Goal: Task Accomplishment & Management: Manage account settings

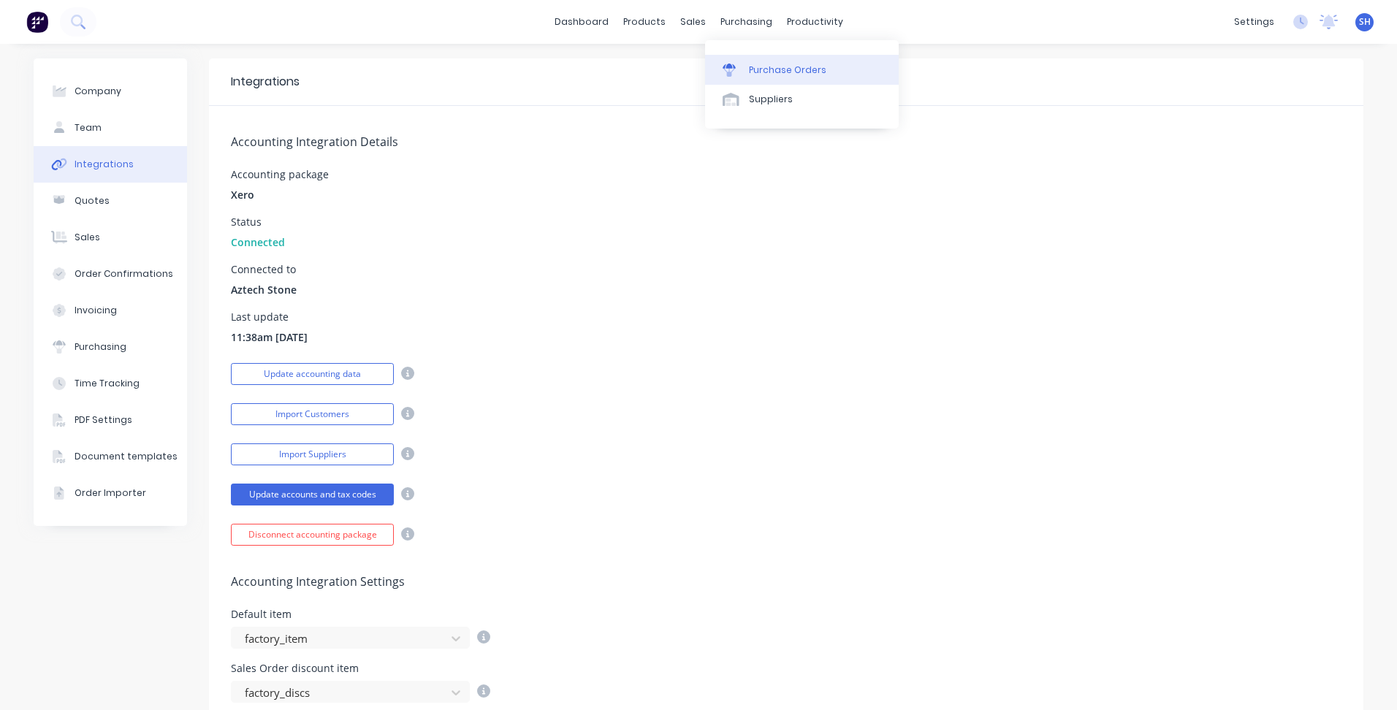
click at [778, 72] on div "Purchase Orders" at bounding box center [787, 70] width 77 height 13
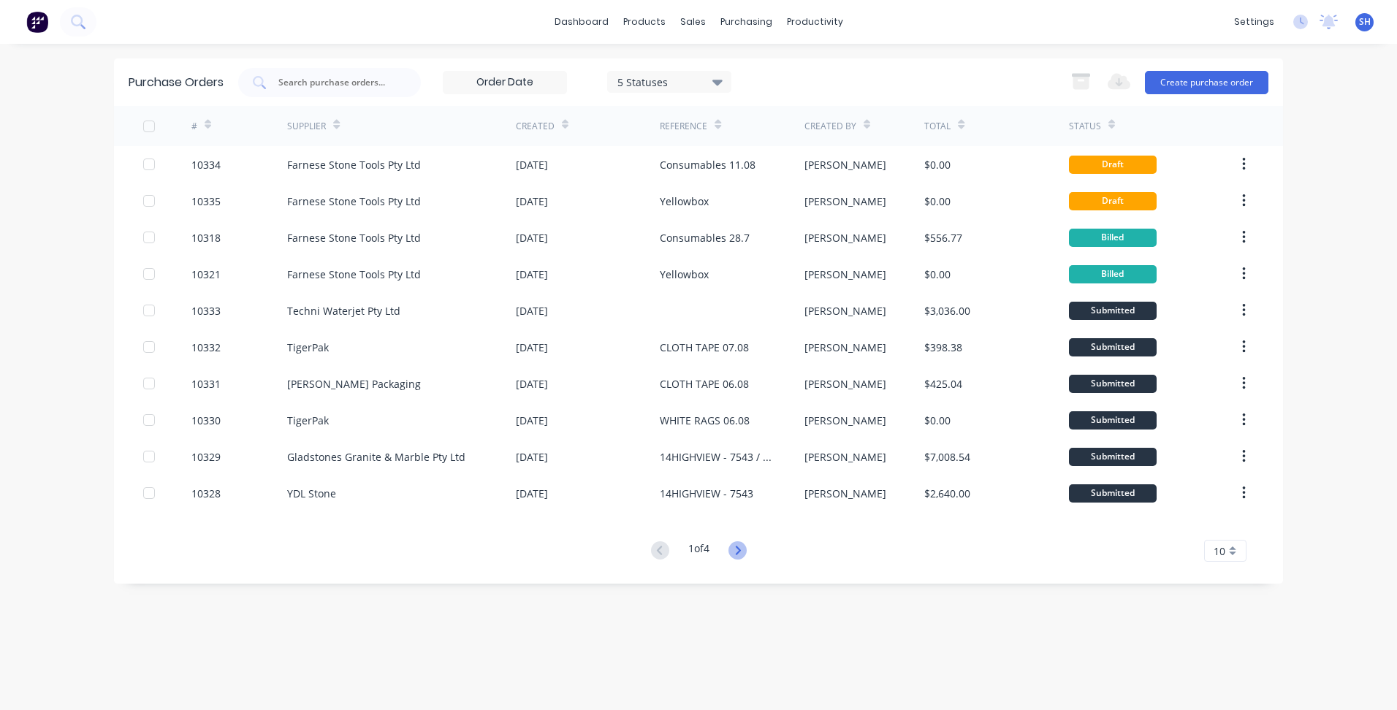
click at [739, 547] on icon at bounding box center [737, 550] width 5 height 9
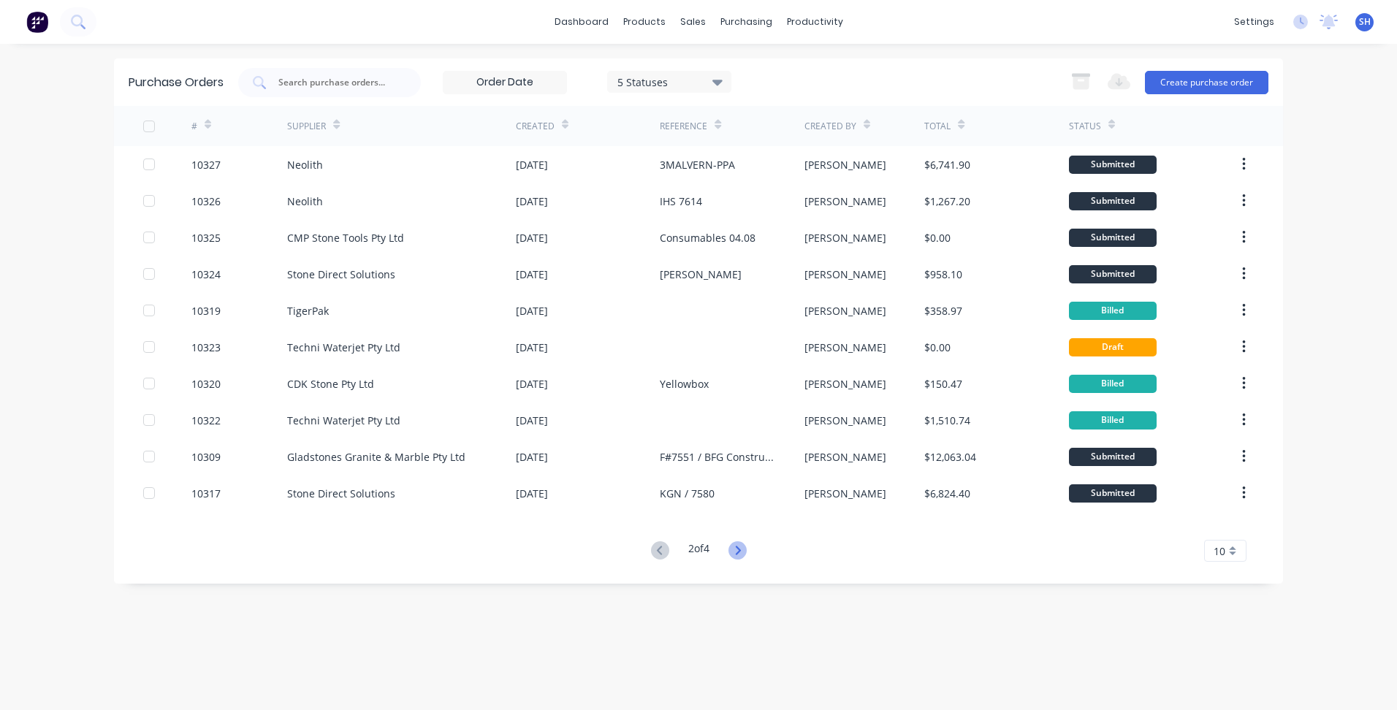
click at [745, 546] on g at bounding box center [737, 550] width 18 height 18
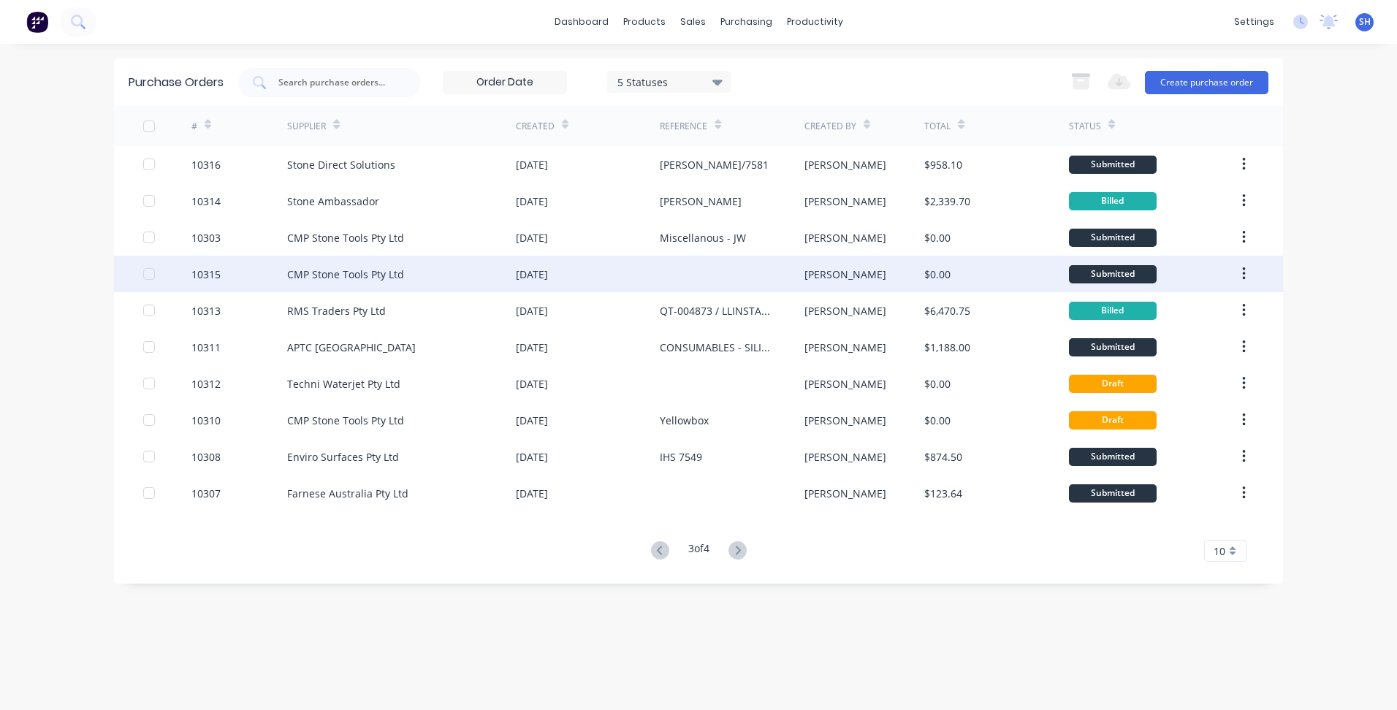
click at [405, 276] on div "CMP Stone Tools Pty Ltd" at bounding box center [401, 274] width 229 height 37
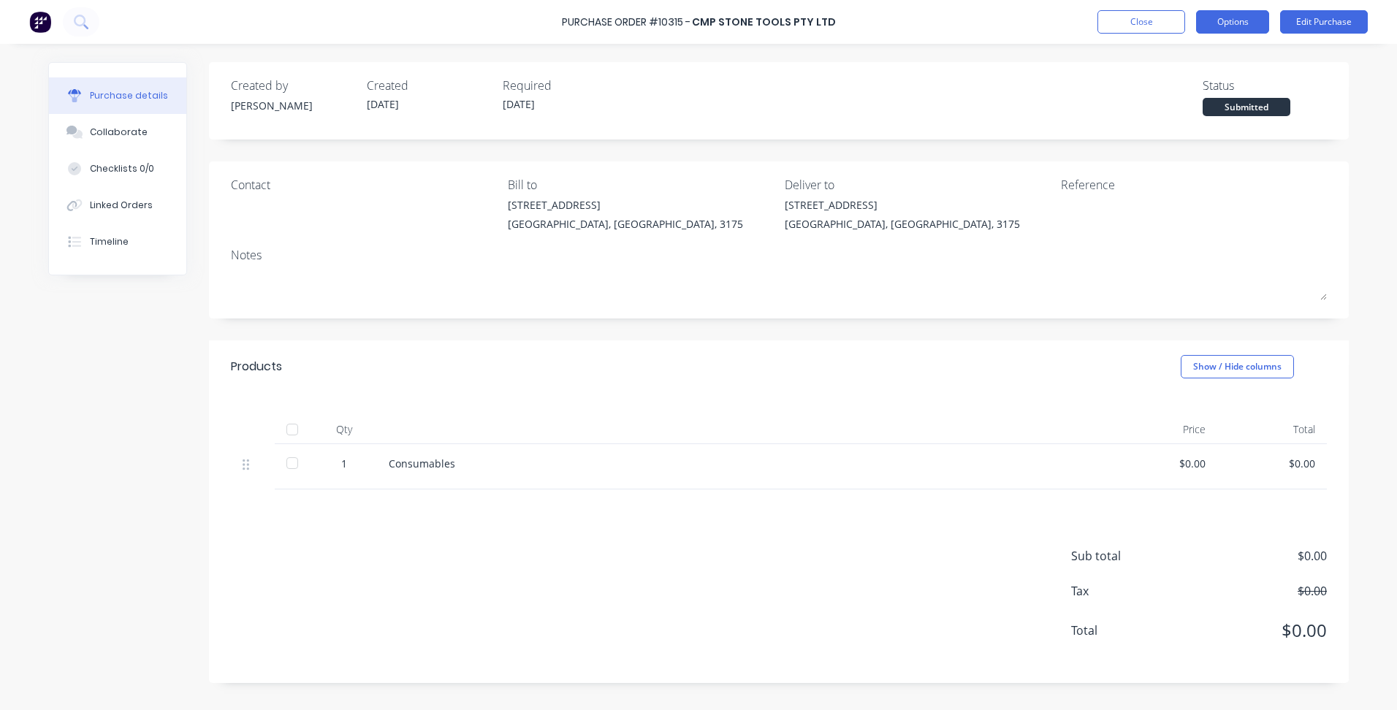
click at [1249, 23] on button "Options" at bounding box center [1232, 21] width 73 height 23
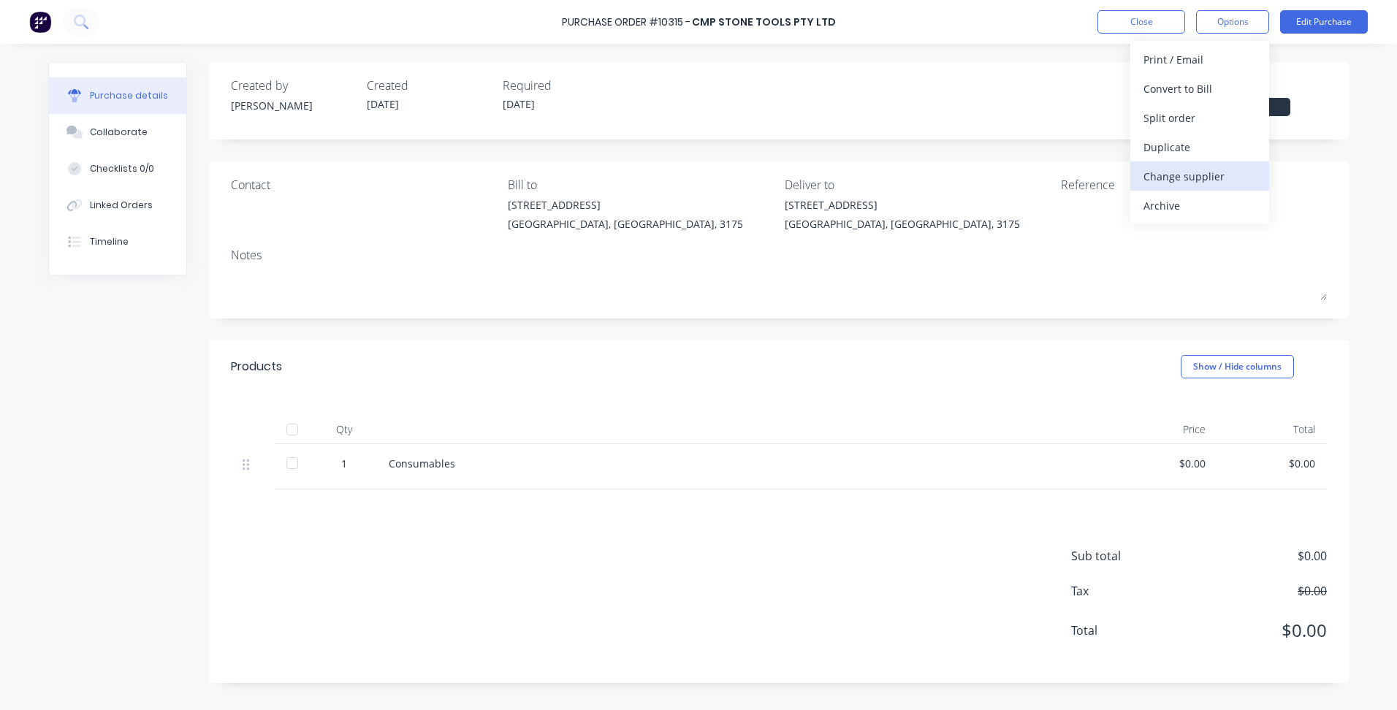
click at [1207, 175] on div "Change supplier" at bounding box center [1199, 176] width 113 height 21
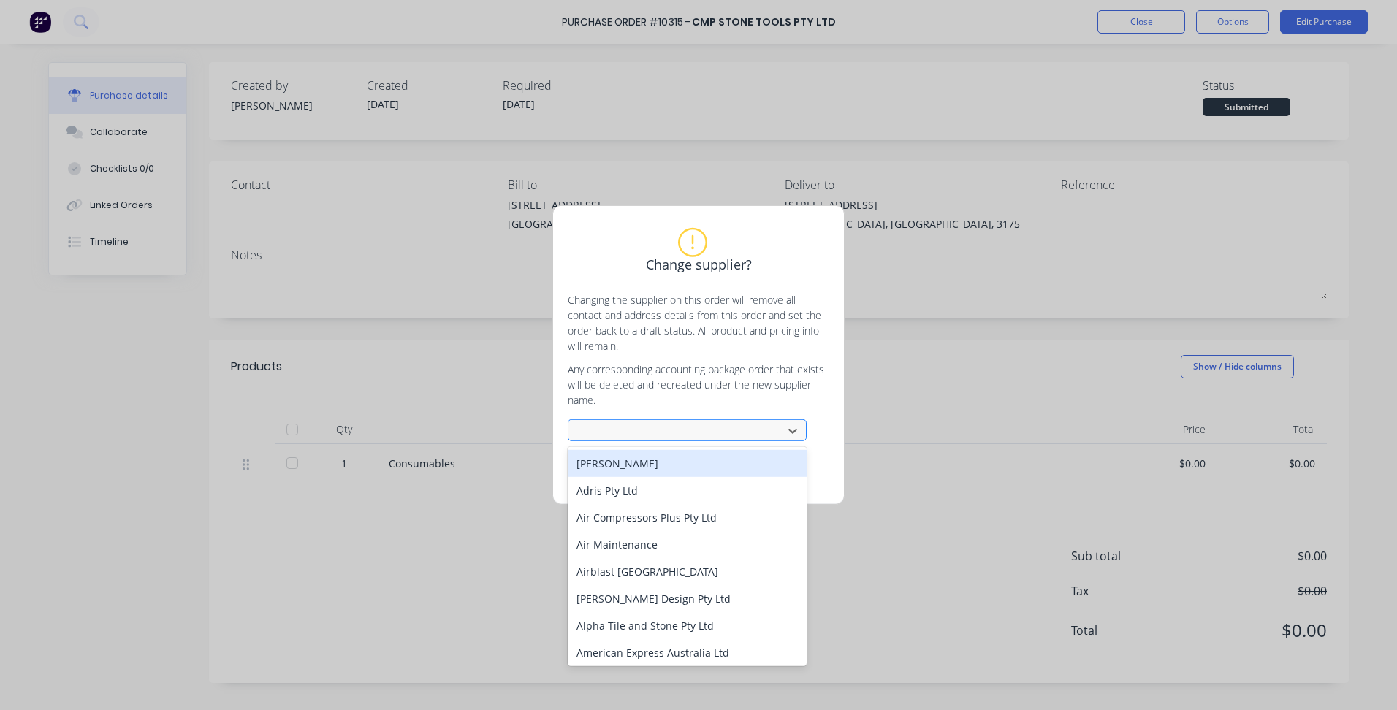
click at [605, 432] on div at bounding box center [677, 431] width 195 height 18
type input "far"
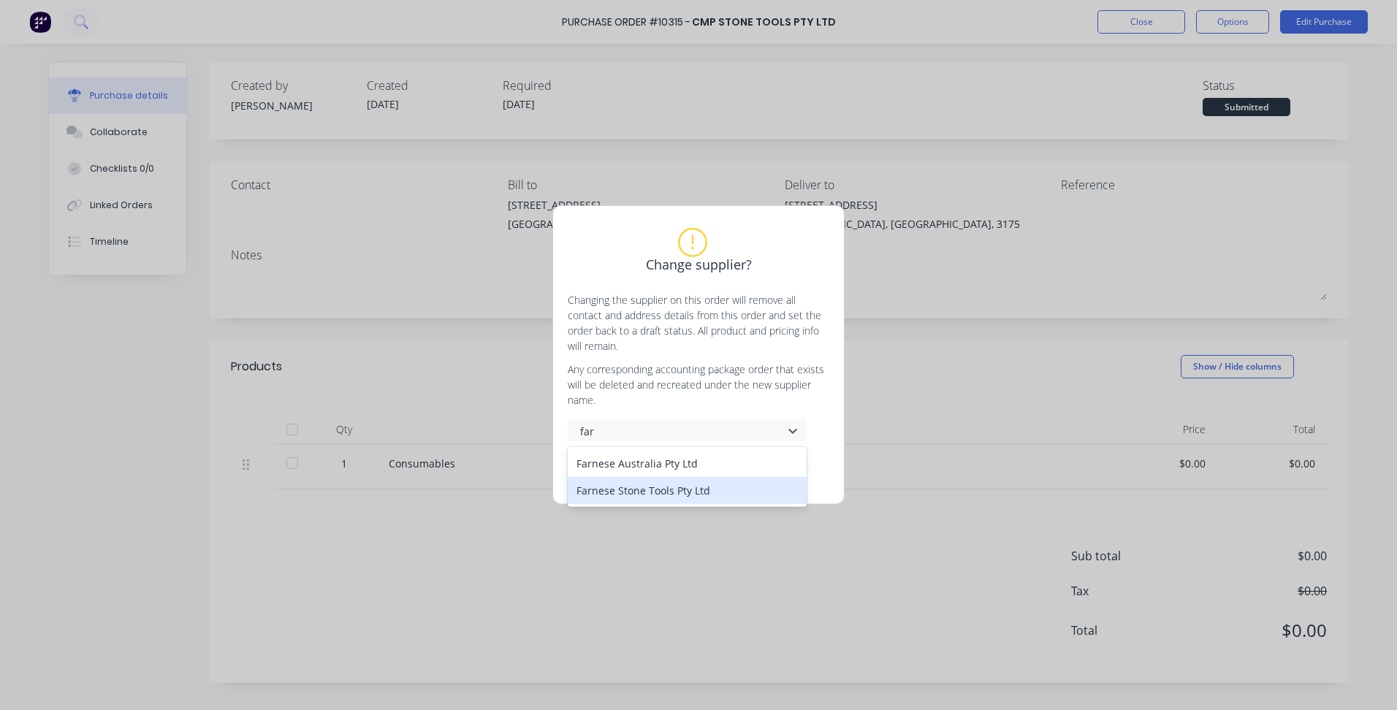
click at [652, 485] on div "Farnese Stone Tools Pty Ltd" at bounding box center [687, 490] width 239 height 27
click at [648, 468] on button "Change supplier" at bounding box center [646, 470] width 88 height 22
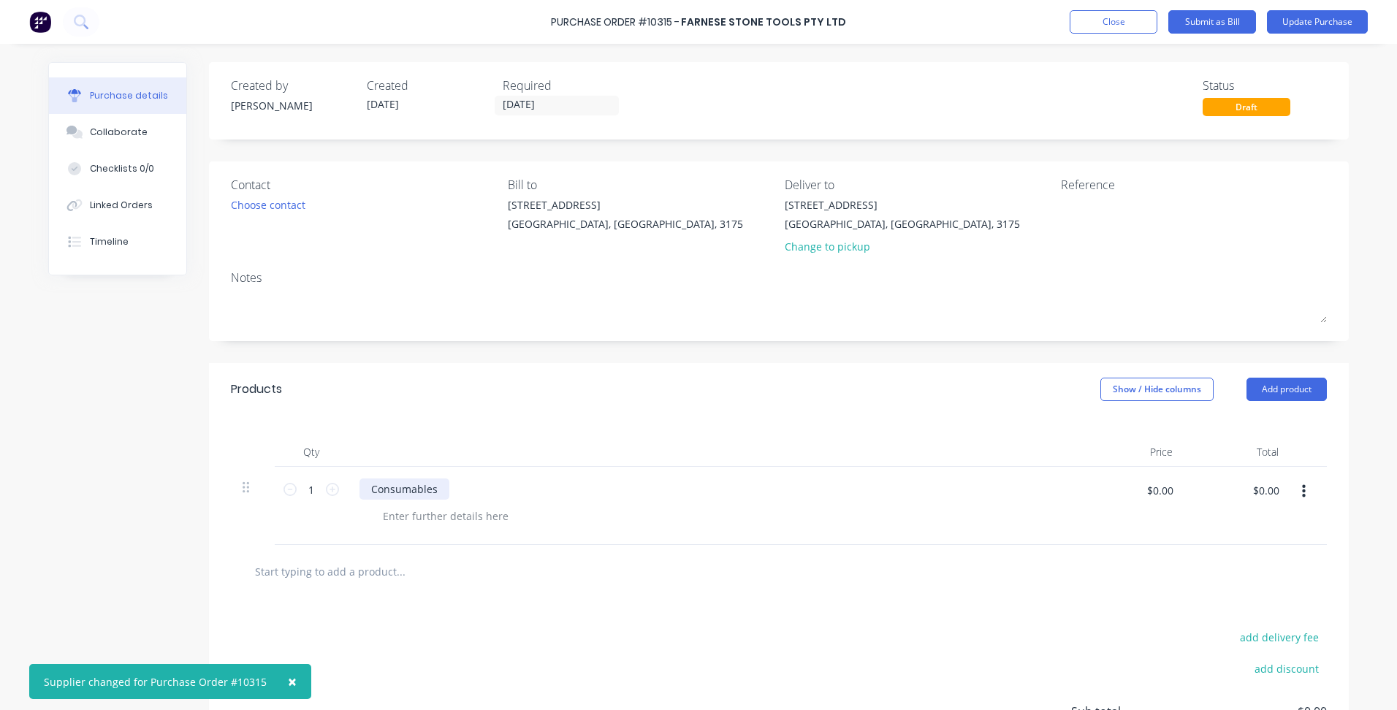
click at [435, 492] on div "Consumables" at bounding box center [404, 489] width 90 height 21
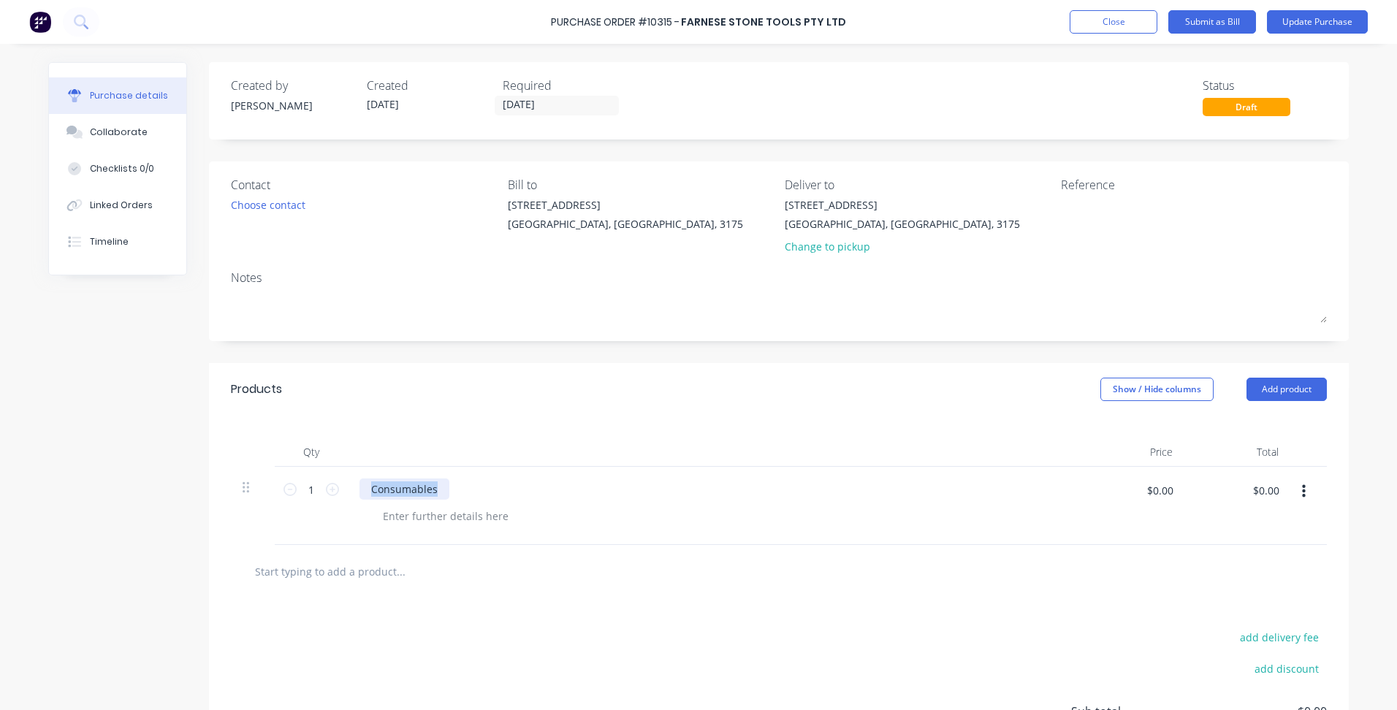
drag, startPoint x: 435, startPoint y: 492, endPoint x: 365, endPoint y: 492, distance: 70.9
click at [365, 492] on div "Consumables" at bounding box center [404, 489] width 90 height 21
click at [330, 485] on icon at bounding box center [332, 489] width 13 height 13
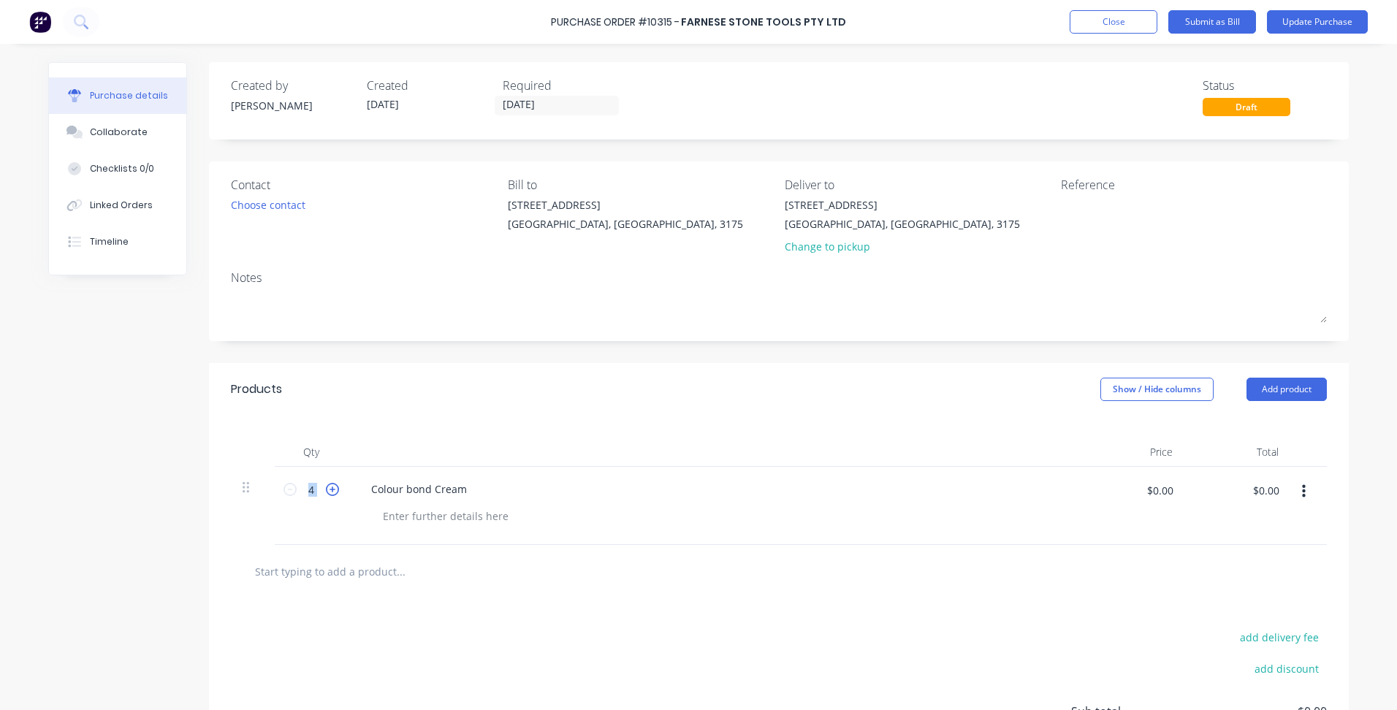
click at [330, 485] on icon at bounding box center [332, 489] width 13 height 13
type input "6"
drag, startPoint x: 330, startPoint y: 485, endPoint x: 420, endPoint y: 488, distance: 89.9
click at [416, 489] on div "Colour bond Cream" at bounding box center [418, 489] width 119 height 21
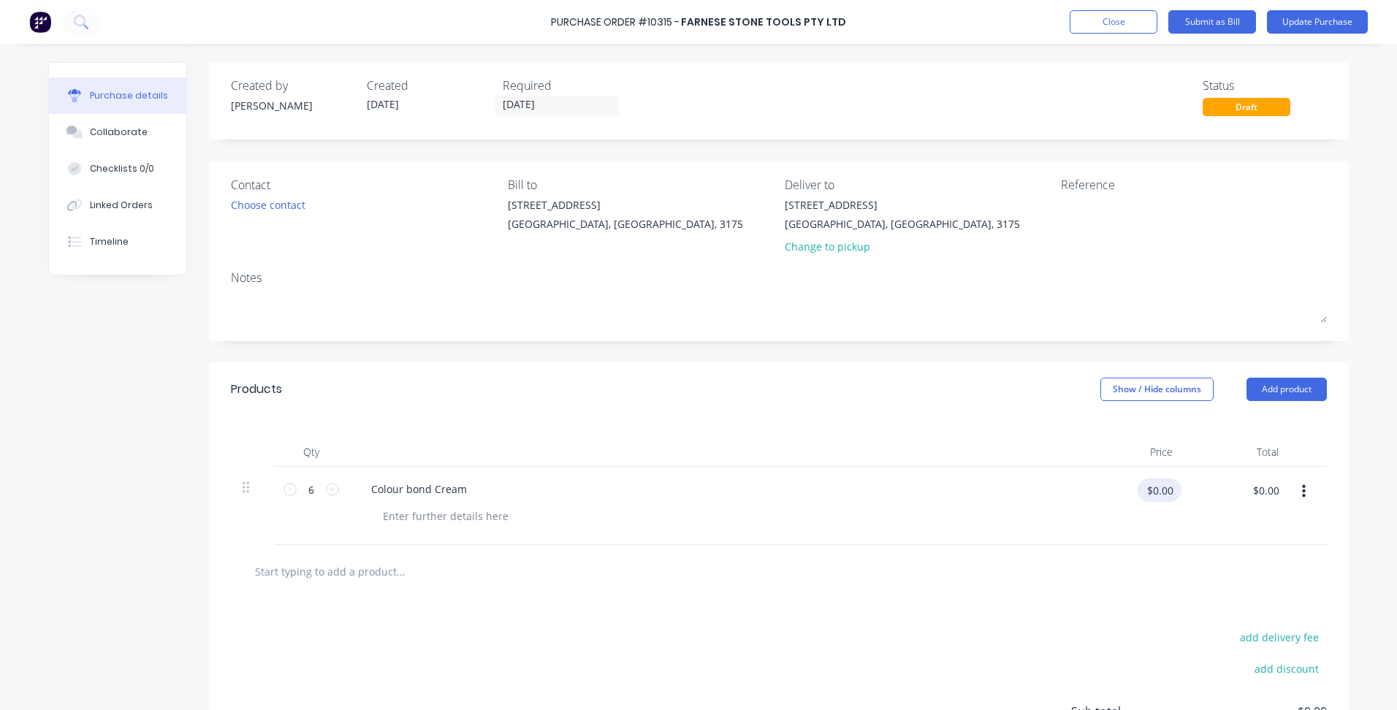
click at [1144, 490] on input "$0.00" at bounding box center [1160, 490] width 44 height 23
type input "$44.00"
type input "$264.00"
click at [328, 488] on icon at bounding box center [332, 489] width 13 height 13
type input "7"
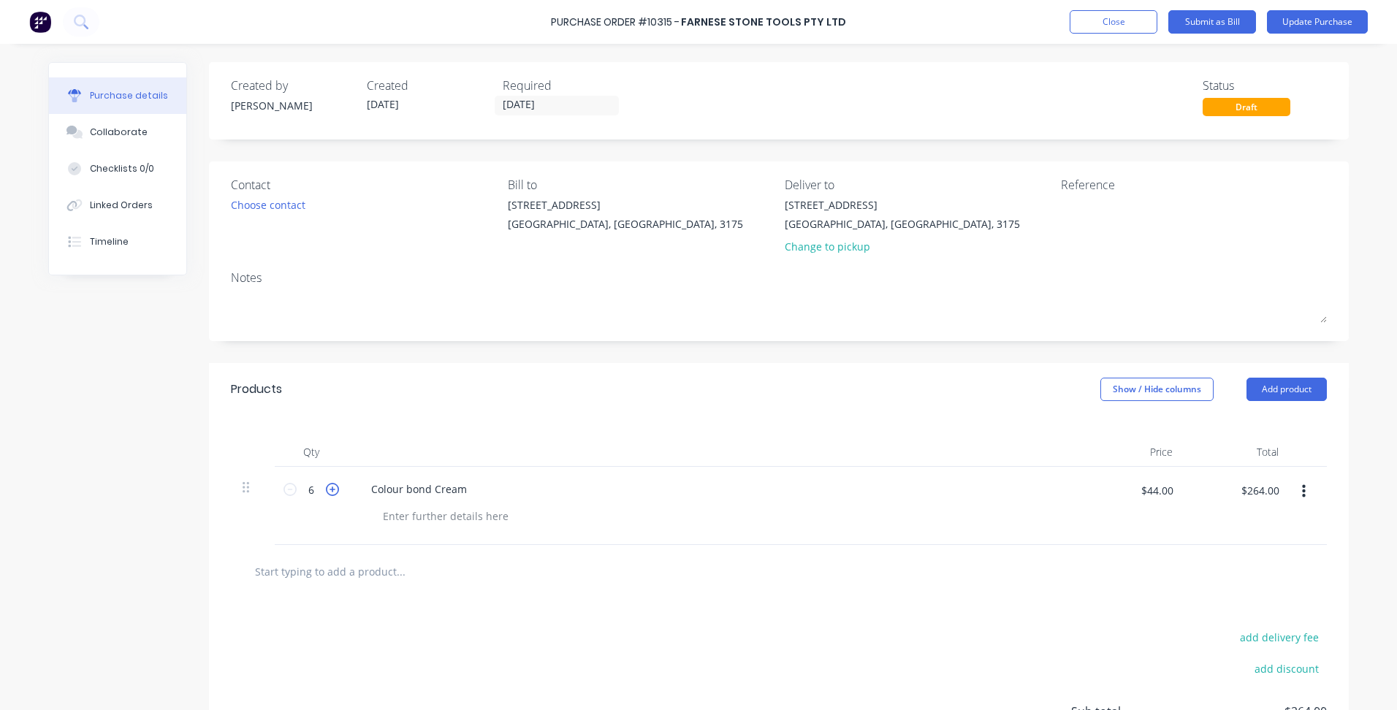
type input "$308.00"
click at [328, 488] on icon at bounding box center [332, 489] width 13 height 13
type input "8"
type input "$352.00"
click at [328, 488] on icon at bounding box center [332, 489] width 13 height 13
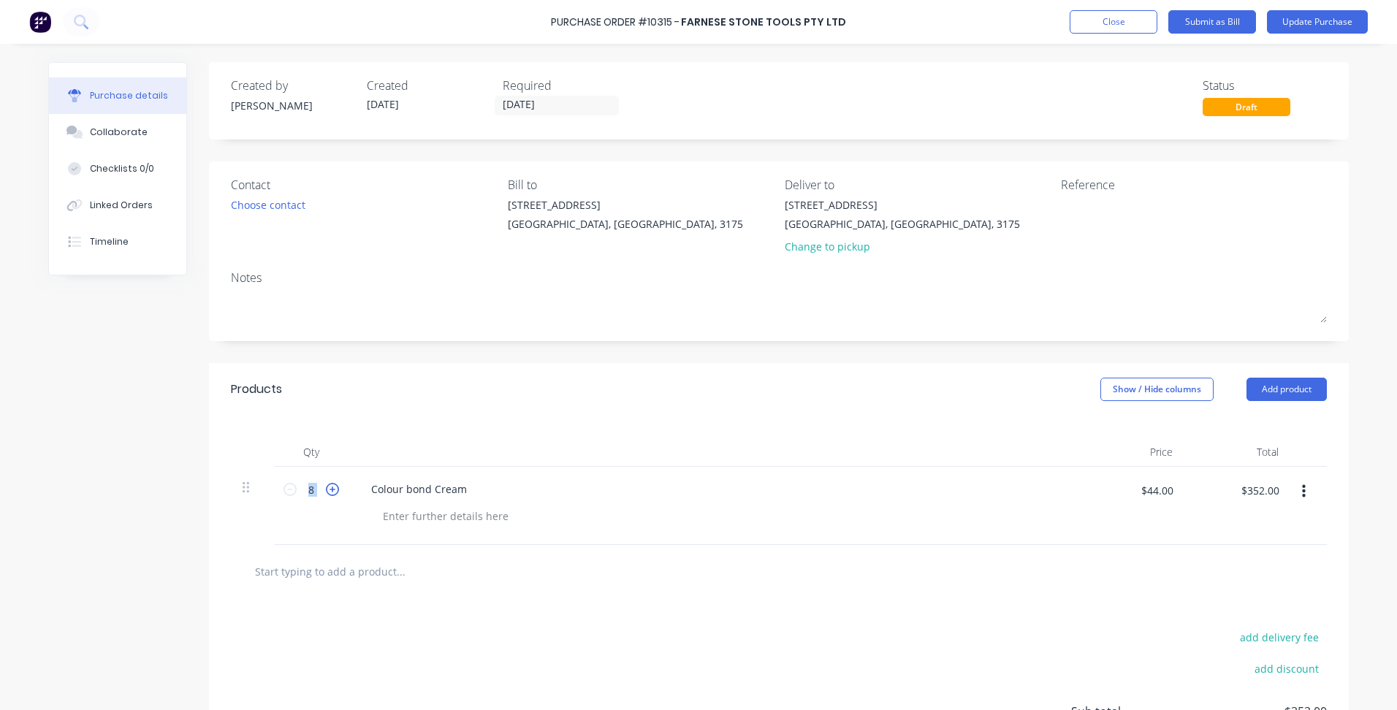
type input "9"
type input "$396.00"
click at [328, 488] on icon at bounding box center [332, 489] width 13 height 13
type input "10"
type input "$440.00"
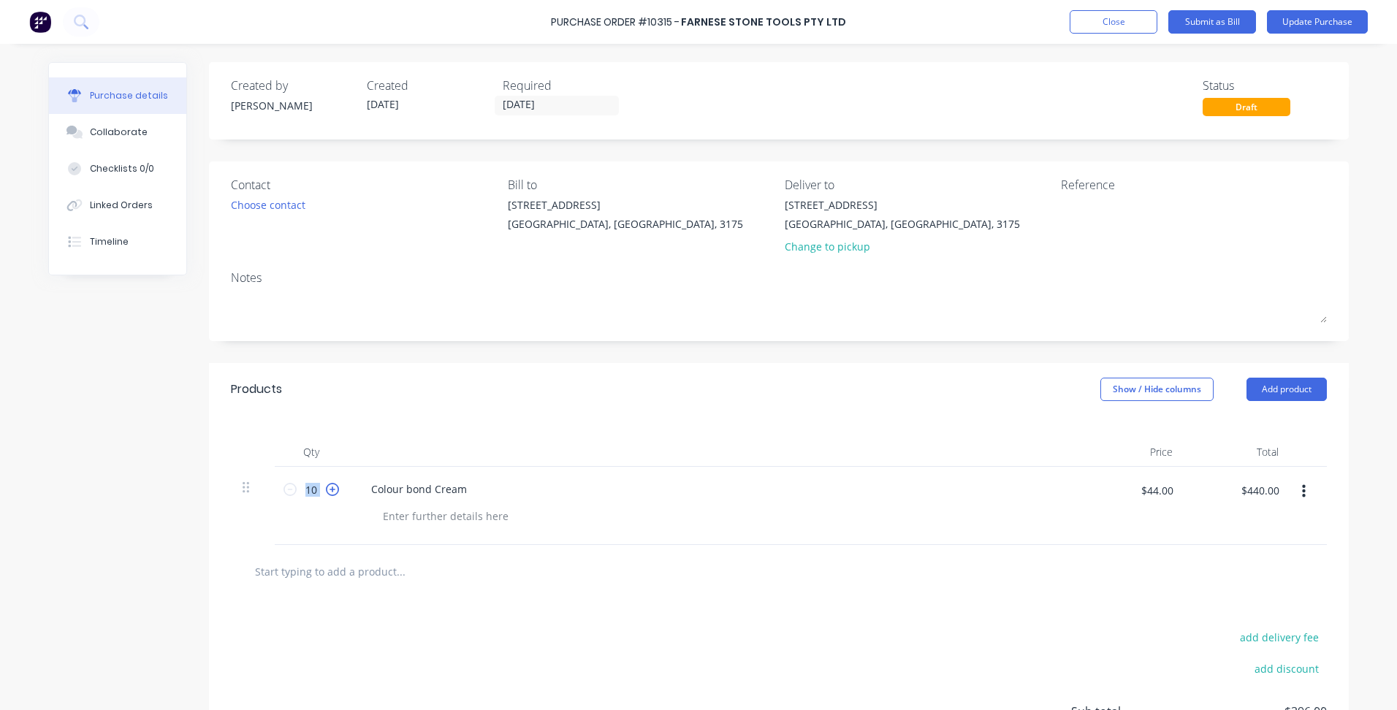
click at [328, 488] on icon at bounding box center [332, 489] width 13 height 13
type input "11"
type input "$484.00"
click at [328, 488] on icon at bounding box center [332, 489] width 13 height 13
type input "12"
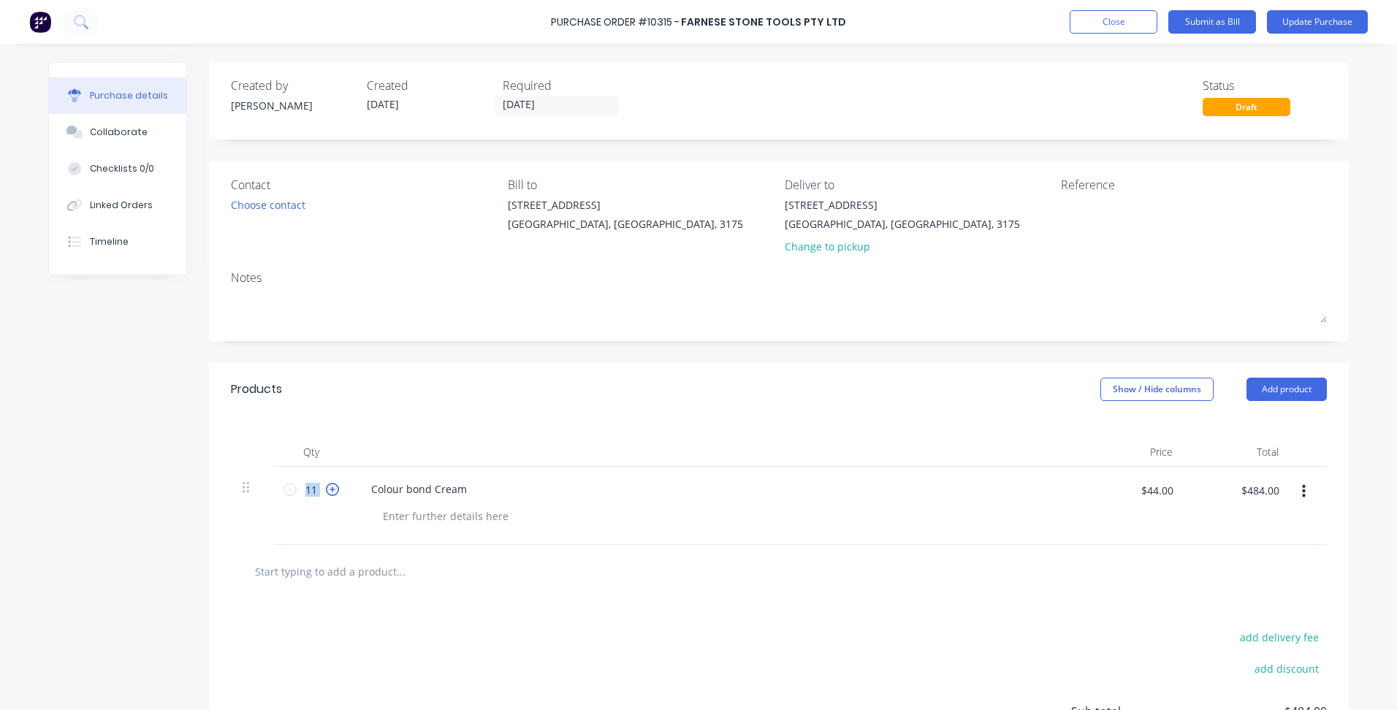
type input "$528.00"
drag, startPoint x: 328, startPoint y: 488, endPoint x: 569, endPoint y: 594, distance: 263.4
click at [569, 594] on div at bounding box center [779, 571] width 1096 height 53
click at [1294, 26] on button "Update Purchase" at bounding box center [1317, 21] width 101 height 23
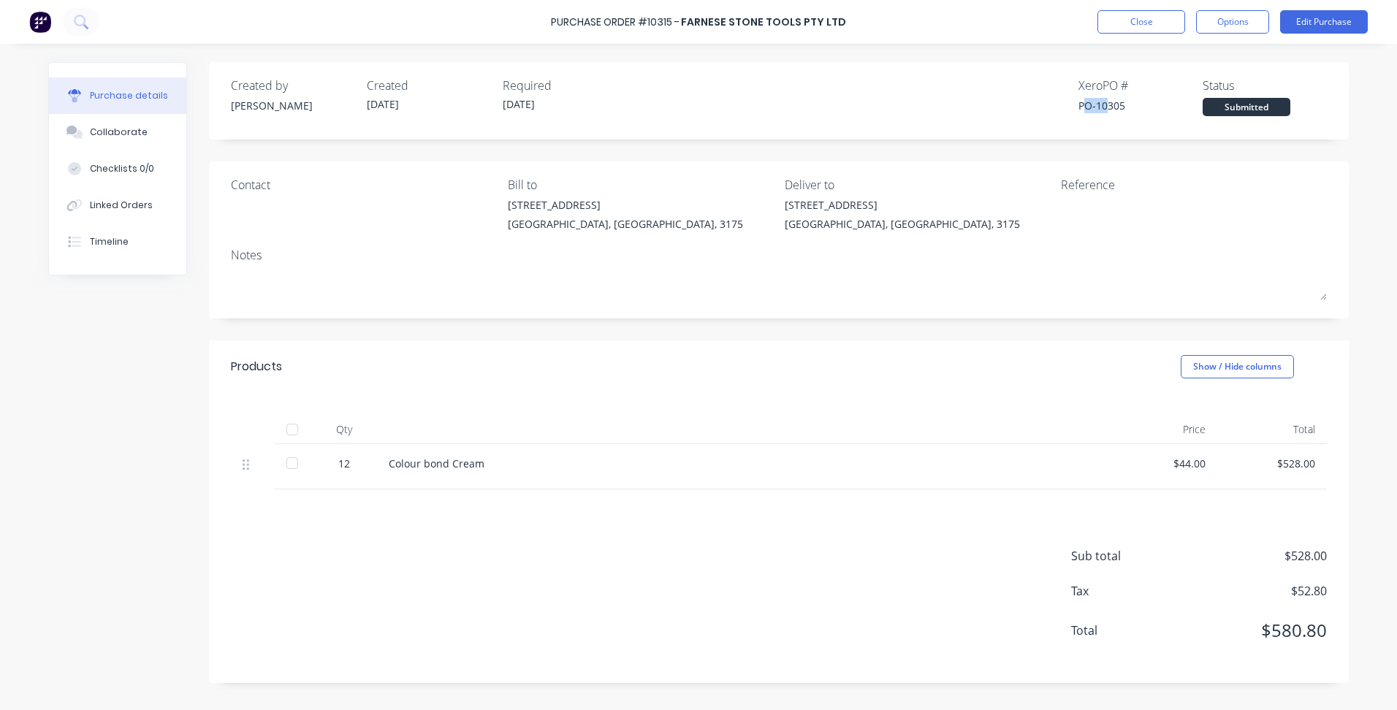
drag, startPoint x: 1097, startPoint y: 110, endPoint x: 1111, endPoint y: 110, distance: 14.6
click at [1111, 110] on div "PO-10305" at bounding box center [1140, 105] width 124 height 15
drag, startPoint x: 1111, startPoint y: 110, endPoint x: 1116, endPoint y: 118, distance: 9.5
click at [1116, 118] on div "Created by [PERSON_NAME] Created [DATE] Required [DATE] Xero PO # PO-10305 Stat…" at bounding box center [779, 100] width 1140 height 77
click at [1115, 125] on div "Created by [PERSON_NAME] Created [DATE] Required [DATE] Xero PO # PO-10305 Stat…" at bounding box center [779, 100] width 1140 height 77
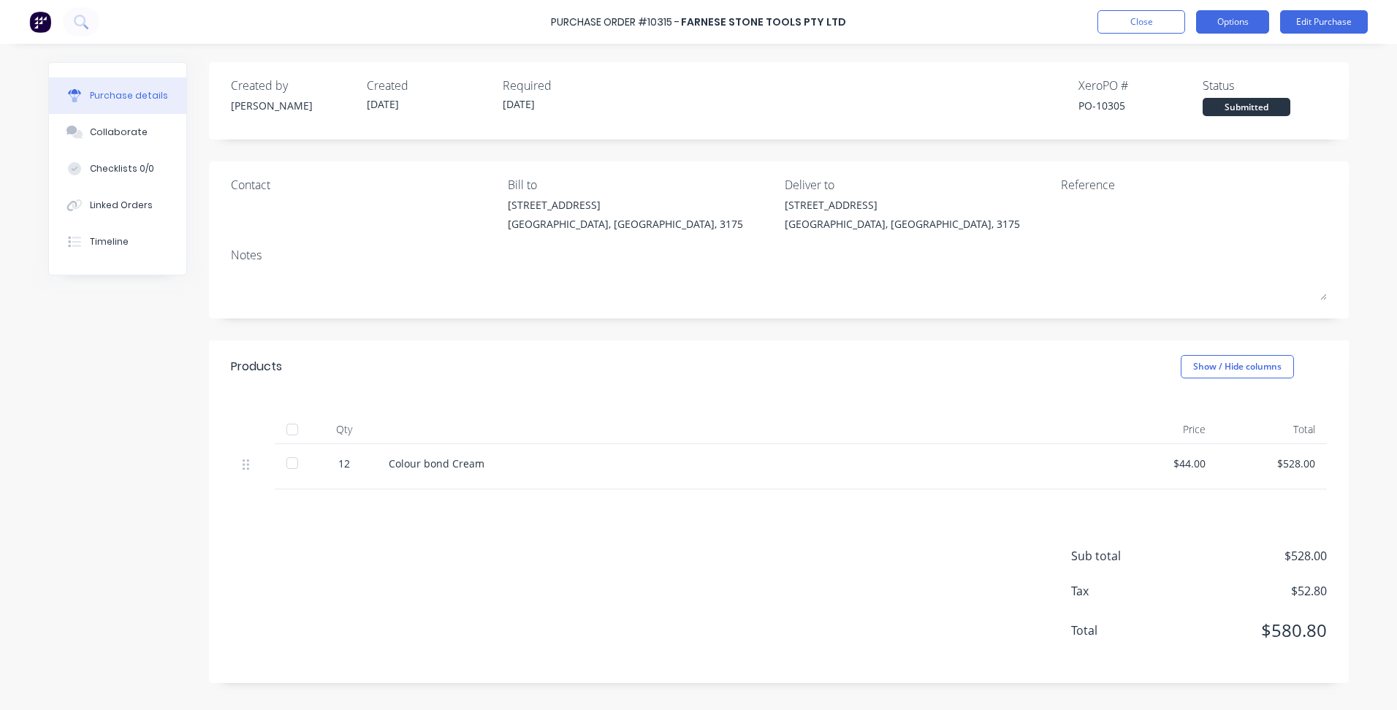
click at [1223, 16] on button "Options" at bounding box center [1232, 21] width 73 height 23
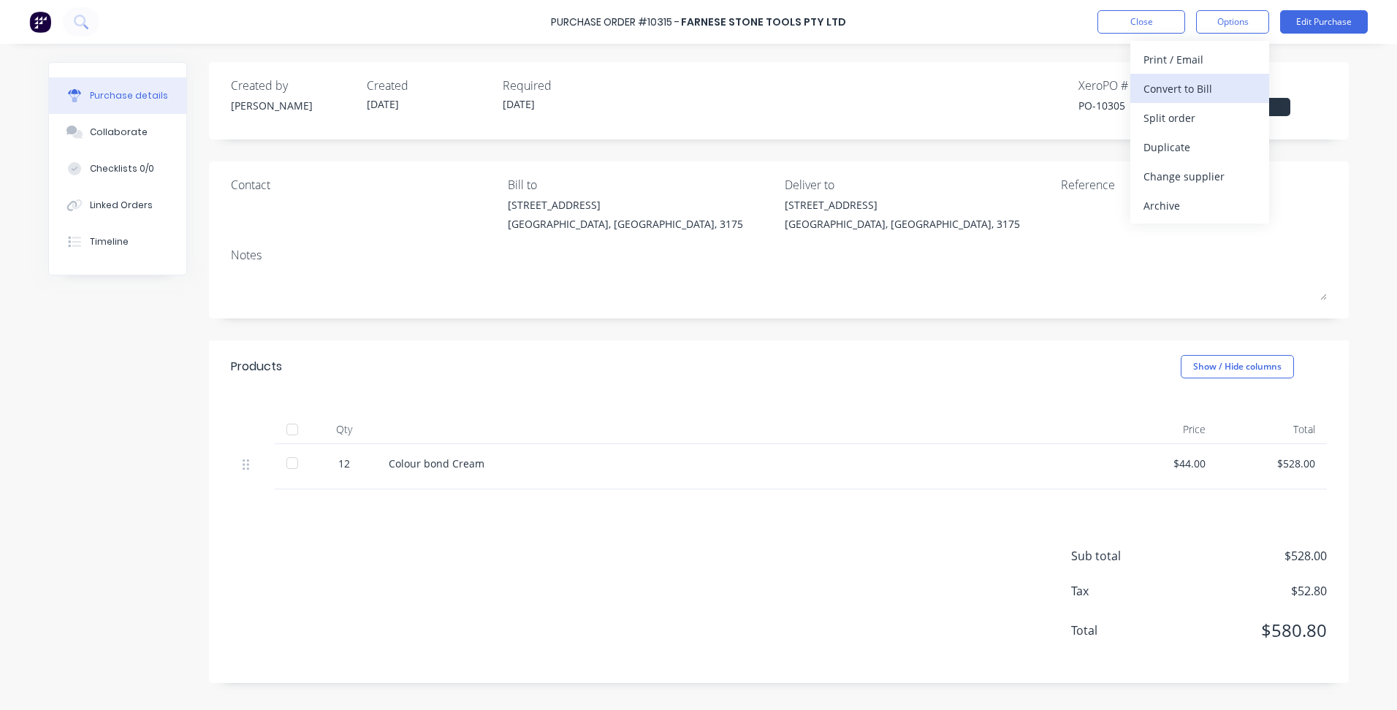
click at [1197, 88] on div "Convert to Bill" at bounding box center [1199, 88] width 113 height 21
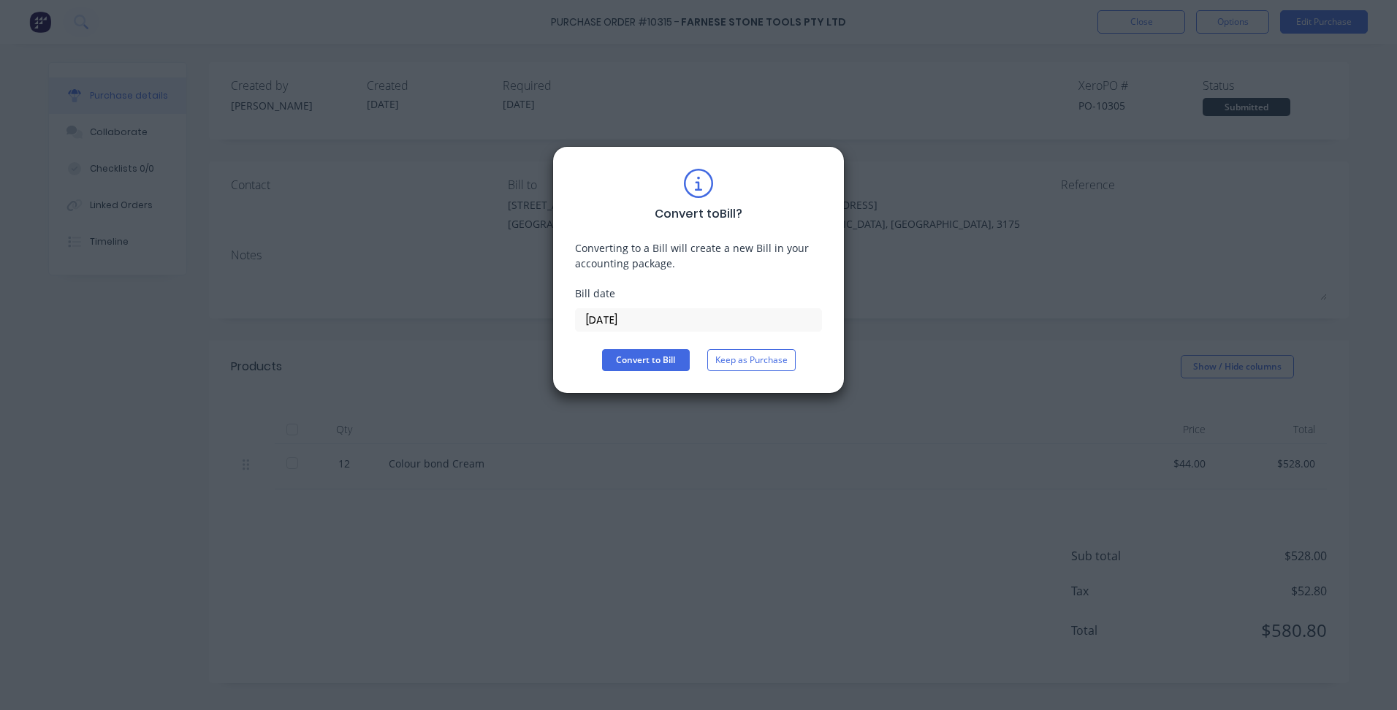
click at [614, 321] on input "[DATE]" at bounding box center [698, 320] width 245 height 22
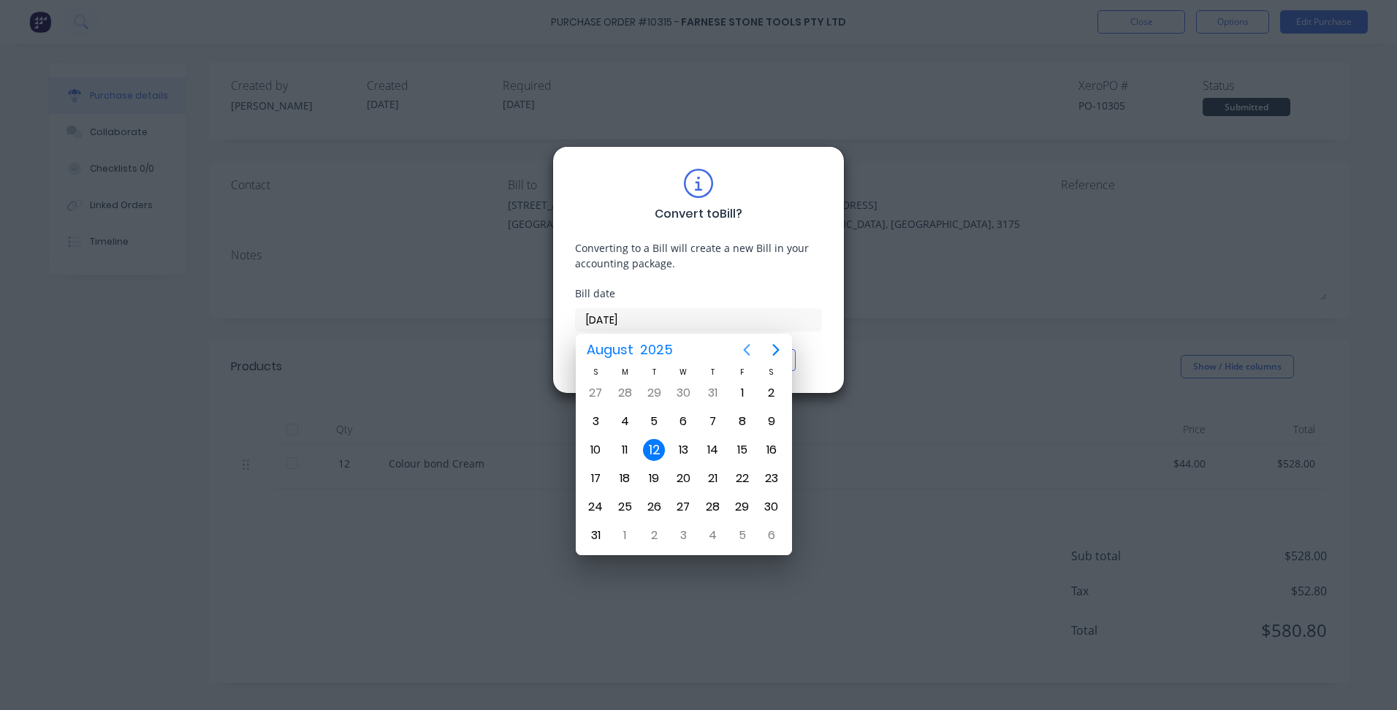
click at [748, 345] on icon "Previous page" at bounding box center [747, 350] width 18 height 18
click at [661, 481] on div "22" at bounding box center [654, 479] width 22 height 22
type input "[DATE]"
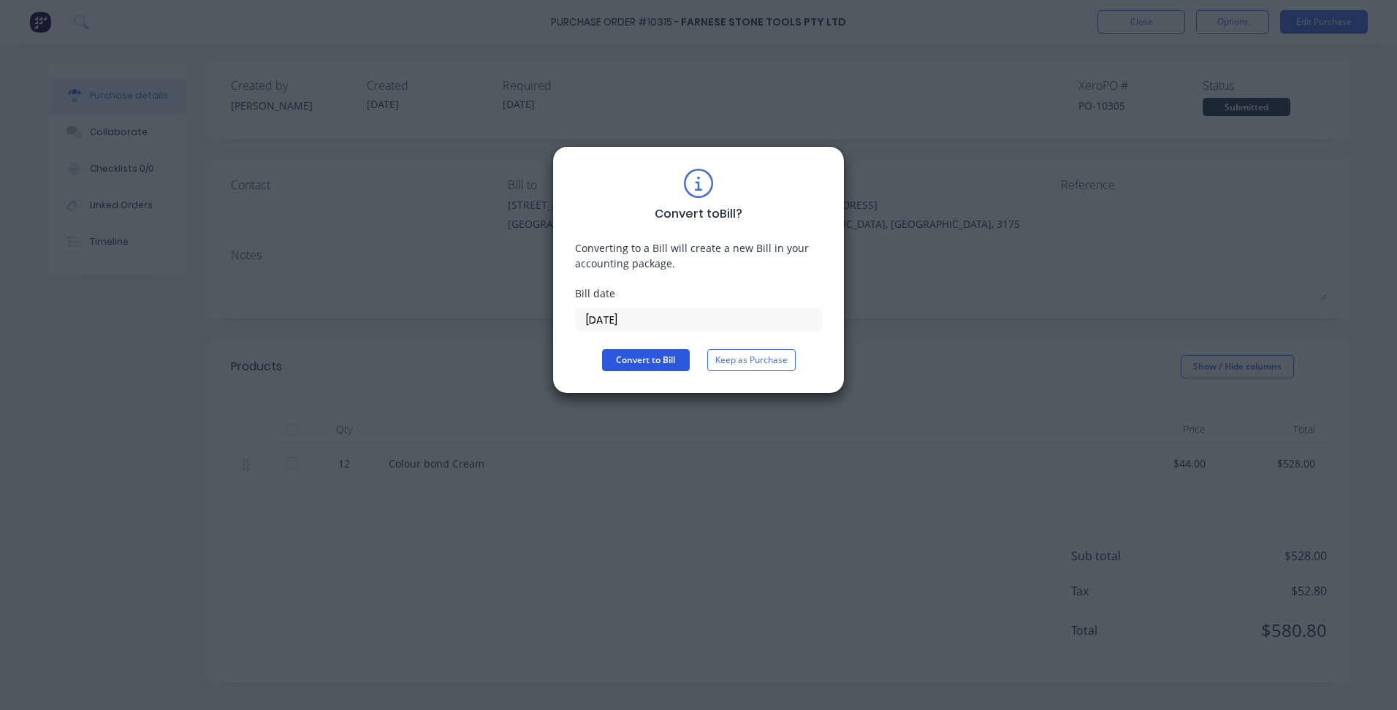
click at [642, 365] on button "Convert to Bill" at bounding box center [646, 360] width 88 height 22
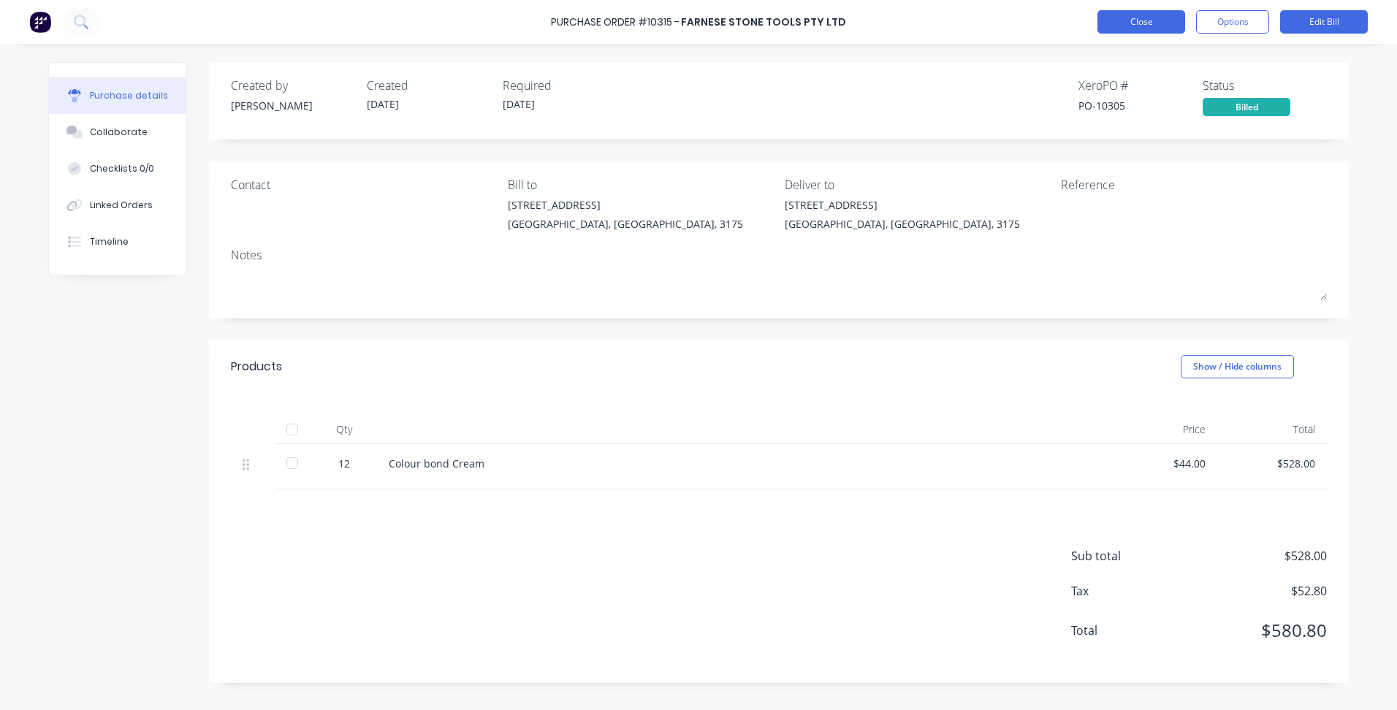
click at [1133, 26] on button "Close" at bounding box center [1141, 21] width 88 height 23
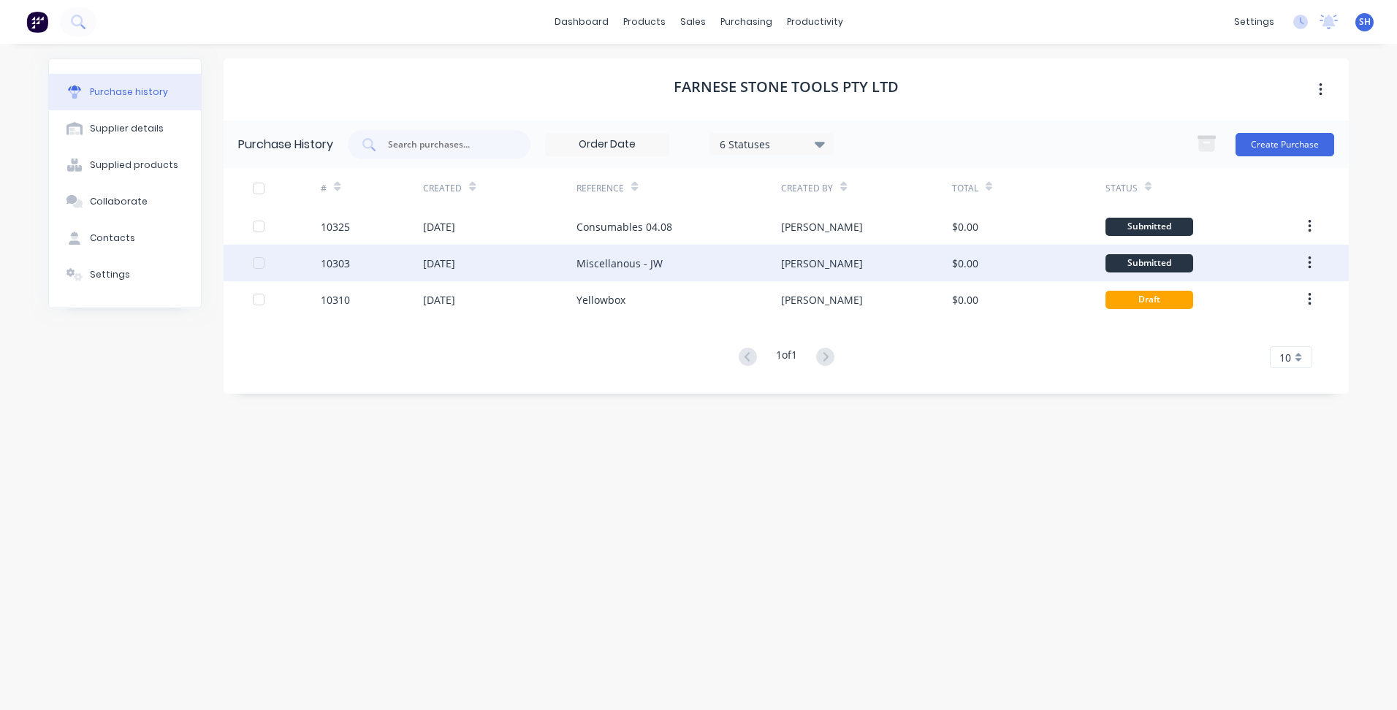
click at [443, 268] on div "[DATE]" at bounding box center [439, 263] width 32 height 15
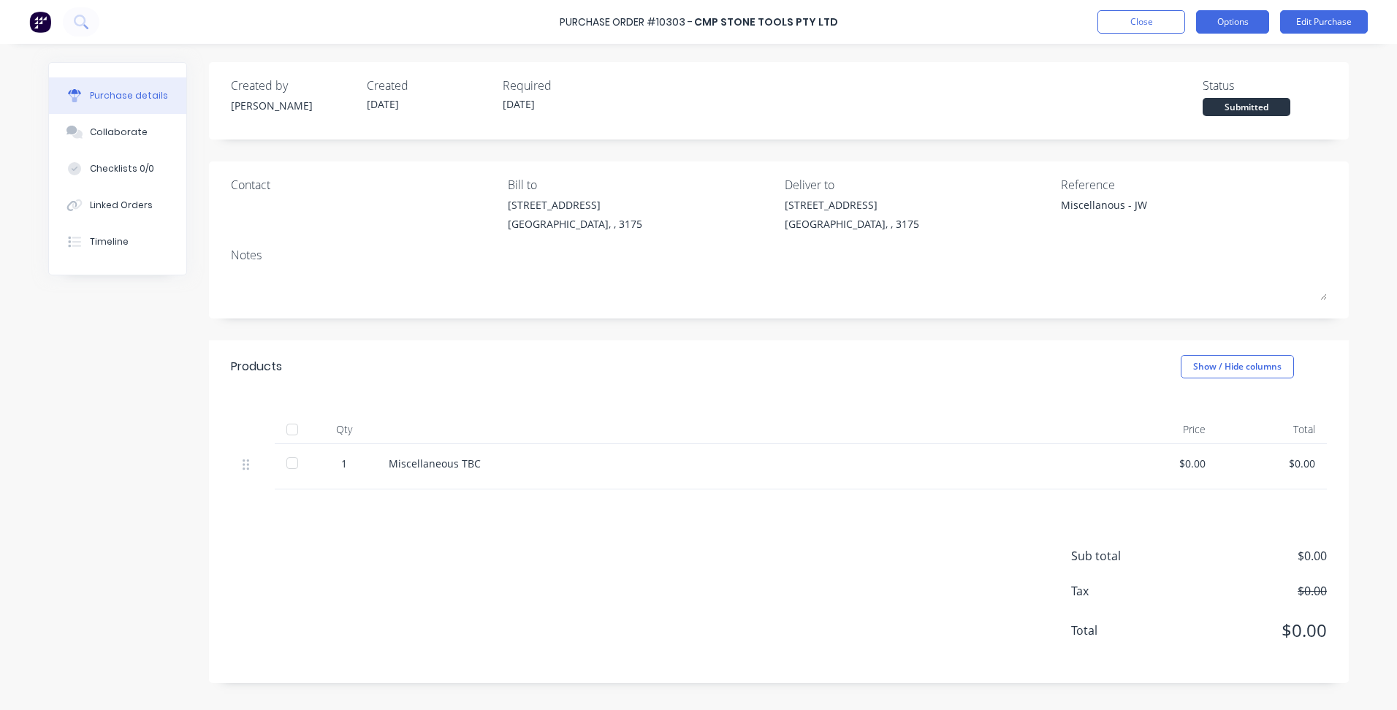
click at [1230, 23] on button "Options" at bounding box center [1232, 21] width 73 height 23
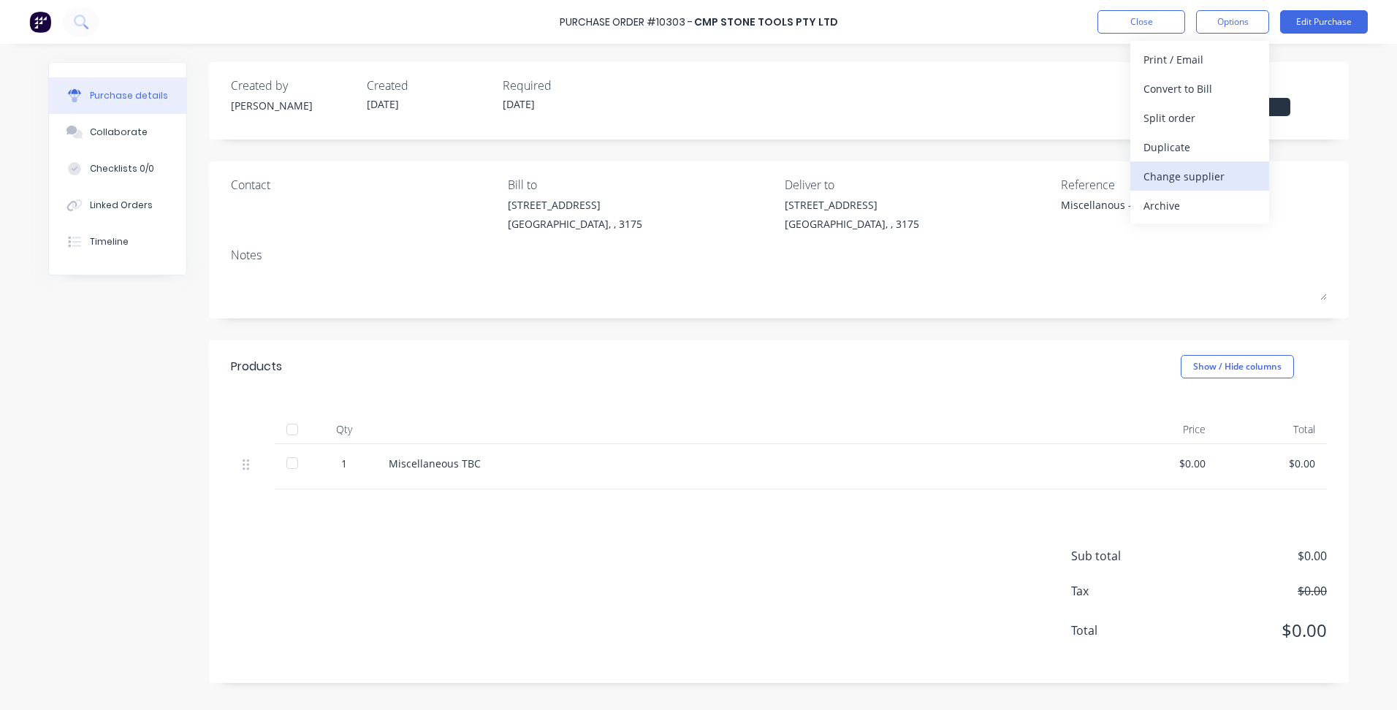
click at [1199, 181] on div "Change supplier" at bounding box center [1199, 176] width 113 height 21
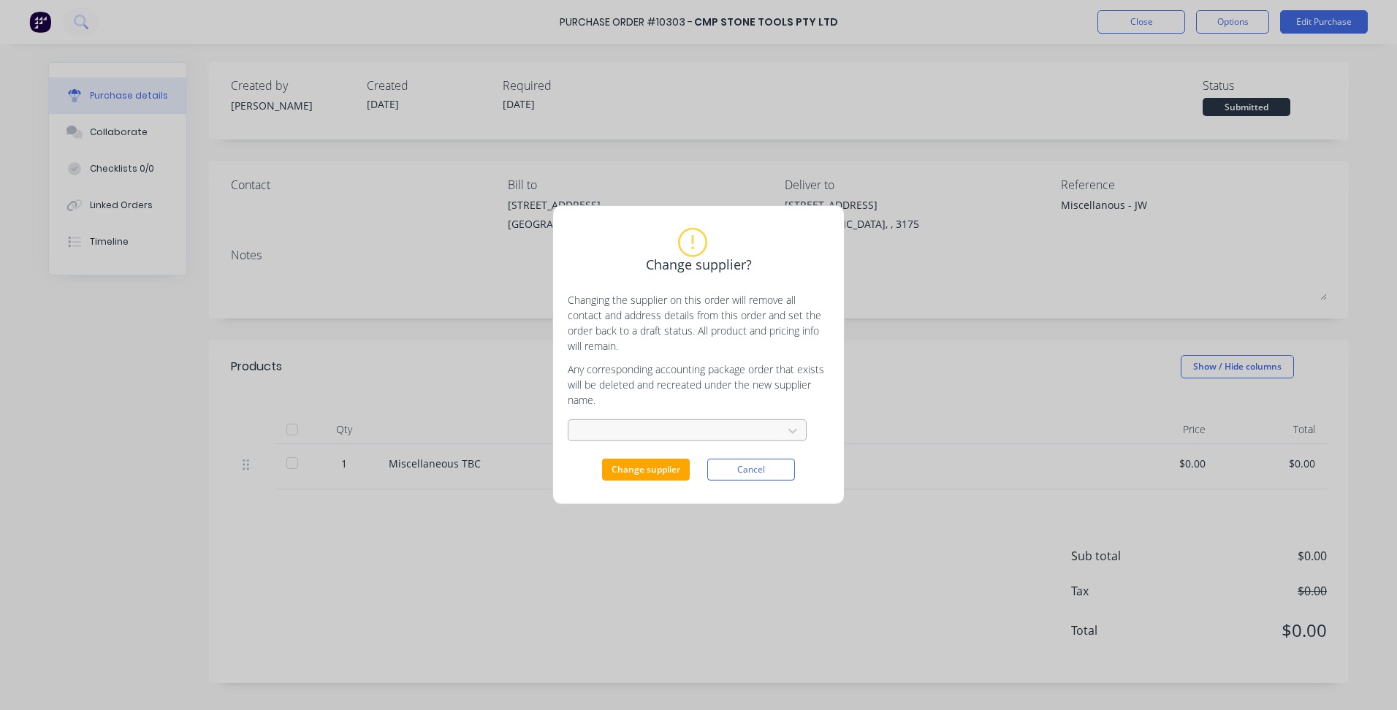
click at [621, 436] on div at bounding box center [677, 431] width 195 height 18
type input "FAR"
click at [639, 487] on div "Farnese Stone Tools Pty Ltd" at bounding box center [687, 490] width 239 height 27
click at [650, 471] on button "Change supplier" at bounding box center [646, 470] width 88 height 22
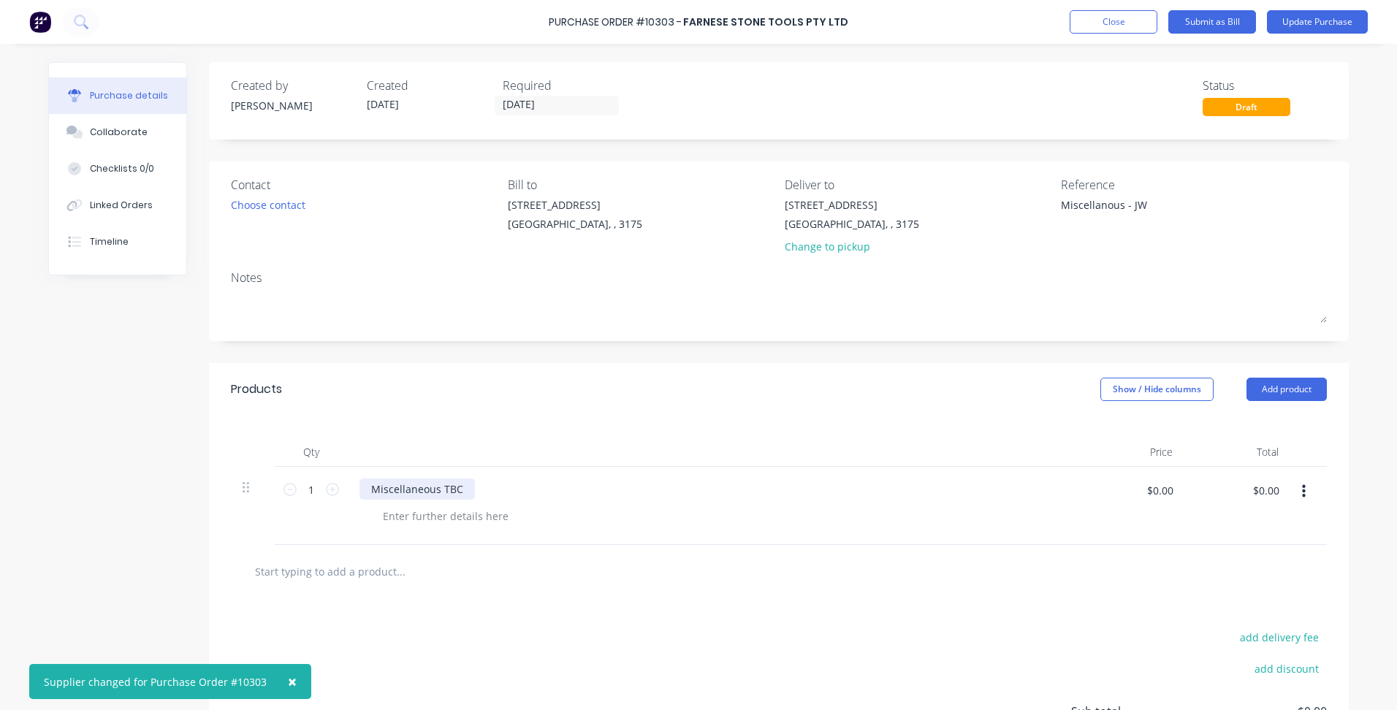
click at [460, 498] on div "Miscellaneous TBC" at bounding box center [416, 489] width 115 height 21
drag, startPoint x: 457, startPoint y: 490, endPoint x: 363, endPoint y: 490, distance: 94.3
click at [363, 490] on div "Miscellaneous TBC" at bounding box center [416, 489] width 115 height 21
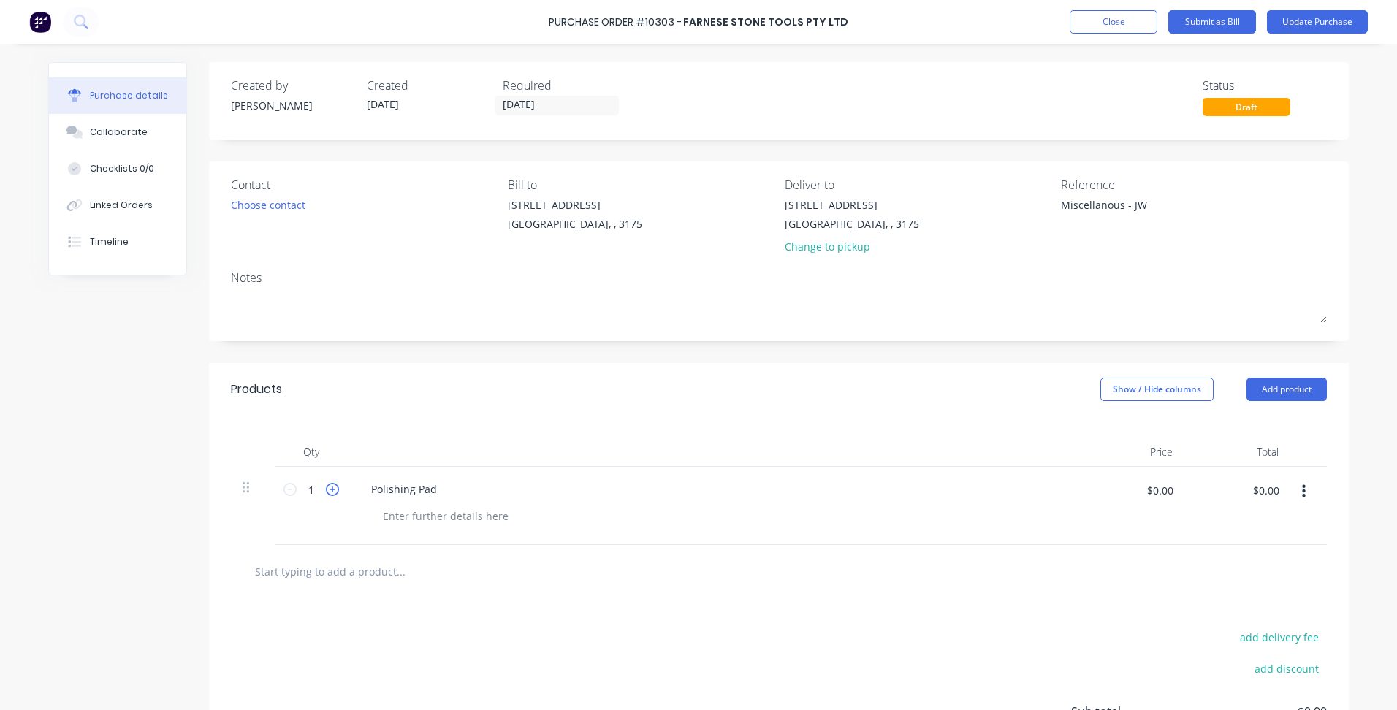
click at [328, 492] on icon at bounding box center [332, 489] width 13 height 13
type input "5"
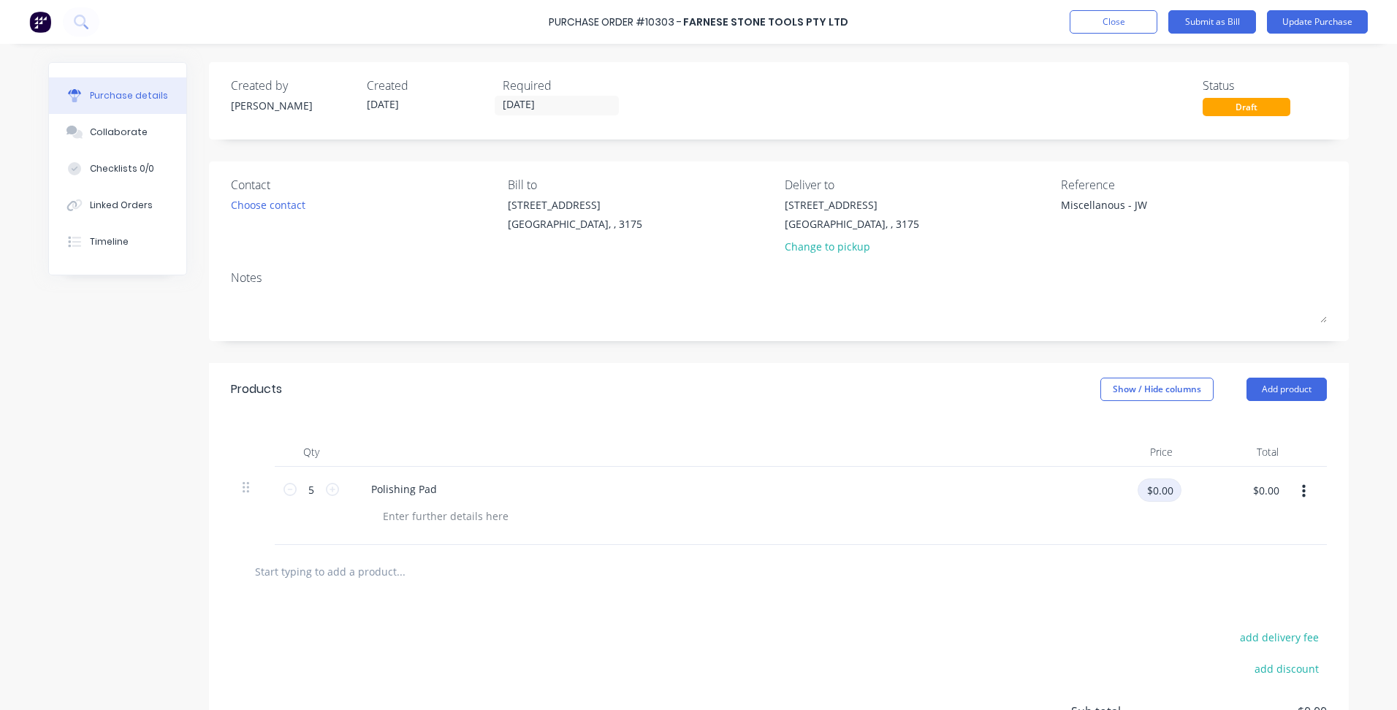
click at [1157, 488] on input "$0.00" at bounding box center [1160, 490] width 44 height 23
click at [1259, 500] on input "$0.00" at bounding box center [1266, 490] width 44 height 23
type input "99"
type input "$19.80"
type input "$99.00"
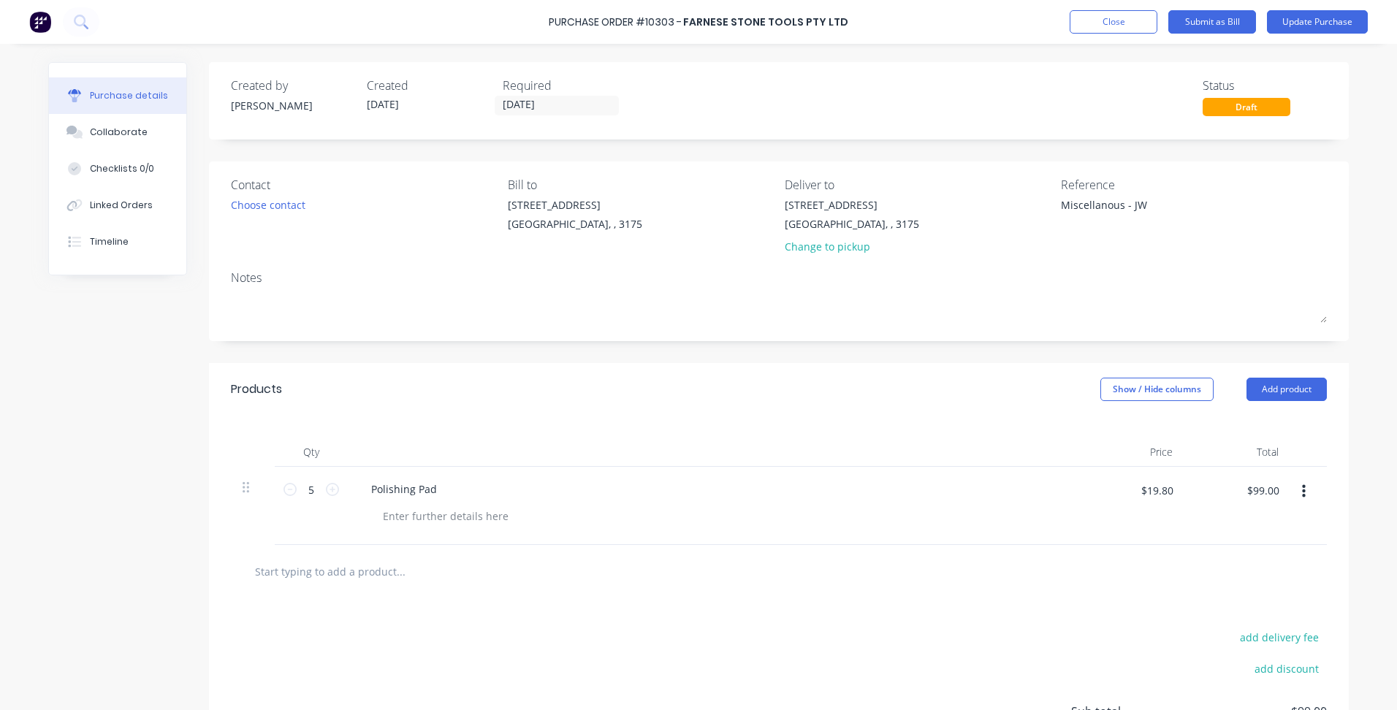
click at [978, 590] on div at bounding box center [779, 571] width 1096 height 53
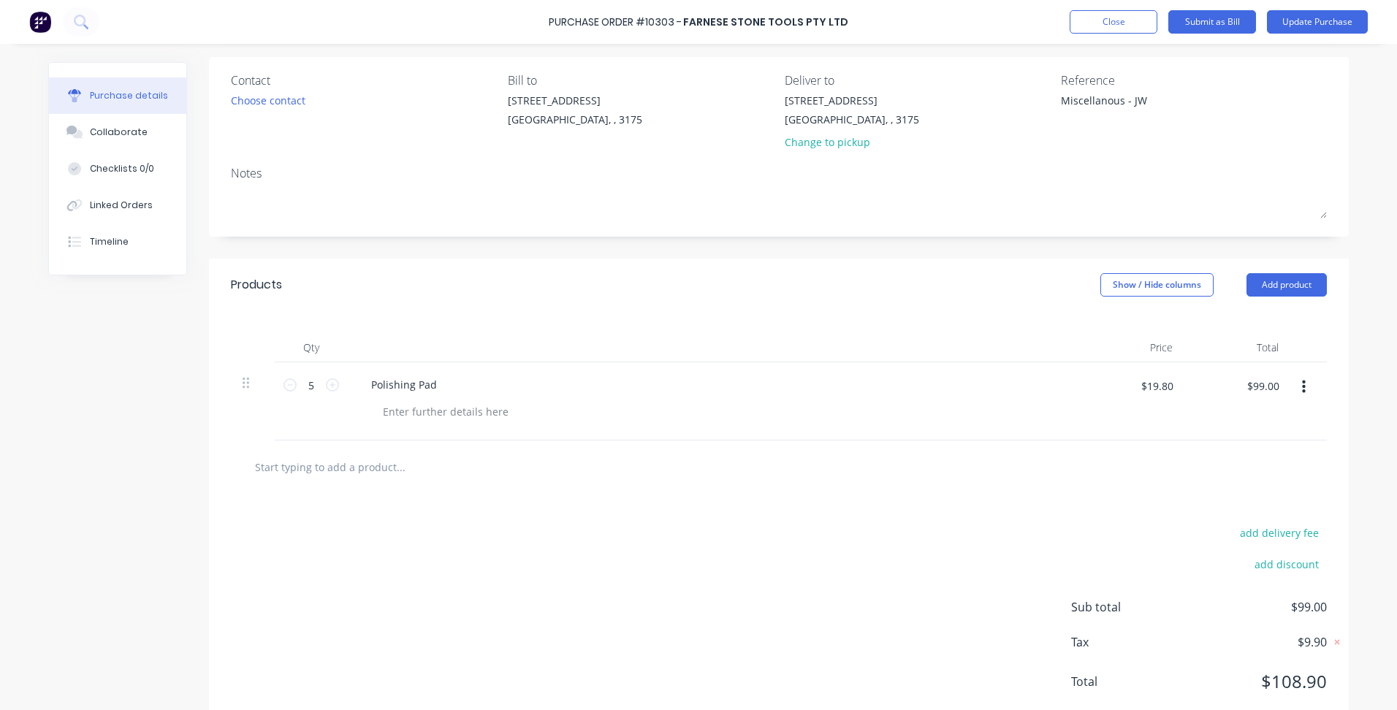
scroll to position [70, 0]
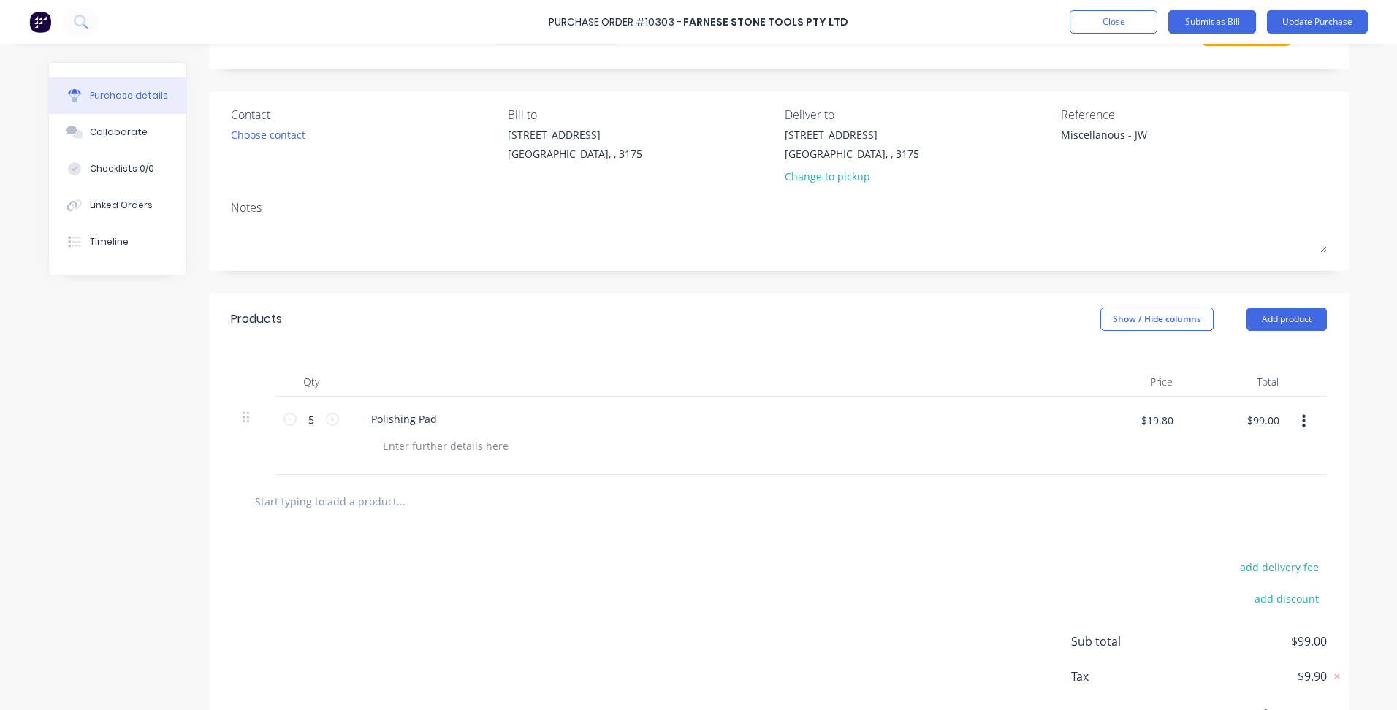
click at [371, 492] on input "text" at bounding box center [400, 501] width 292 height 29
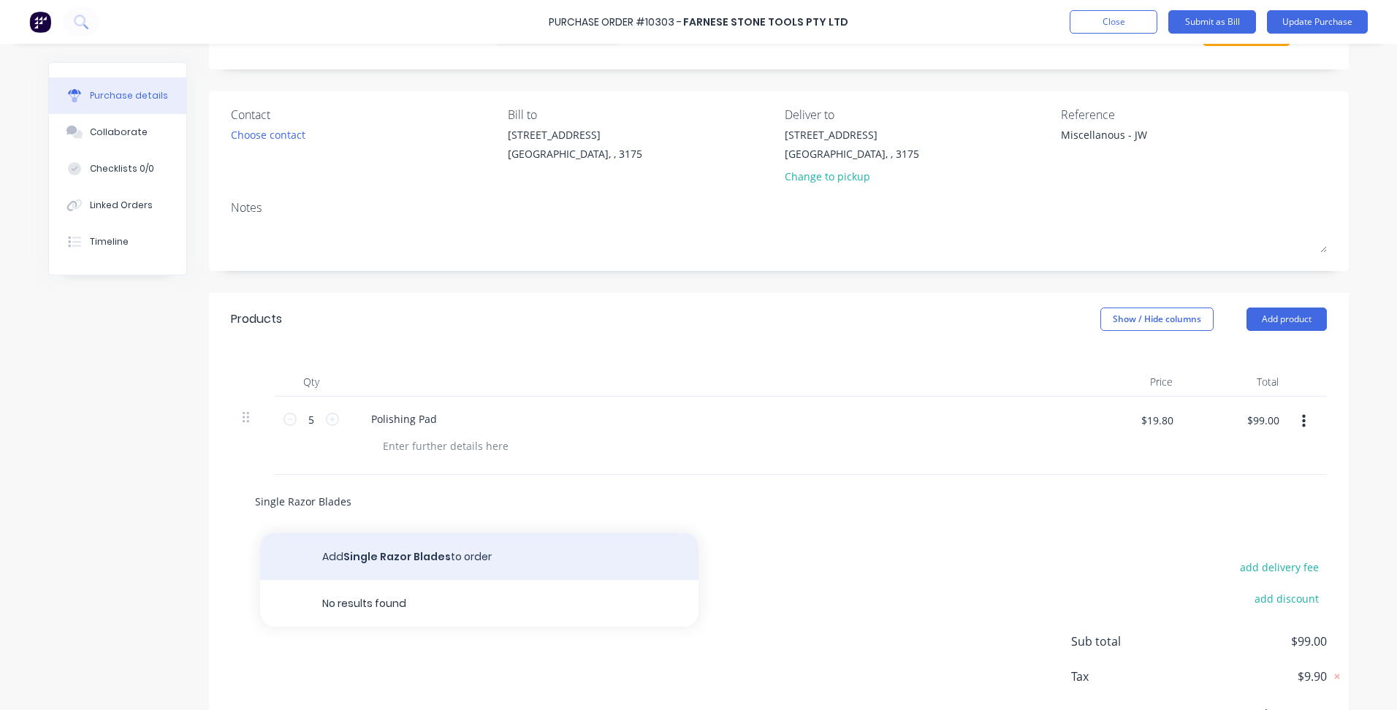
type input "Single Razor Blades"
click at [382, 556] on button "Add Single Razor Blades to order" at bounding box center [479, 556] width 438 height 47
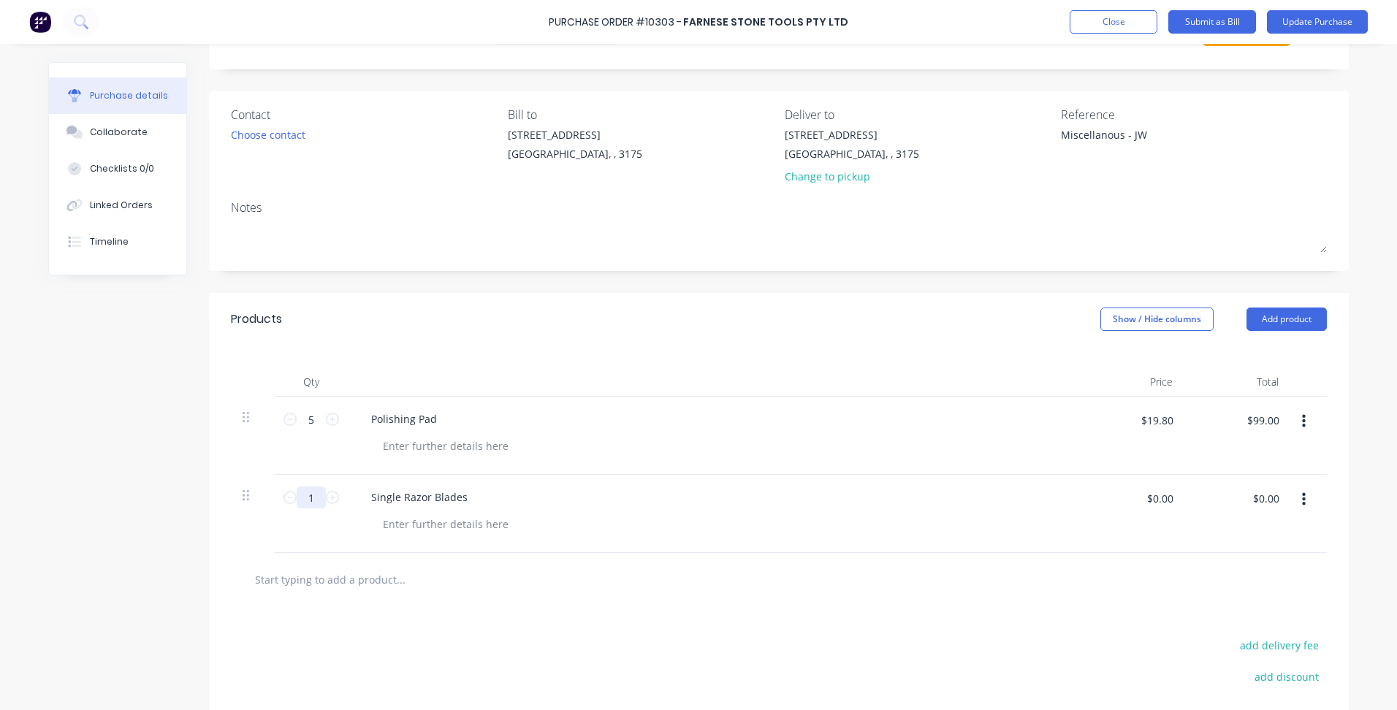
click at [313, 503] on input "1" at bounding box center [311, 498] width 29 height 22
click at [326, 497] on icon at bounding box center [332, 497] width 13 height 13
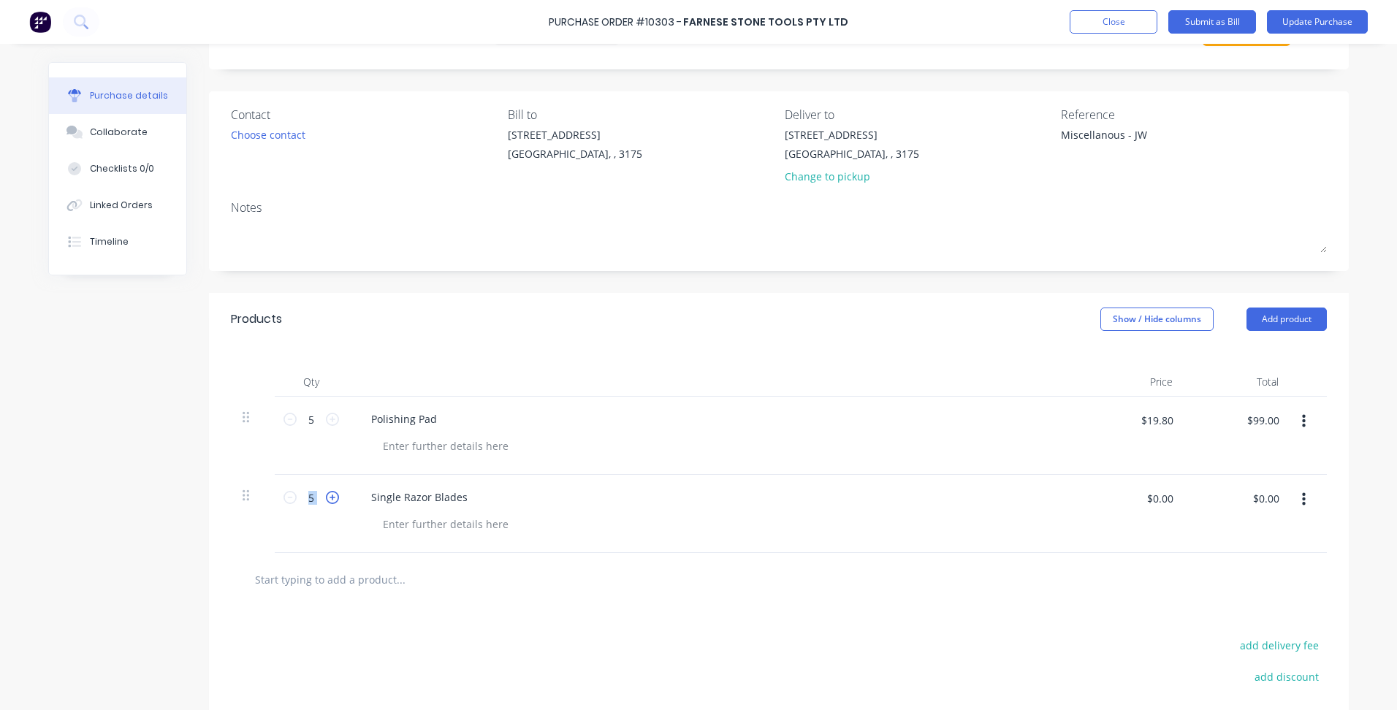
click at [326, 497] on icon at bounding box center [332, 497] width 13 height 13
click at [283, 494] on icon at bounding box center [289, 497] width 13 height 13
type input "5"
click at [1274, 500] on input "$0.00" at bounding box center [1266, 498] width 44 height 23
type input "81.90"
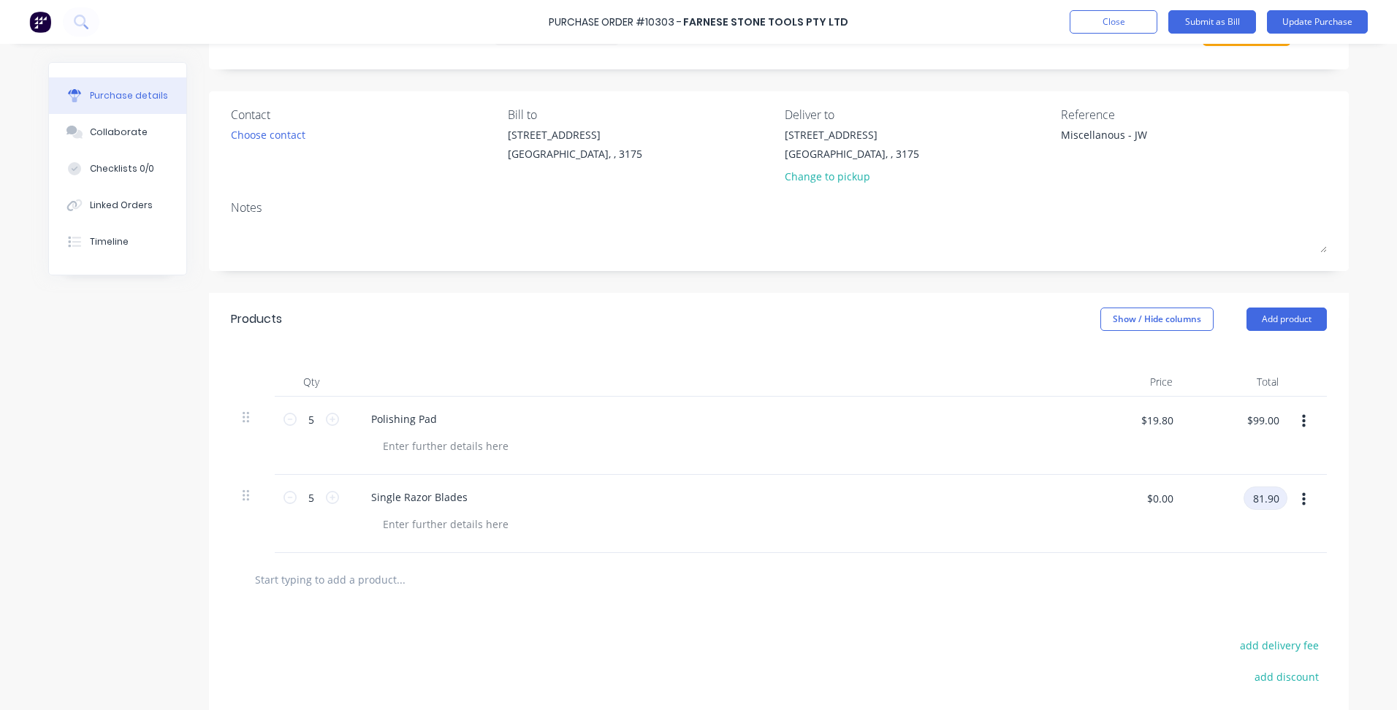
type input "$16.38"
type input "$81.90"
click at [359, 577] on input "text" at bounding box center [400, 579] width 292 height 29
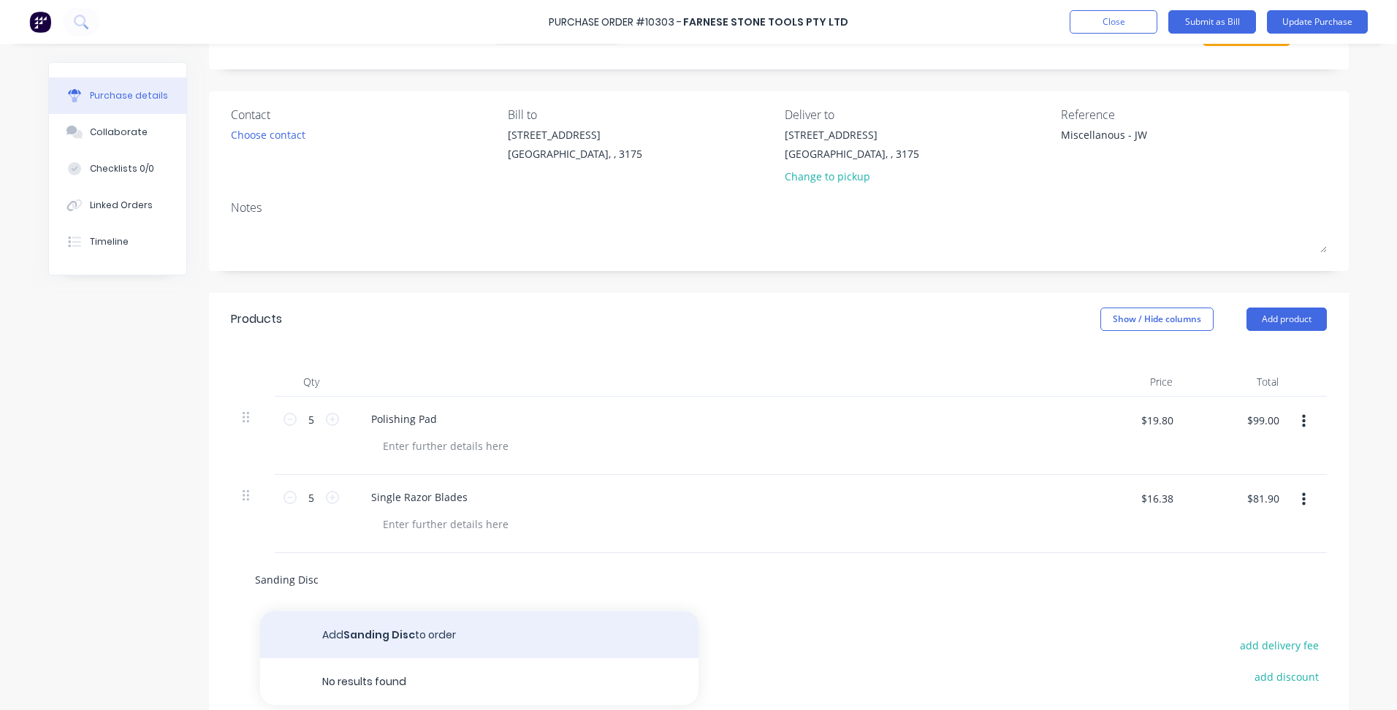
type input "Sanding Disc"
click at [390, 628] on button "Add Sanding Disc to order" at bounding box center [479, 635] width 438 height 47
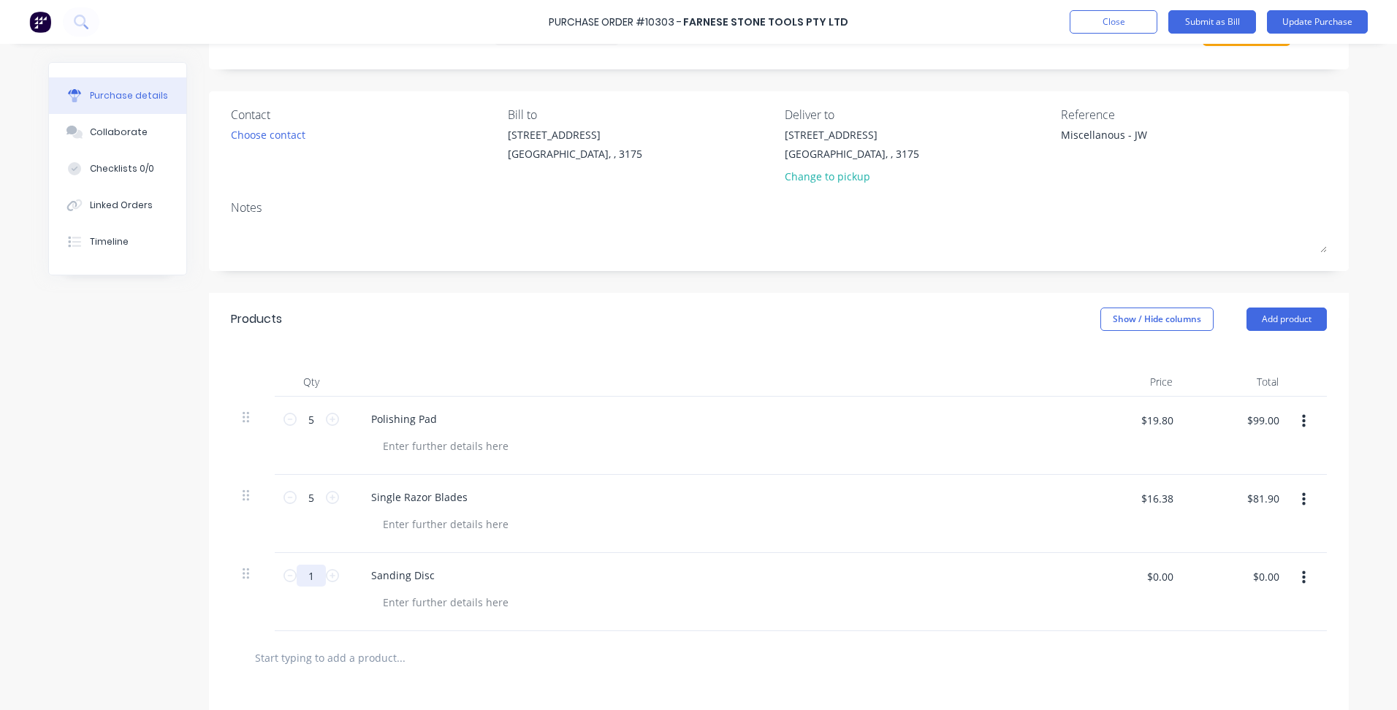
click at [311, 579] on input "1" at bounding box center [311, 576] width 29 height 22
type input "50"
type input "58.50"
type input "$1.17"
type input "$58.50"
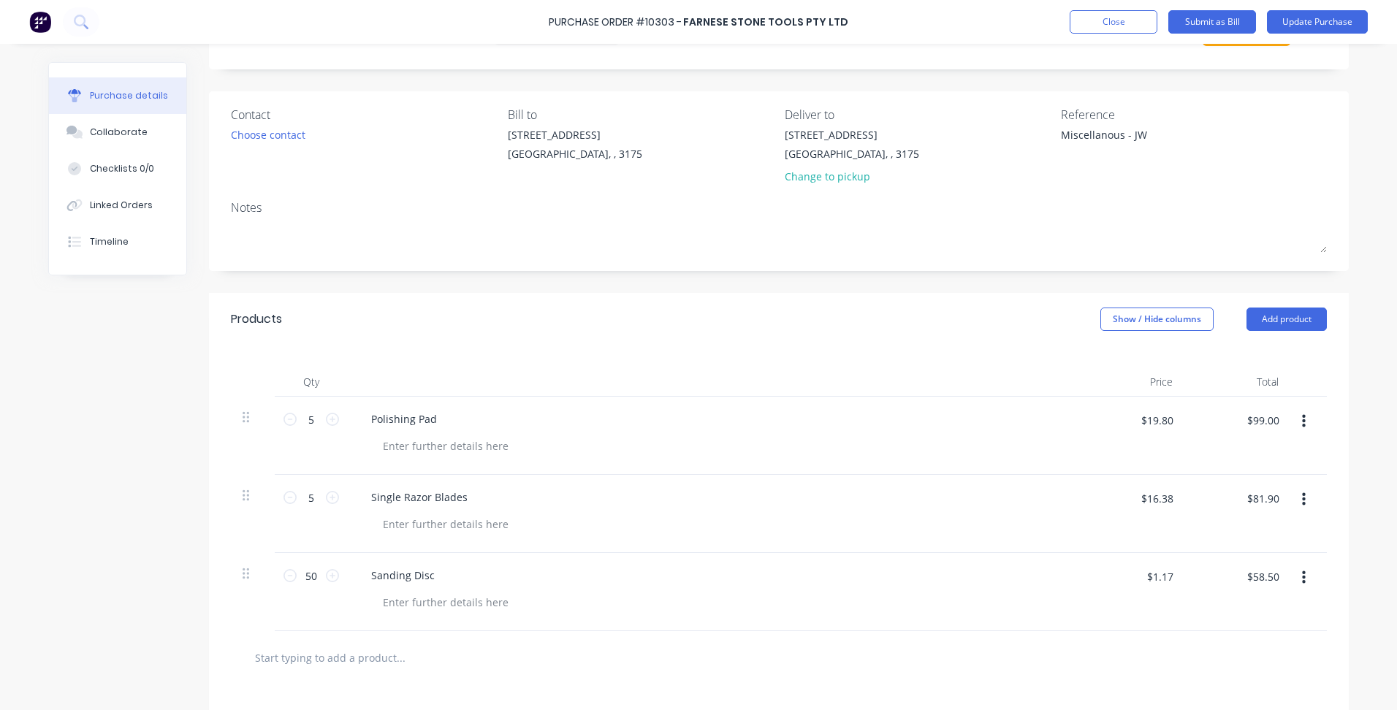
click at [946, 616] on div "Sanding Disc" at bounding box center [713, 592] width 731 height 78
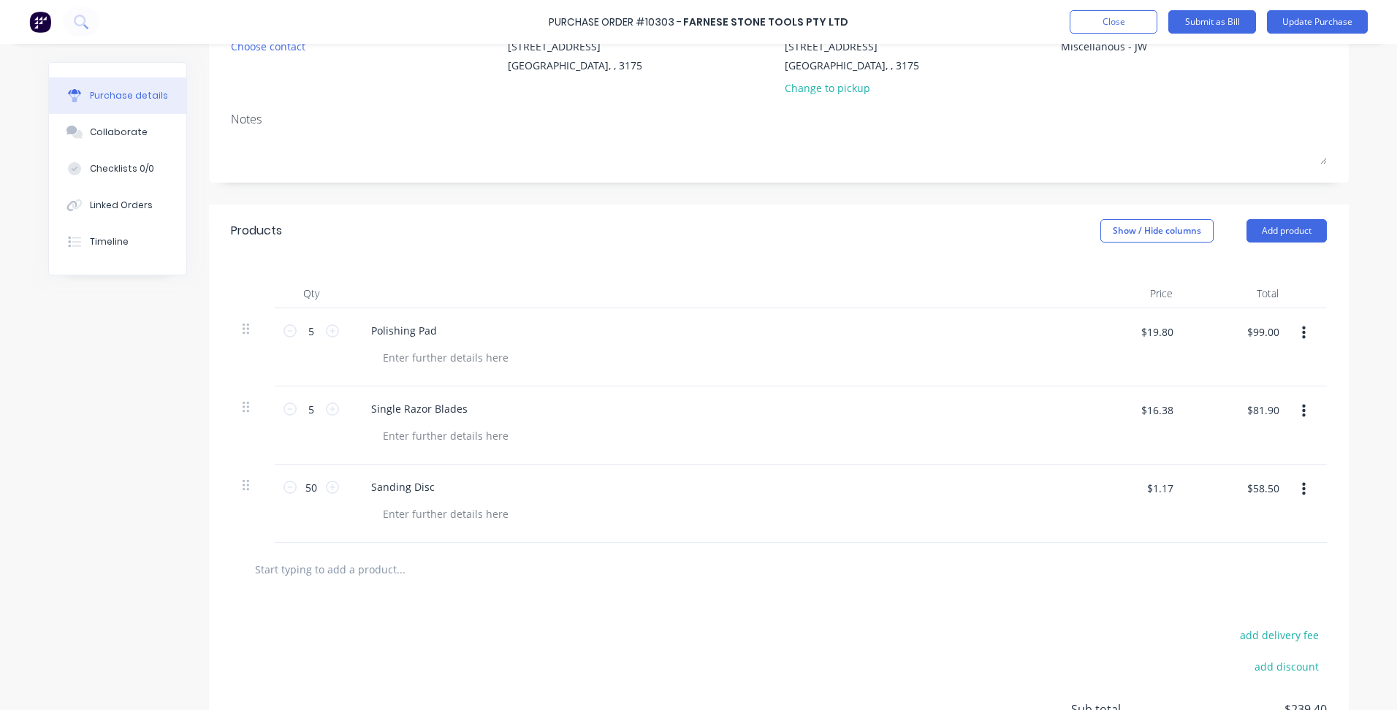
scroll to position [0, 0]
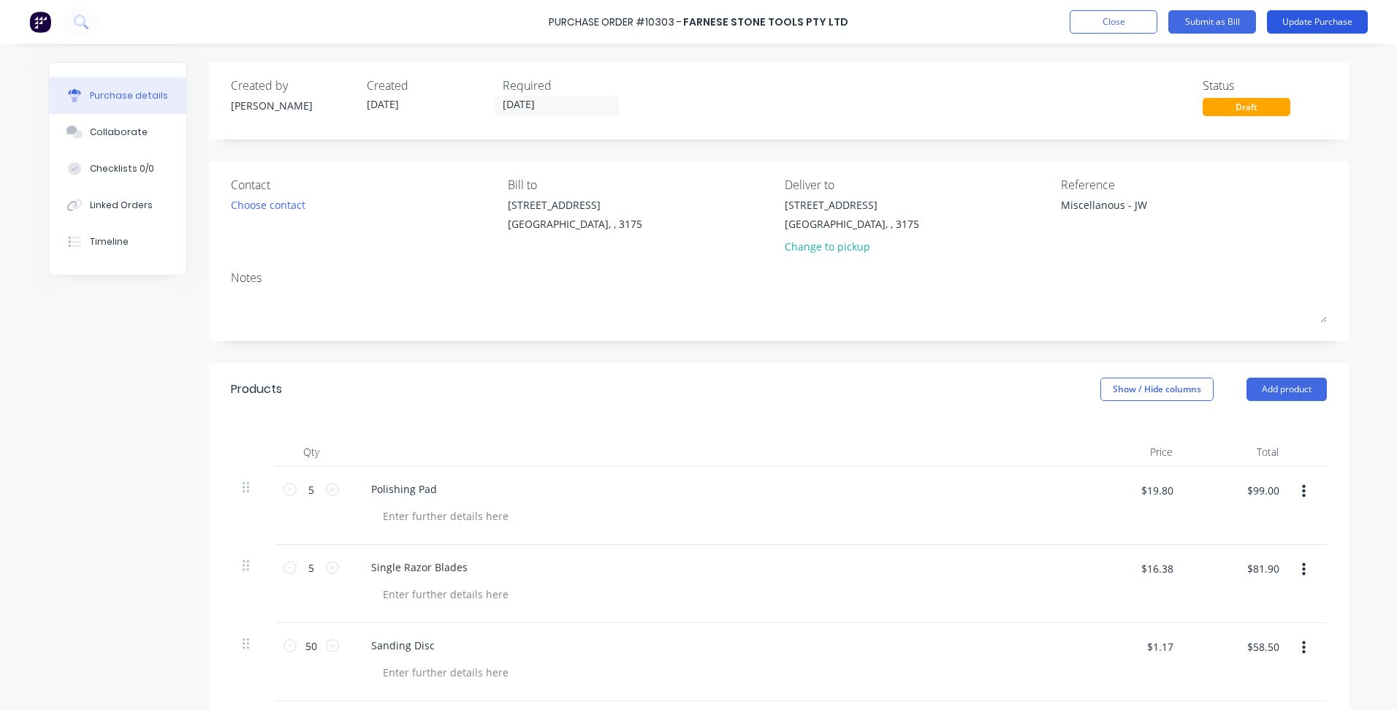
click at [1312, 22] on button "Update Purchase" at bounding box center [1317, 21] width 101 height 23
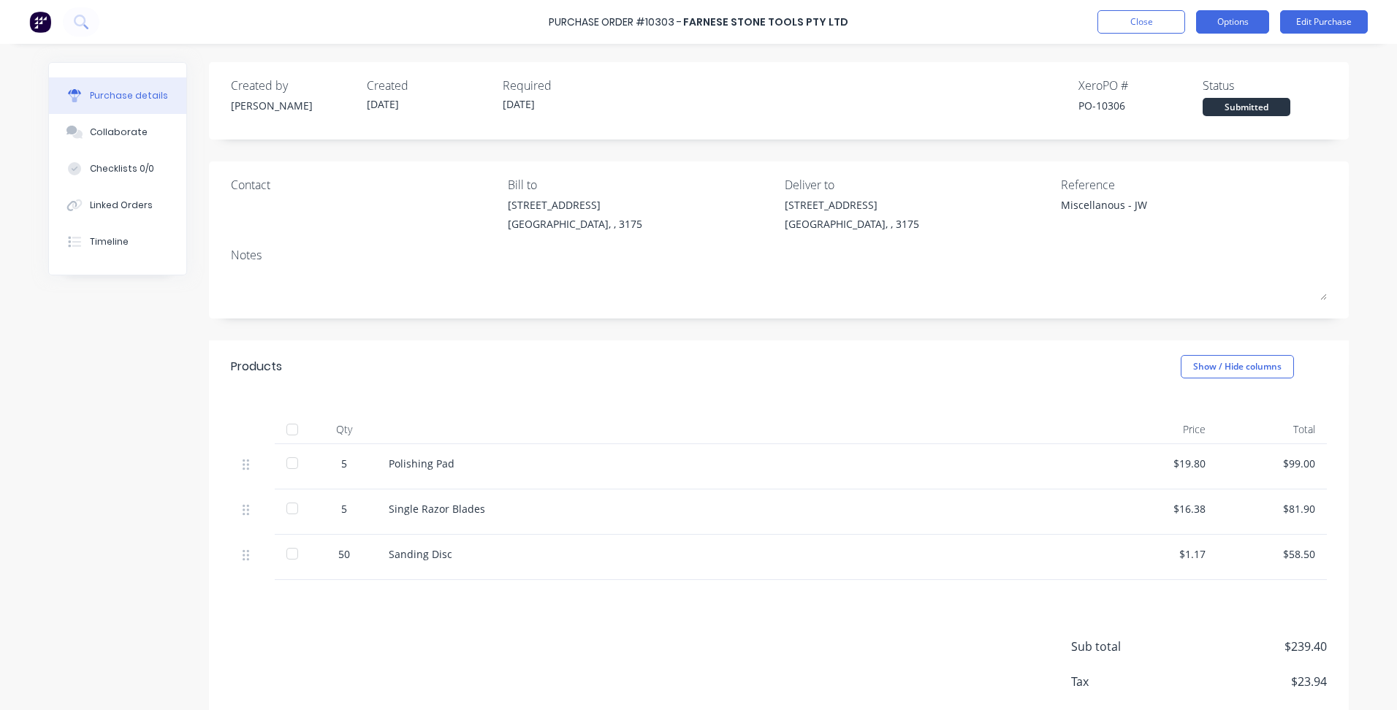
click at [1245, 24] on button "Options" at bounding box center [1232, 21] width 73 height 23
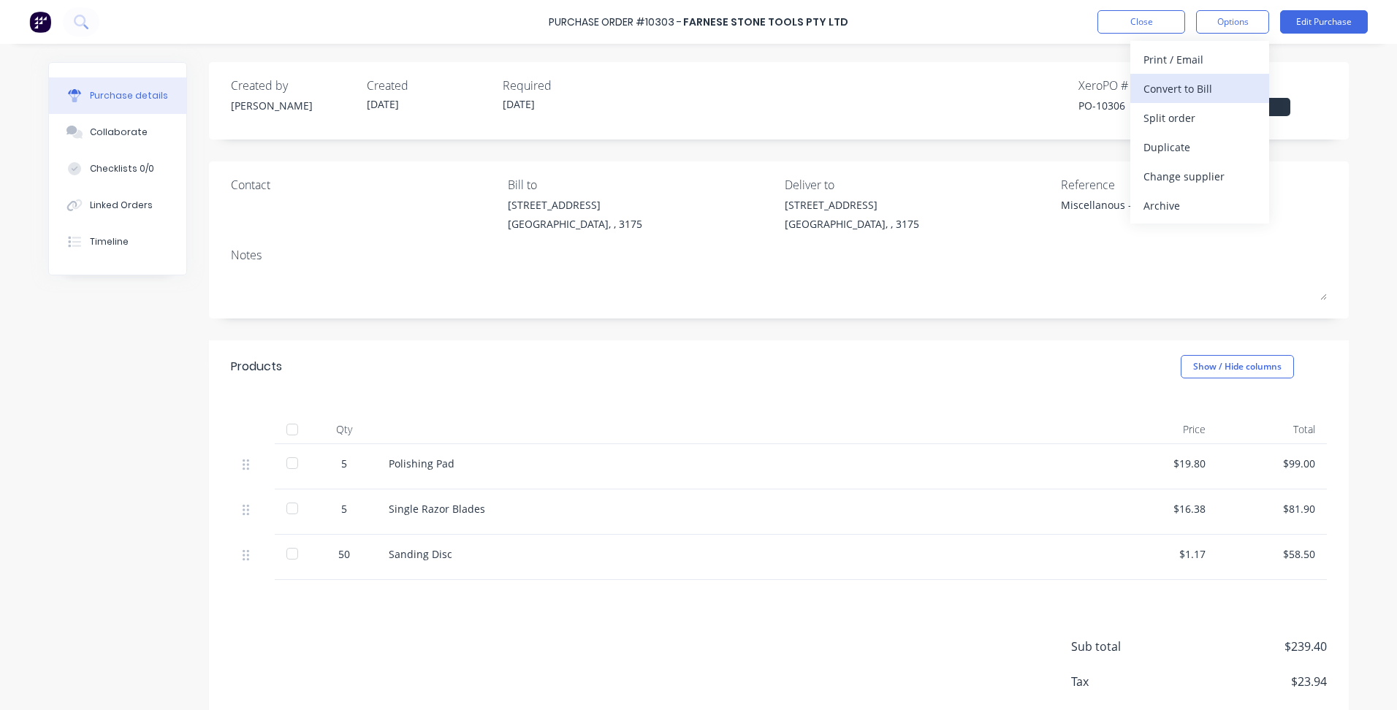
click at [1207, 85] on div "Convert to Bill" at bounding box center [1199, 88] width 113 height 21
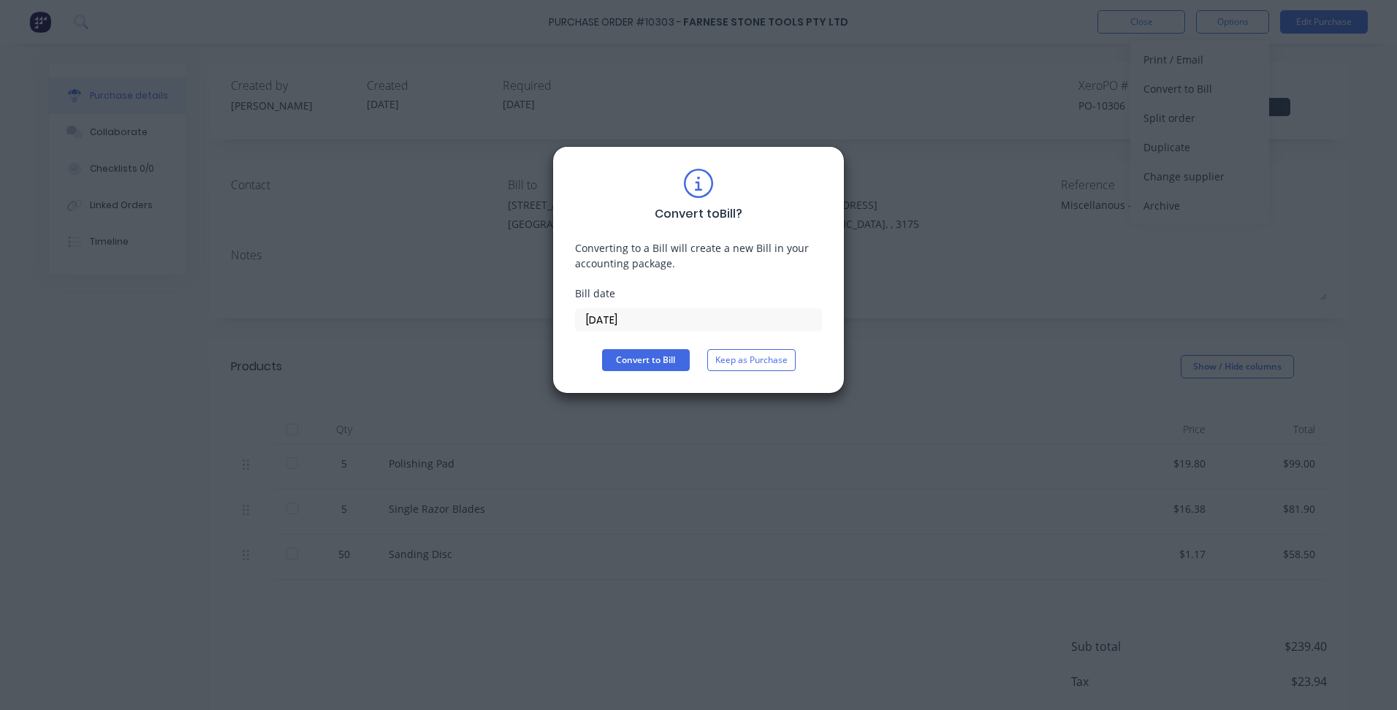
click at [614, 315] on input "[DATE]" at bounding box center [698, 320] width 245 height 22
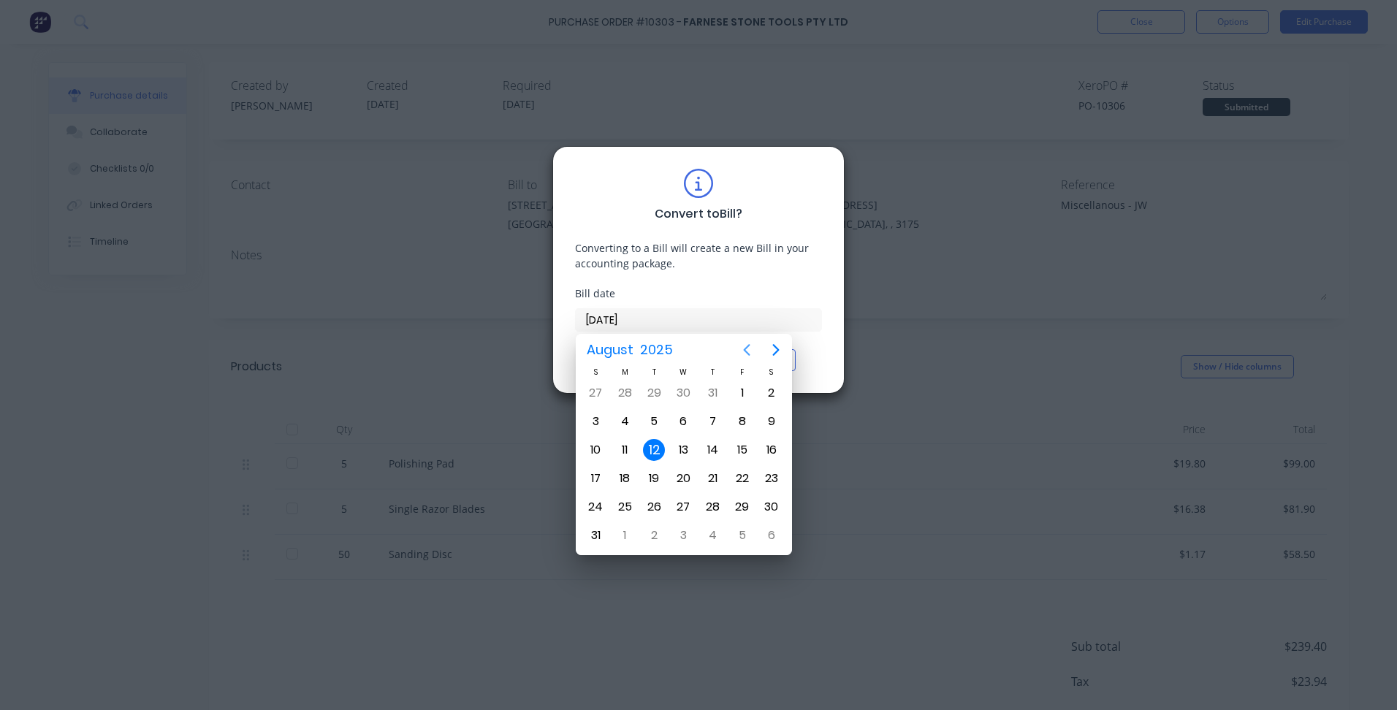
click at [744, 352] on icon "Previous page" at bounding box center [747, 350] width 18 height 18
click at [625, 421] on div "7" at bounding box center [625, 422] width 22 height 22
type input "[DATE]"
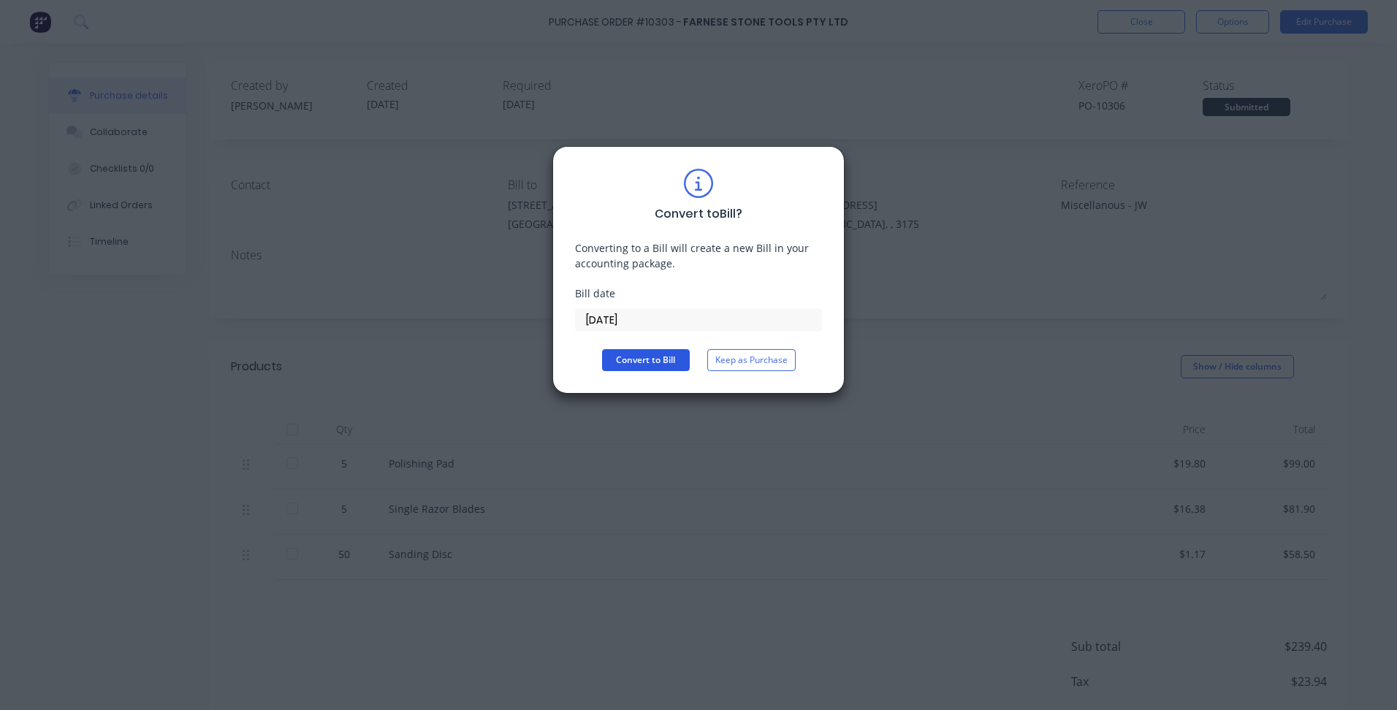
click at [644, 354] on button "Convert to Bill" at bounding box center [646, 360] width 88 height 22
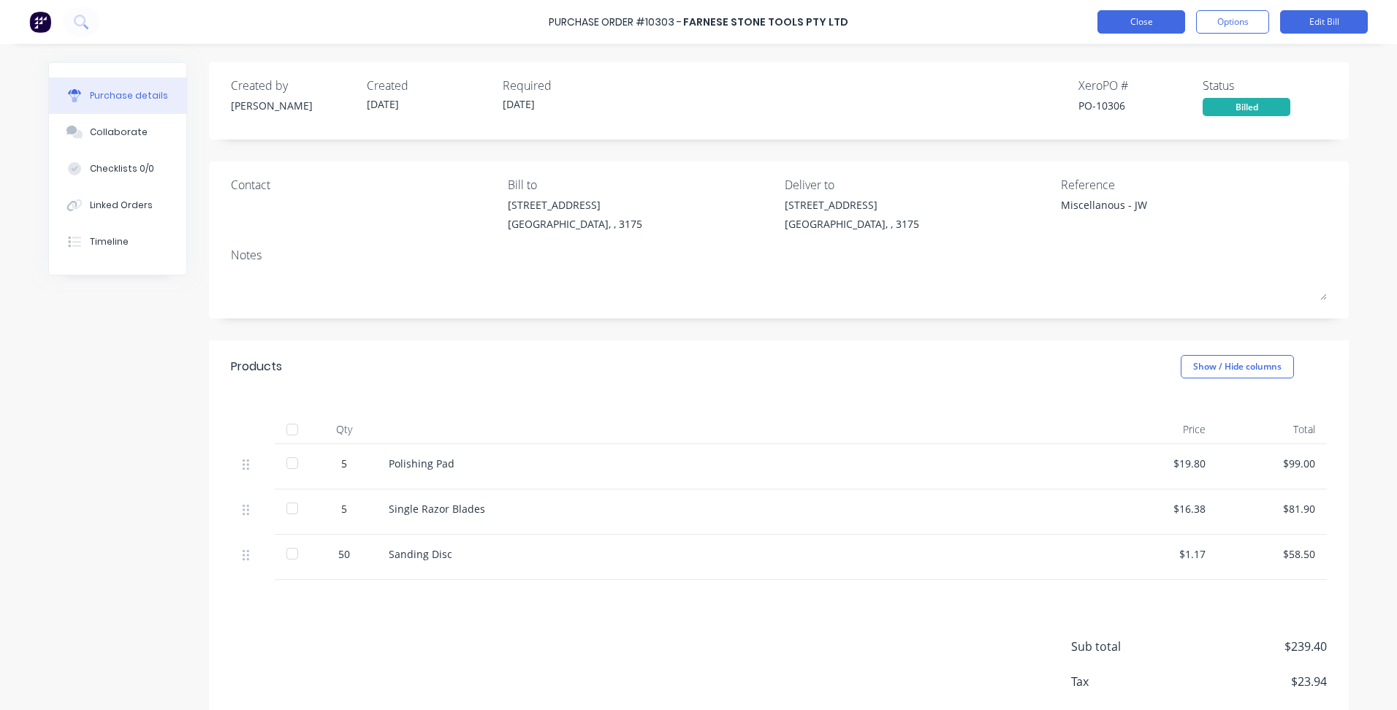
click at [1146, 28] on button "Close" at bounding box center [1141, 21] width 88 height 23
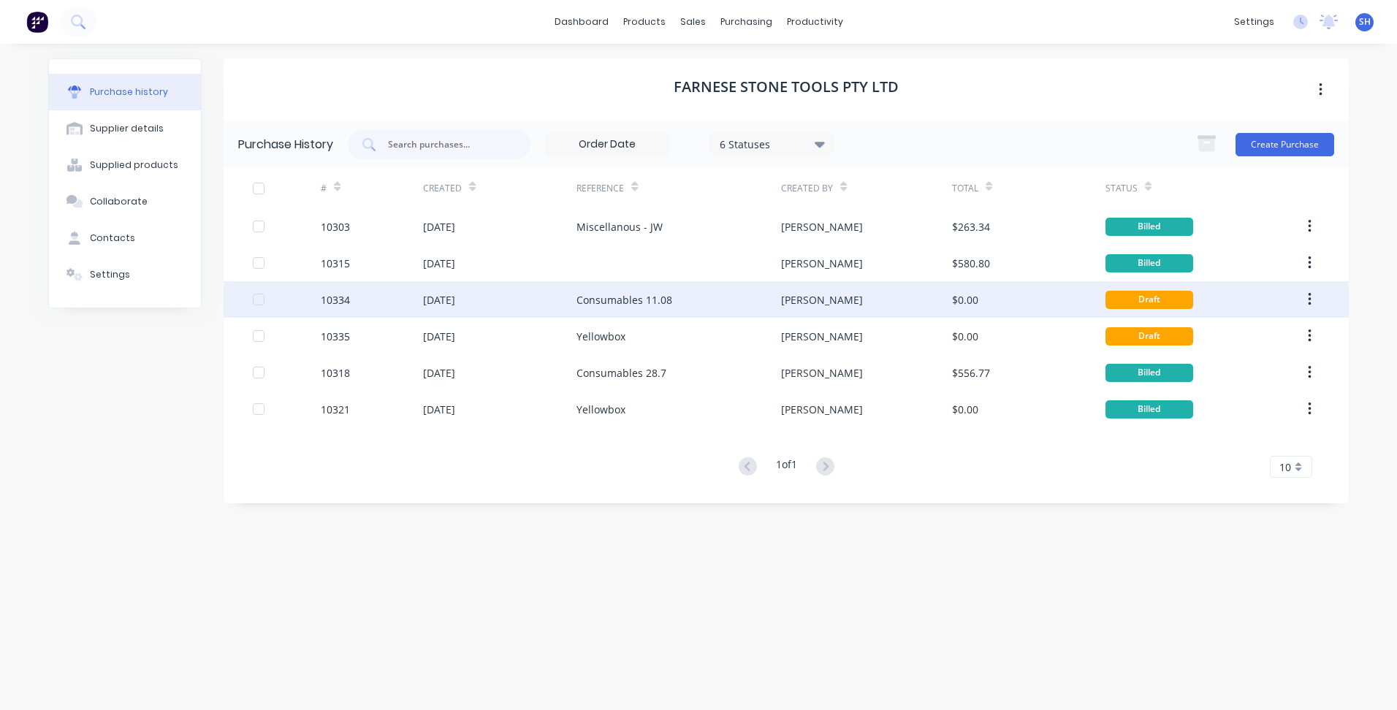
click at [425, 294] on div "[DATE]" at bounding box center [439, 299] width 32 height 15
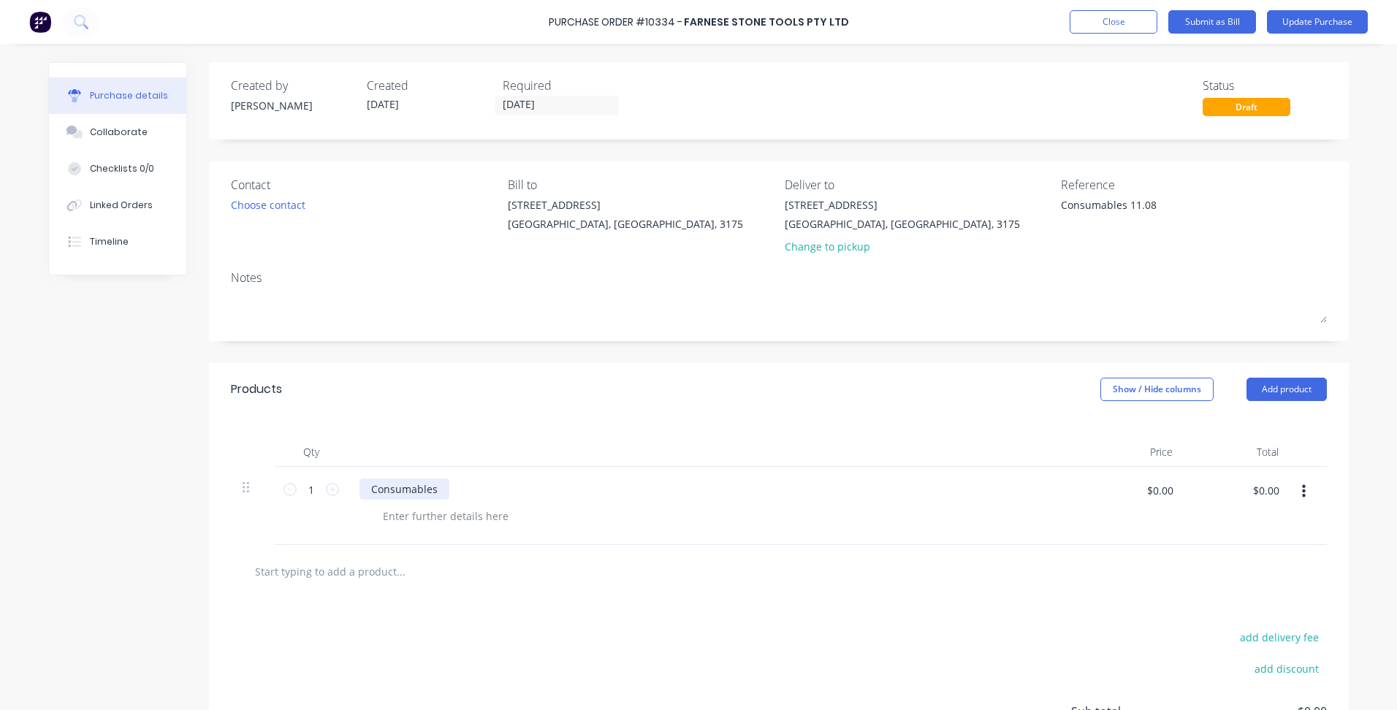
click at [423, 492] on div "Consumables" at bounding box center [404, 489] width 90 height 21
drag, startPoint x: 433, startPoint y: 495, endPoint x: 347, endPoint y: 500, distance: 86.4
click at [348, 500] on div "Consumables" at bounding box center [713, 506] width 731 height 78
click at [460, 481] on div "Consumables" at bounding box center [712, 489] width 707 height 21
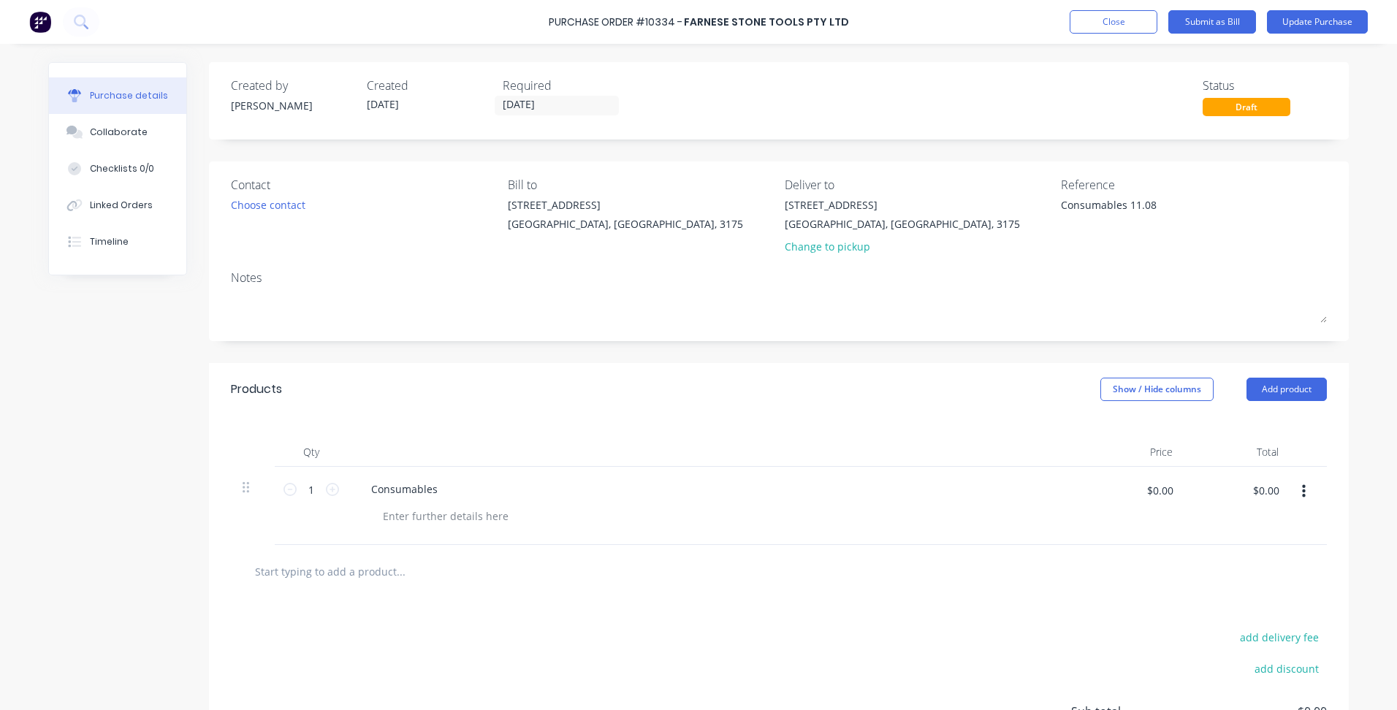
click at [449, 484] on div "Consumables" at bounding box center [712, 489] width 707 height 21
click at [438, 492] on div "Consumables" at bounding box center [404, 489] width 90 height 21
click at [311, 490] on input "1" at bounding box center [311, 490] width 29 height 22
type input "6"
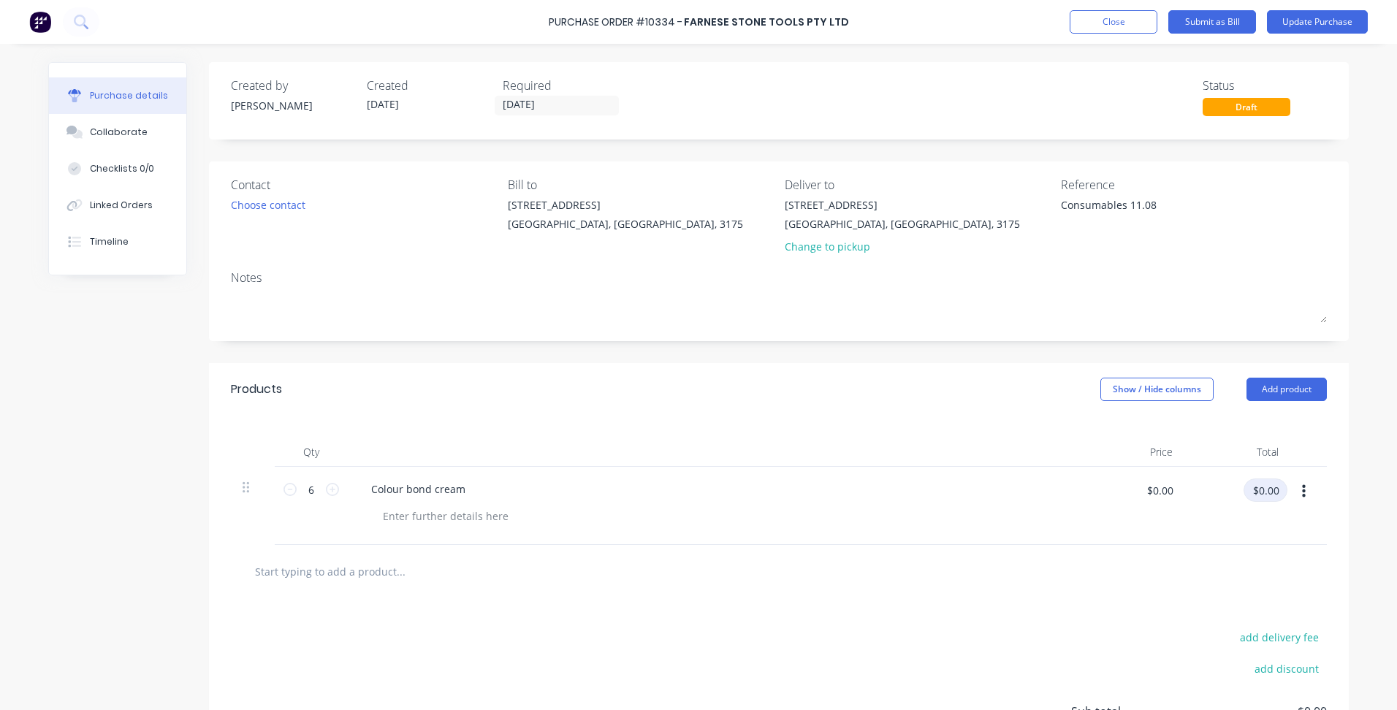
click at [1244, 492] on input "$0.00" at bounding box center [1266, 490] width 44 height 23
click at [1141, 503] on div "$0.00 $0.00" at bounding box center [1160, 496] width 44 height 34
type input "$44.00"
type input "$264.00"
click at [465, 487] on div "Colour bond cream" at bounding box center [418, 489] width 118 height 21
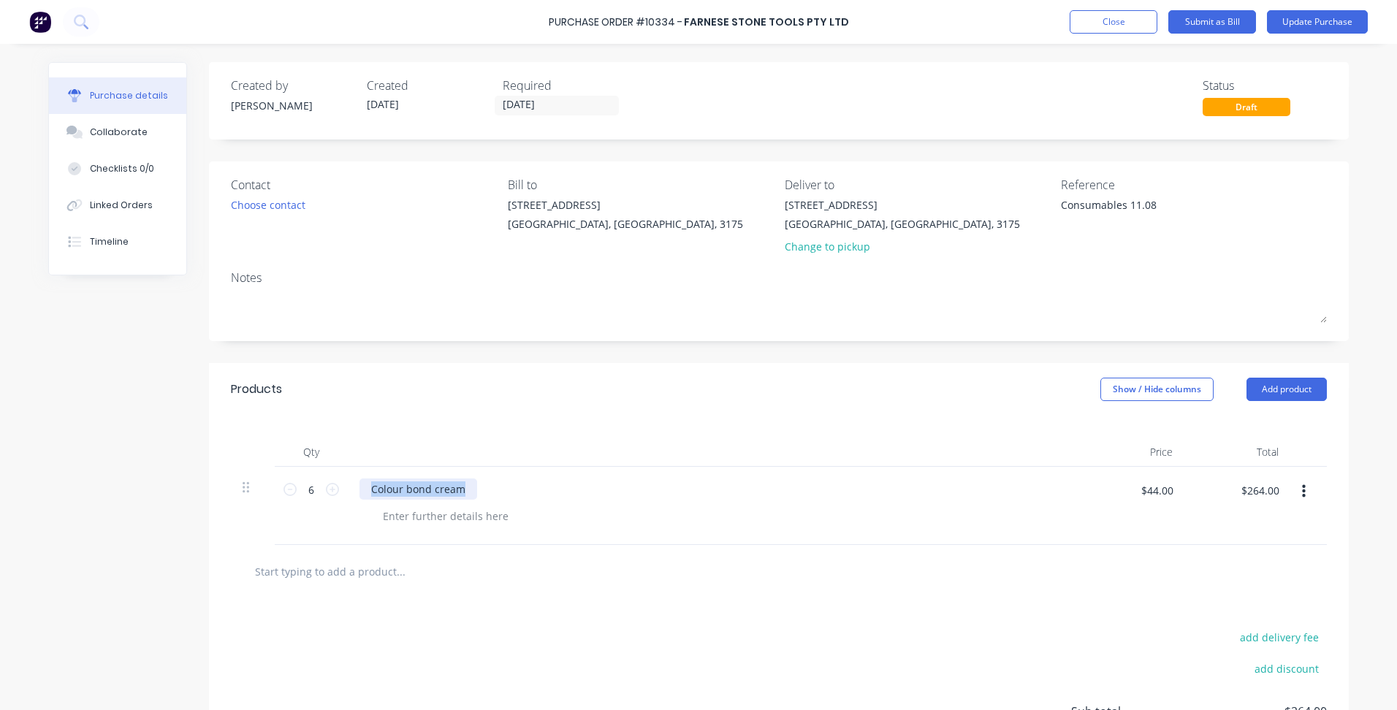
drag, startPoint x: 465, startPoint y: 487, endPoint x: 357, endPoint y: 494, distance: 108.3
click at [359, 494] on div "Colour bond cream" at bounding box center [418, 489] width 118 height 21
copy div "Colour bond cream"
click at [428, 510] on div at bounding box center [445, 516] width 149 height 21
click at [379, 579] on input "text" at bounding box center [400, 571] width 292 height 29
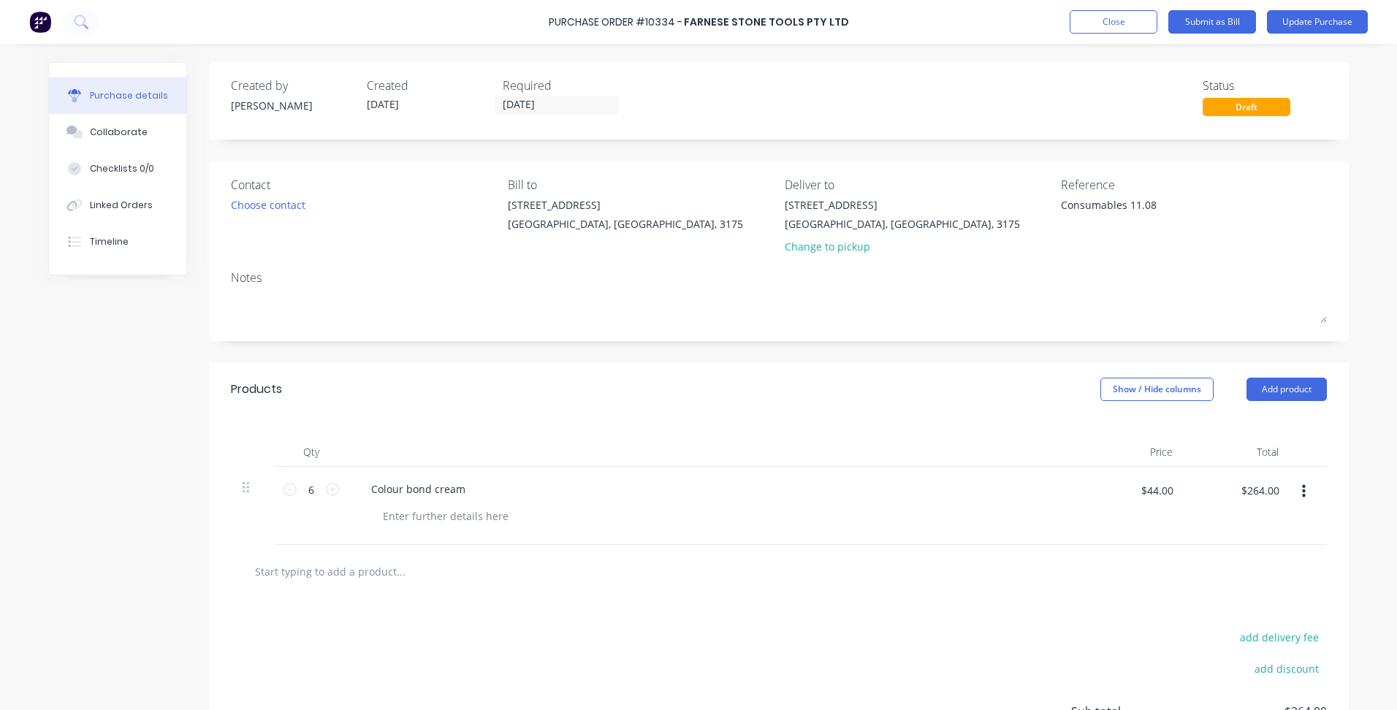
paste input "Colour bond cream"
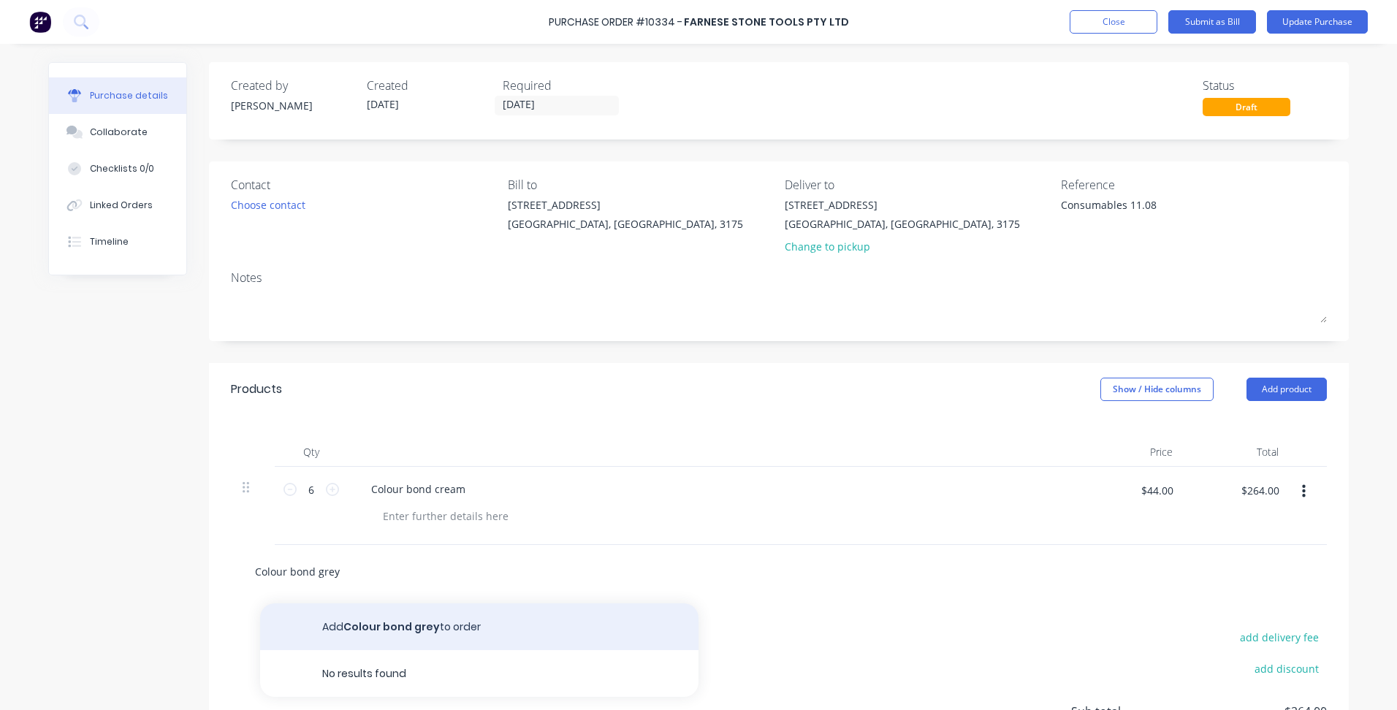
type input "Colour bond grey"
click at [374, 623] on button "Add Colour bond grey to order" at bounding box center [479, 627] width 438 height 47
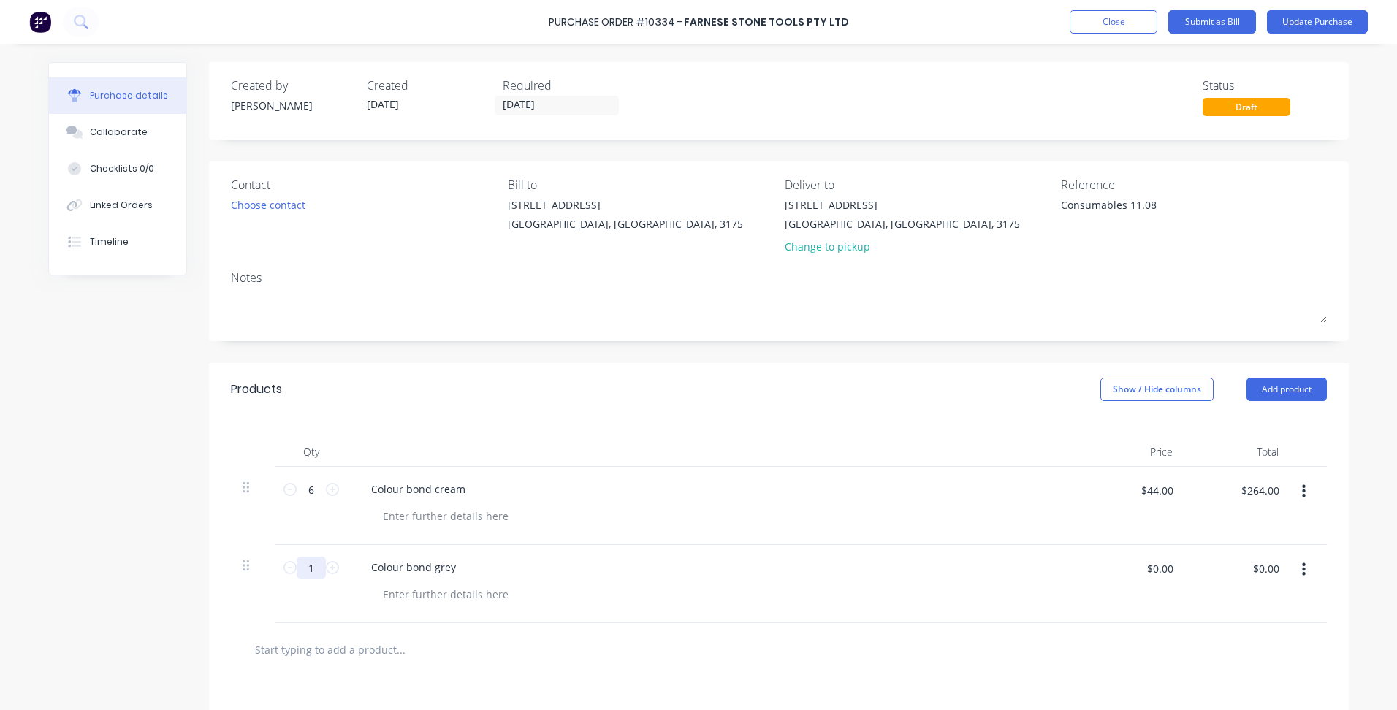
click at [303, 572] on input "1" at bounding box center [311, 568] width 29 height 22
type input "6"
click at [1152, 565] on input "$0.00" at bounding box center [1160, 568] width 44 height 23
type input "$44.00"
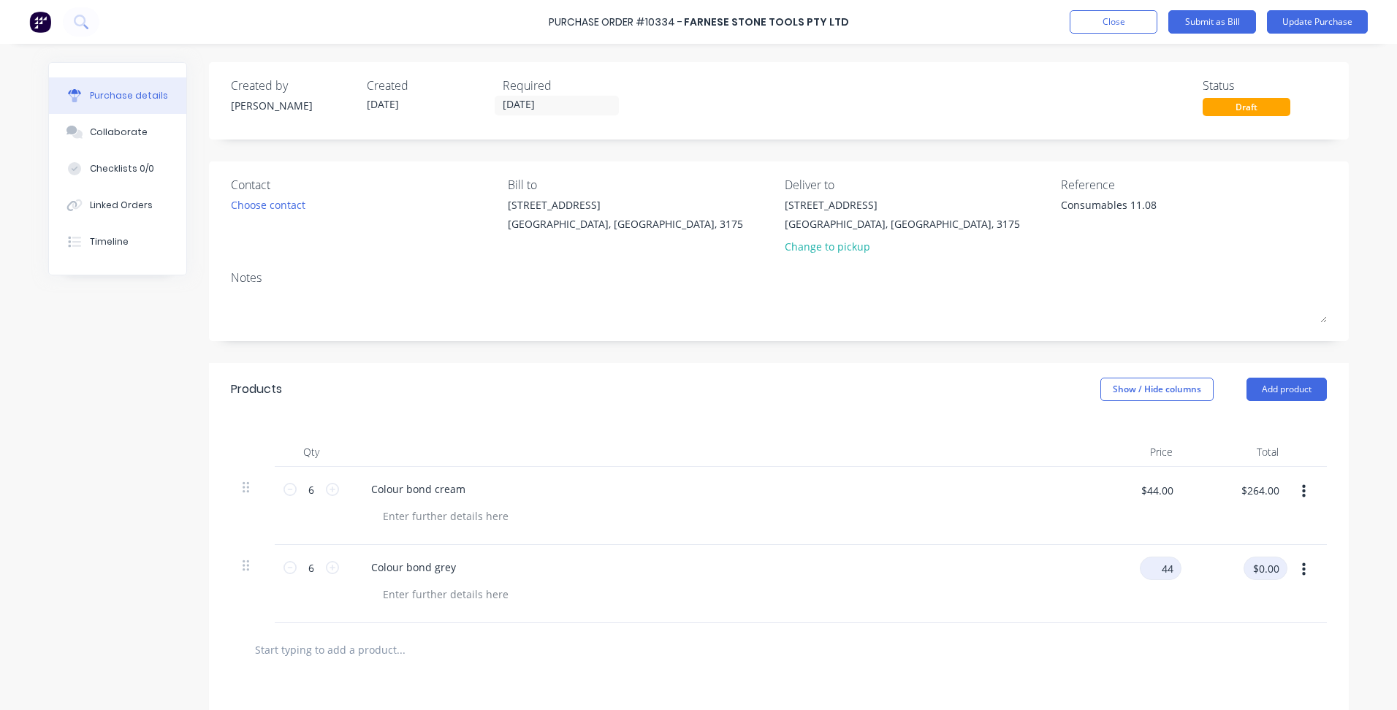
type input "$264.00"
click at [931, 636] on div at bounding box center [779, 649] width 1073 height 29
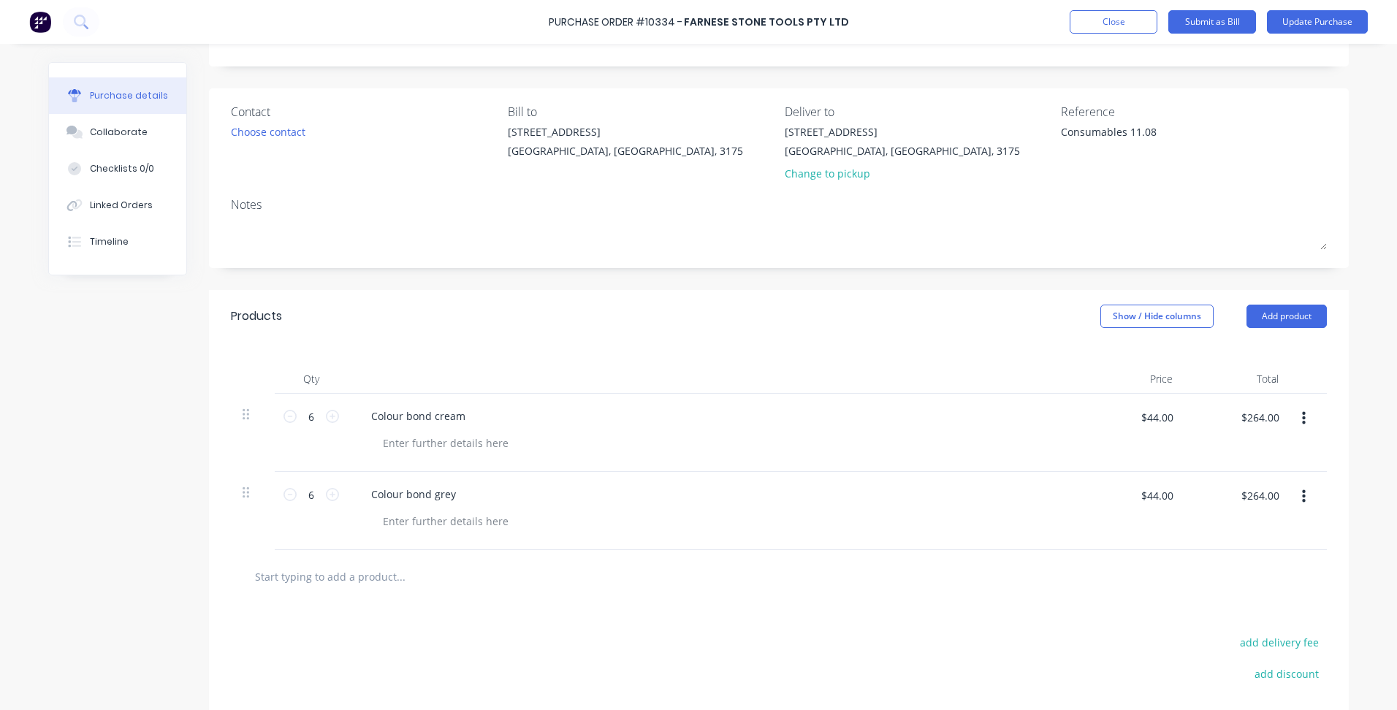
click at [356, 572] on input "text" at bounding box center [400, 576] width 292 height 29
click at [357, 572] on input "Razor [PERSON_NAME] Single EEdge" at bounding box center [400, 576] width 292 height 29
click at [353, 582] on input "Razor [PERSON_NAME] Single EEdge" at bounding box center [400, 576] width 292 height 29
click at [351, 571] on input "Razor [PERSON_NAME] Single EEdge" at bounding box center [400, 576] width 292 height 29
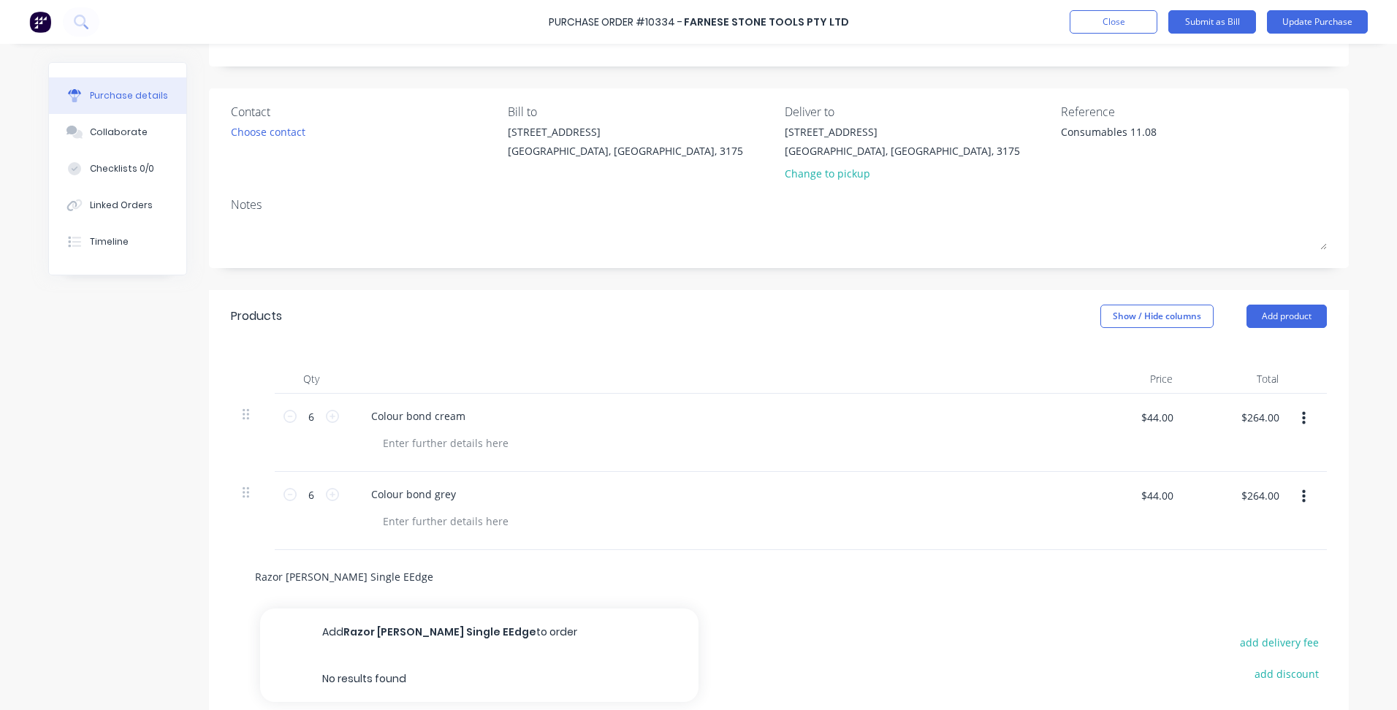
click at [354, 578] on input "Razor [PERSON_NAME] Single EEdge" at bounding box center [400, 576] width 292 height 29
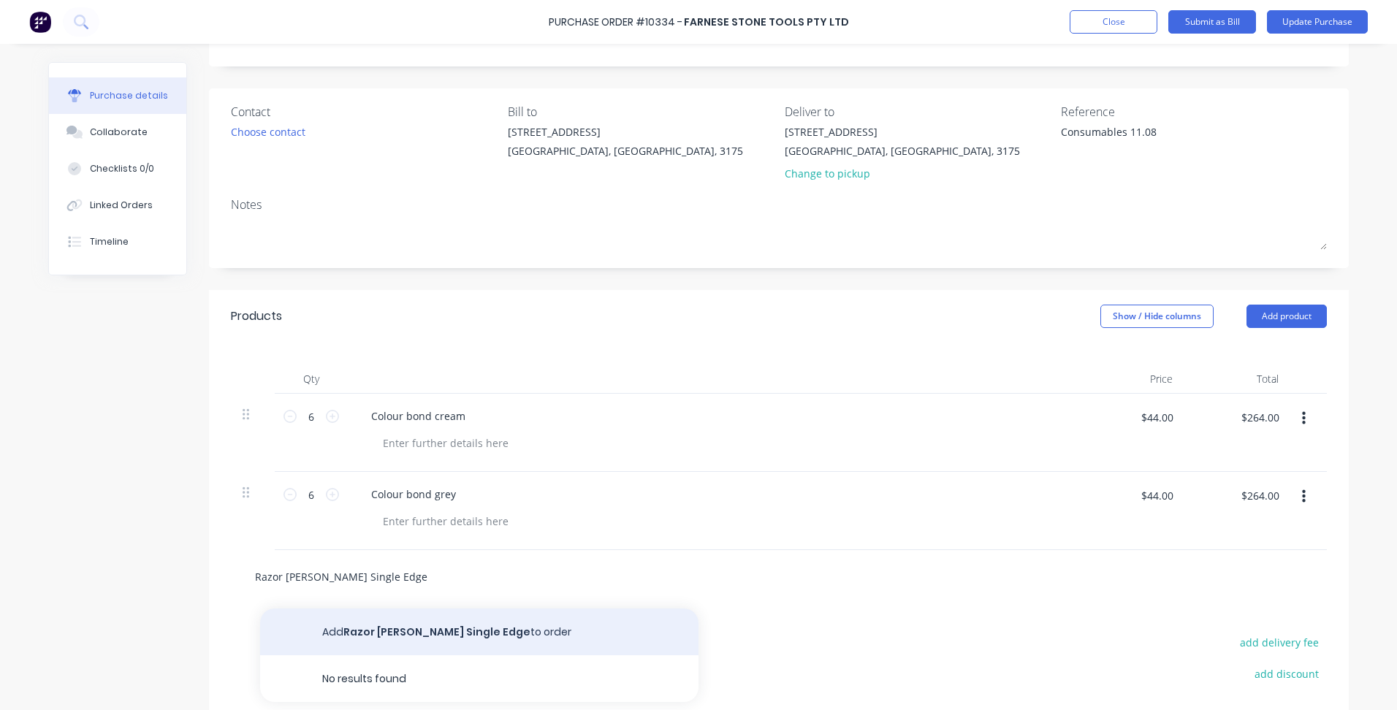
type input "Razor [PERSON_NAME] Single Edge"
click at [419, 629] on button "Add Razor [PERSON_NAME] Single Edge to order" at bounding box center [479, 632] width 438 height 47
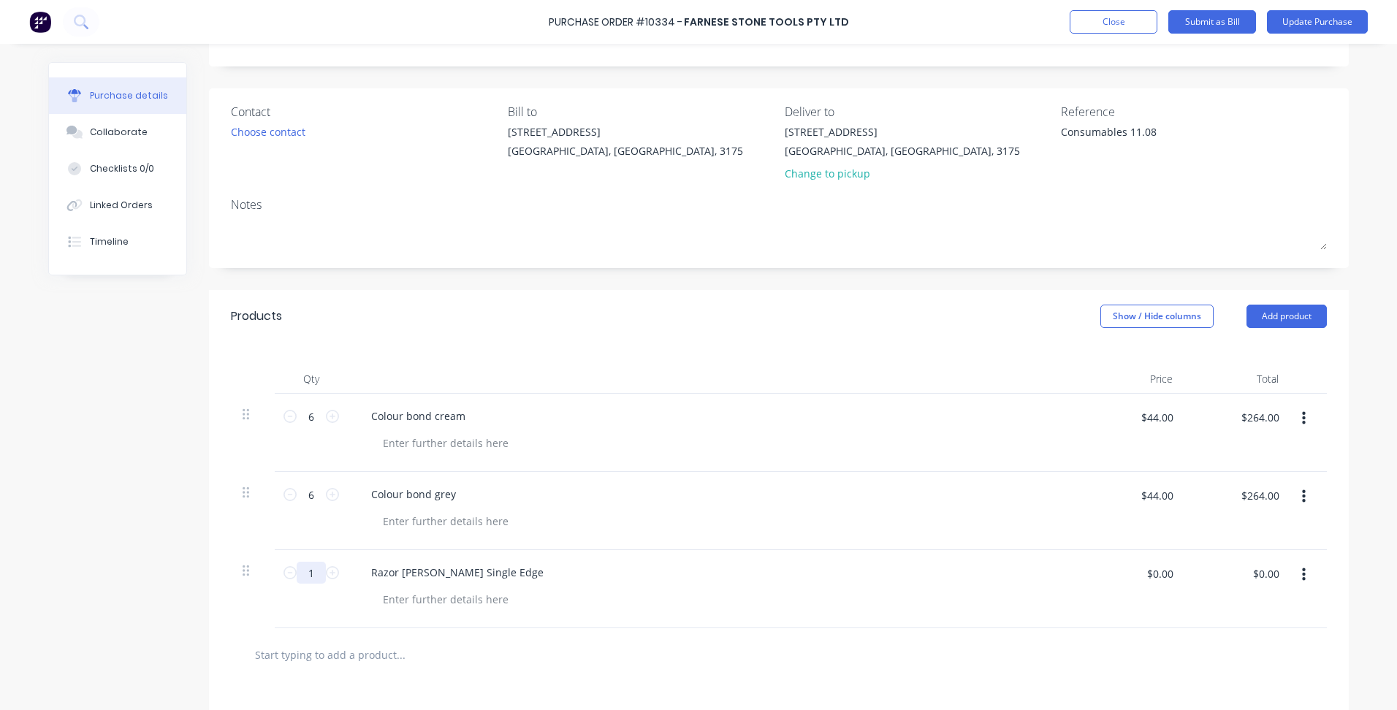
click at [311, 575] on input "1" at bounding box center [311, 573] width 29 height 22
type input "5"
click at [1152, 576] on input "$0.00" at bounding box center [1160, 573] width 44 height 23
type input "$18.20"
type input "$91.00"
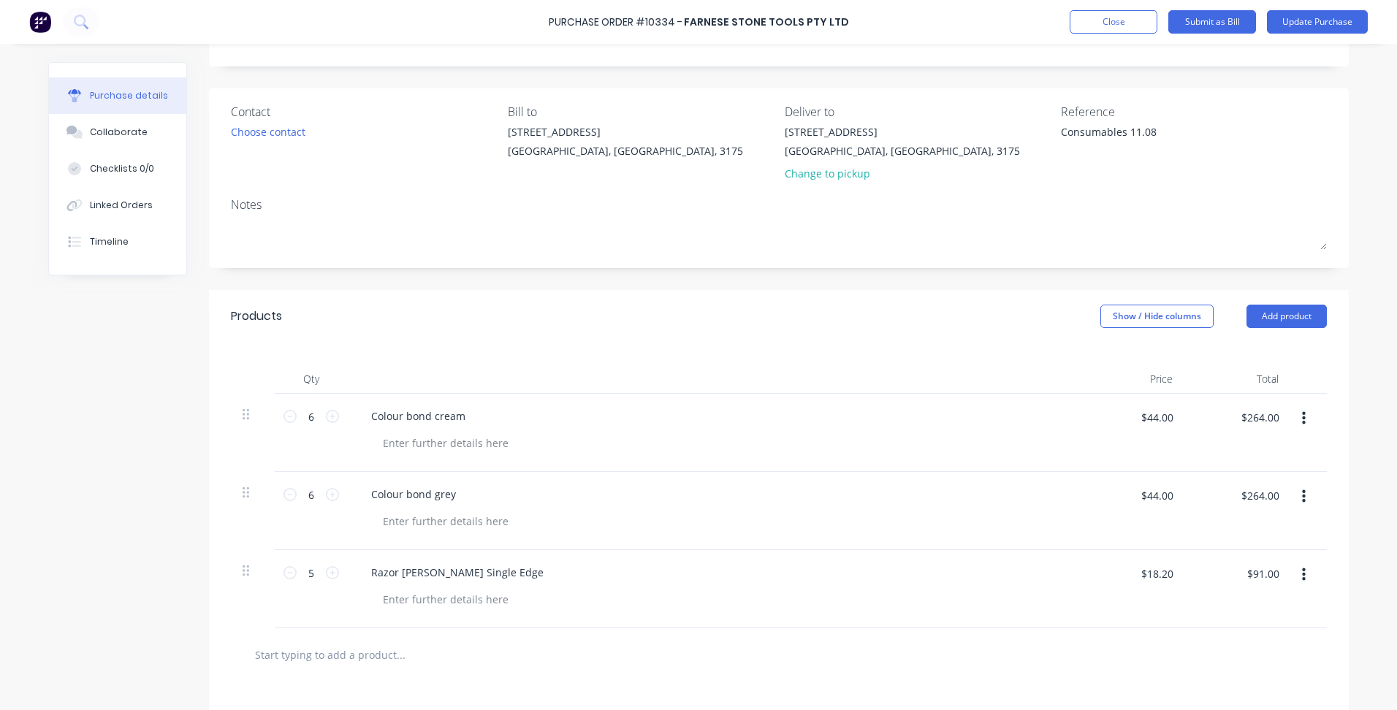
click at [886, 626] on div "Razor [PERSON_NAME] Single Edge" at bounding box center [713, 589] width 731 height 78
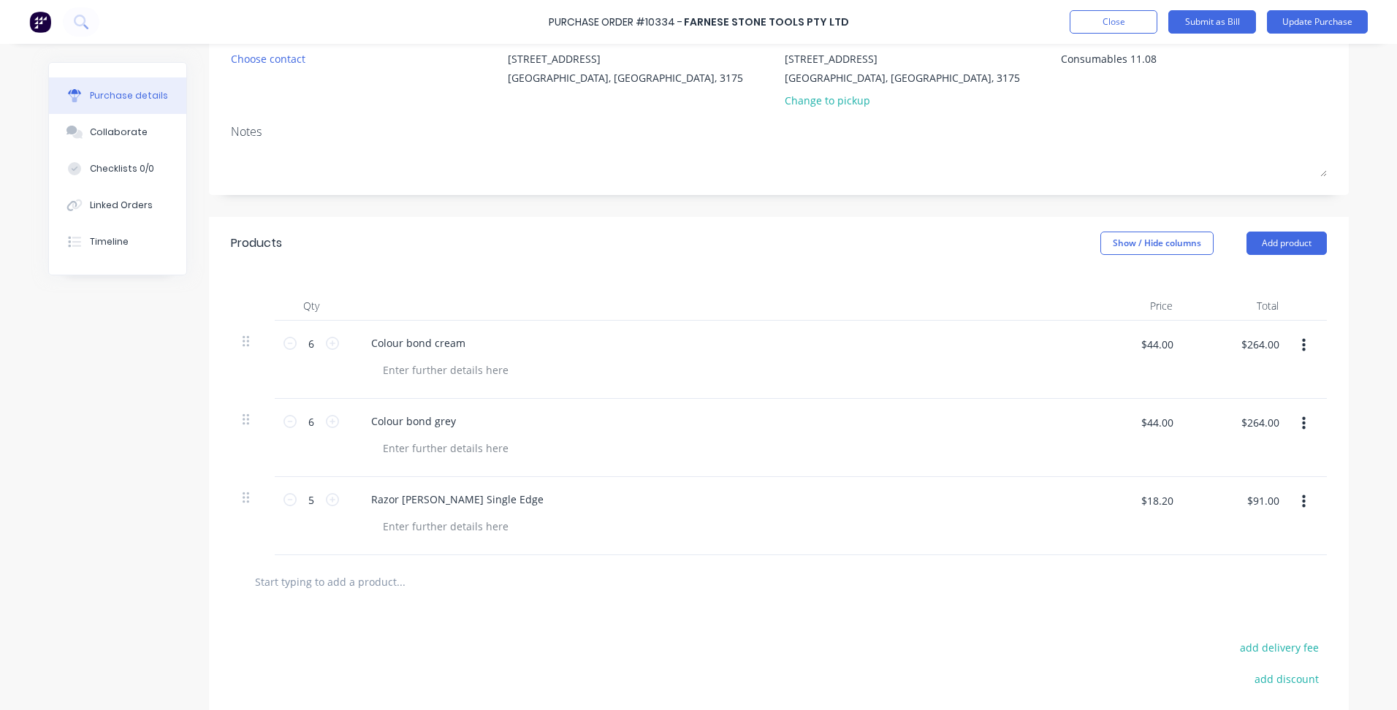
click at [407, 577] on input "text" at bounding box center [400, 581] width 292 height 29
type input "Tenax Universal Colour Brown"
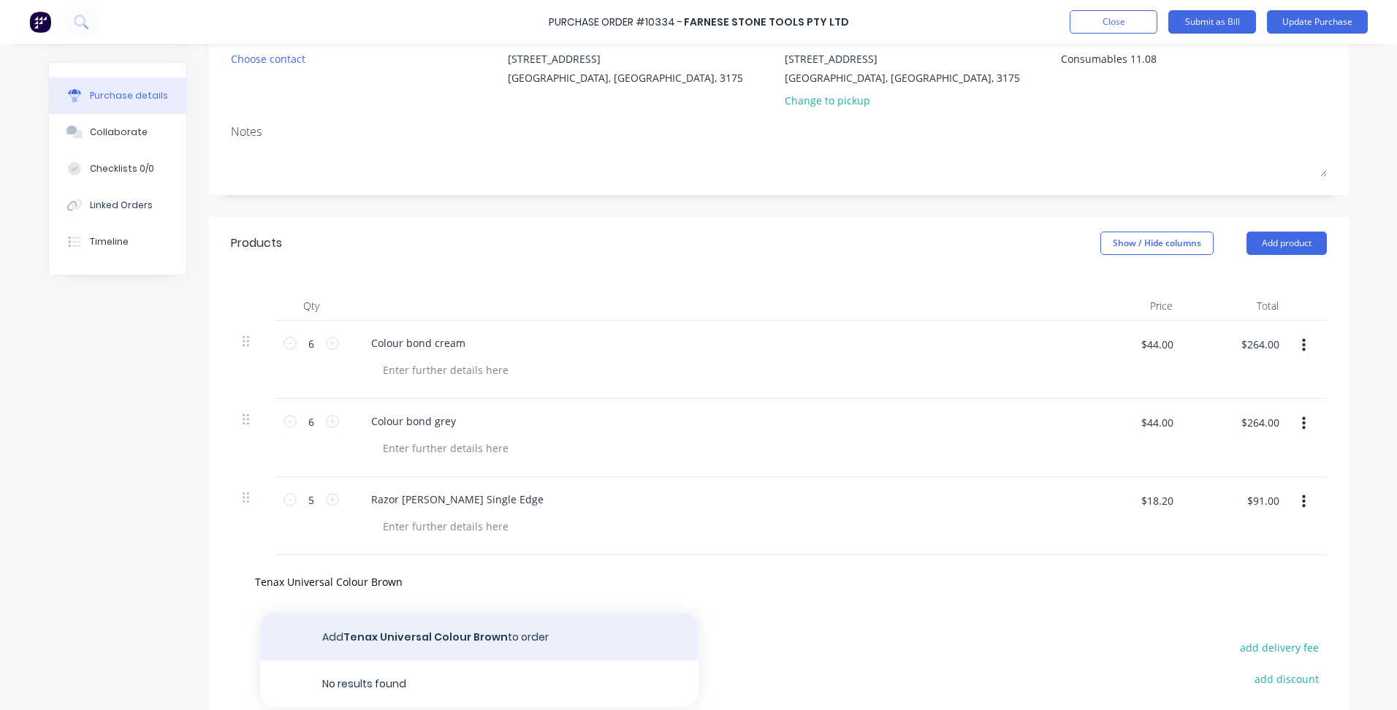
click at [500, 634] on button "Add Tenax Universal Colour Brown to order" at bounding box center [479, 637] width 438 height 47
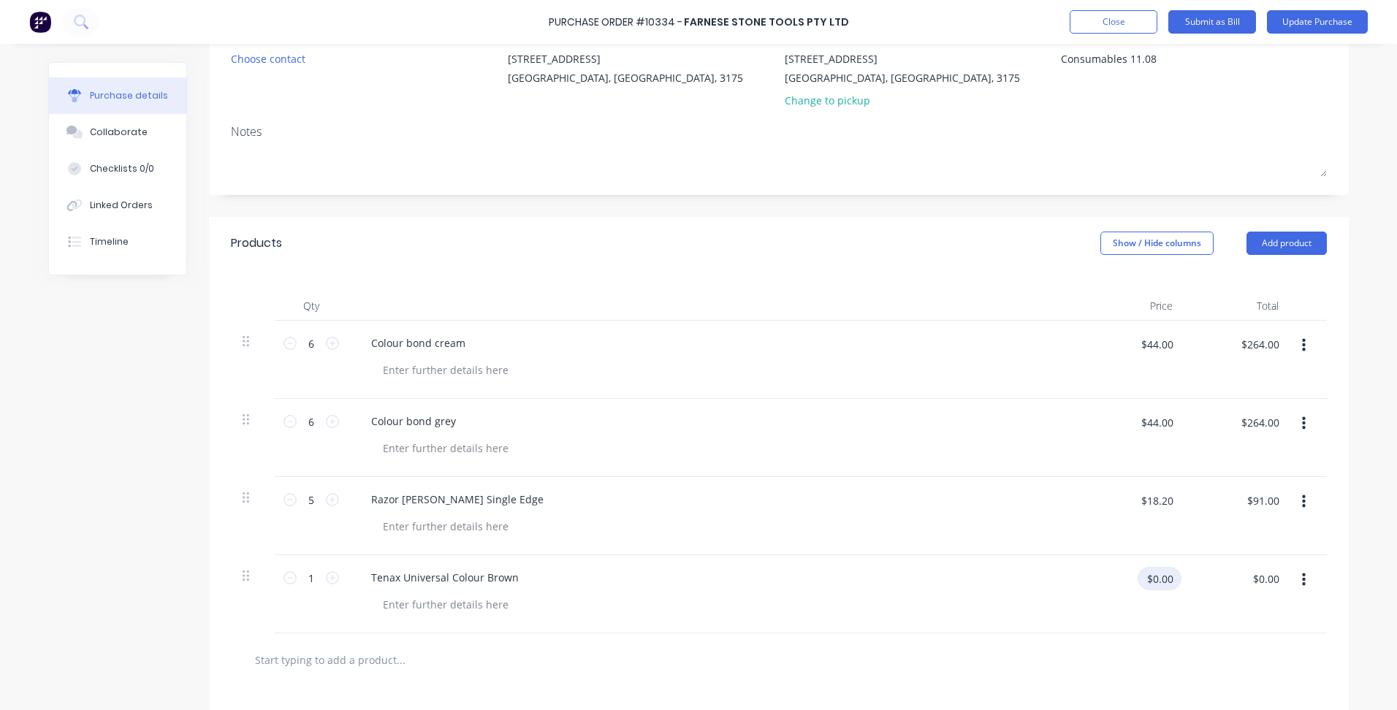
click at [1155, 575] on input "$0.00" at bounding box center [1160, 578] width 44 height 23
type input "$19.00"
click at [940, 654] on div at bounding box center [779, 659] width 1073 height 29
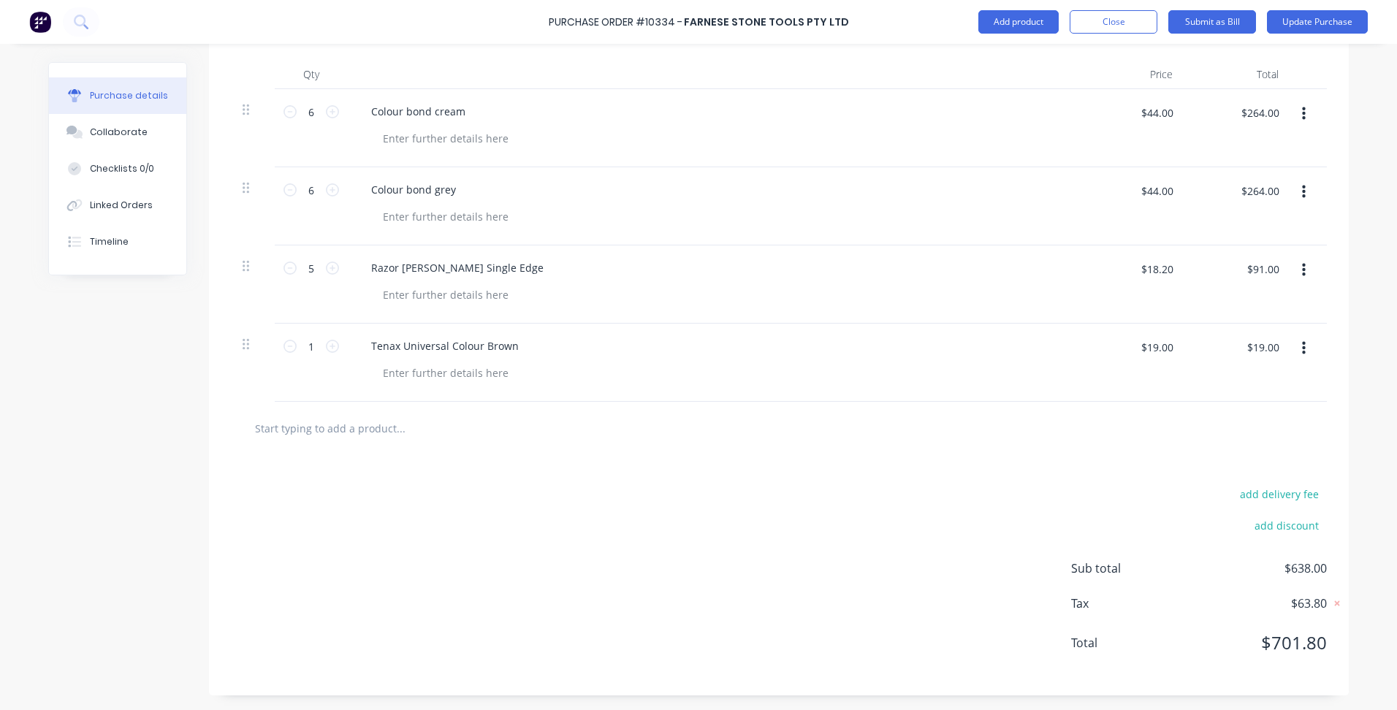
scroll to position [12, 0]
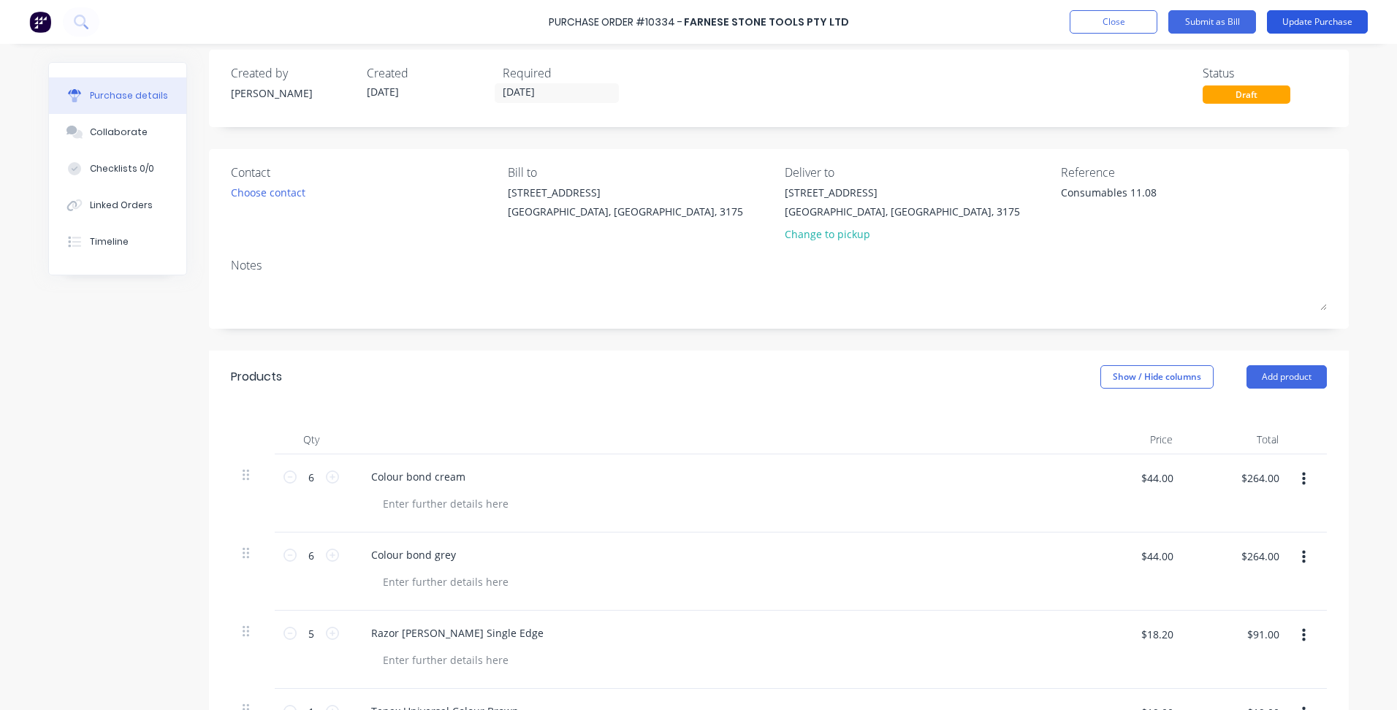
click at [1344, 22] on button "Update Purchase" at bounding box center [1317, 21] width 101 height 23
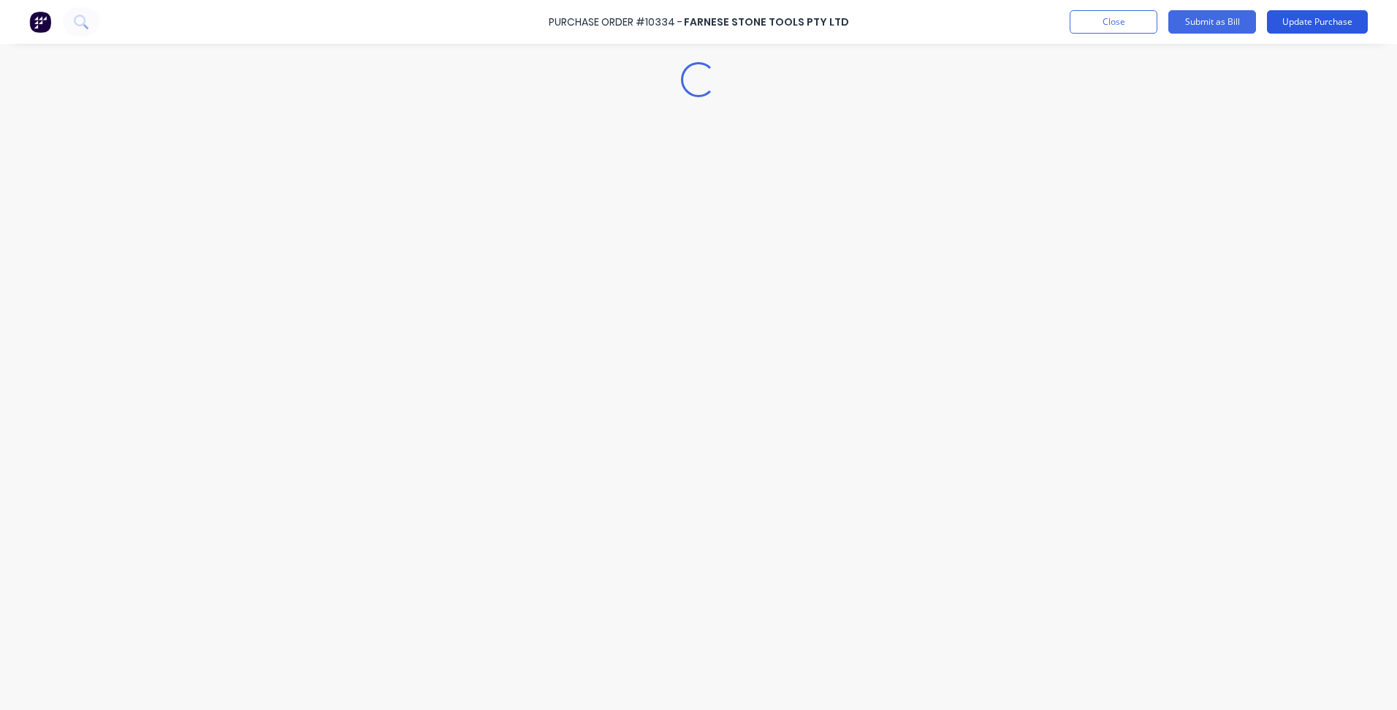
scroll to position [0, 0]
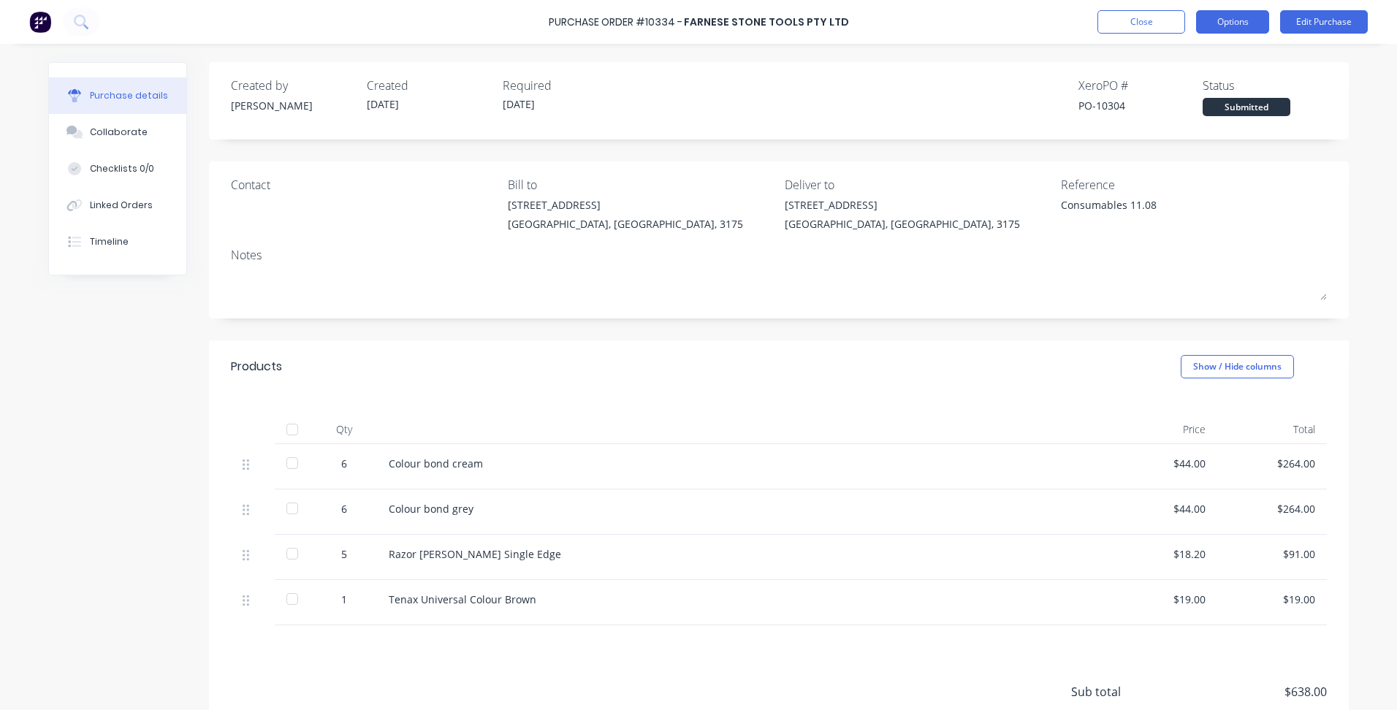
click at [1229, 18] on button "Options" at bounding box center [1232, 21] width 73 height 23
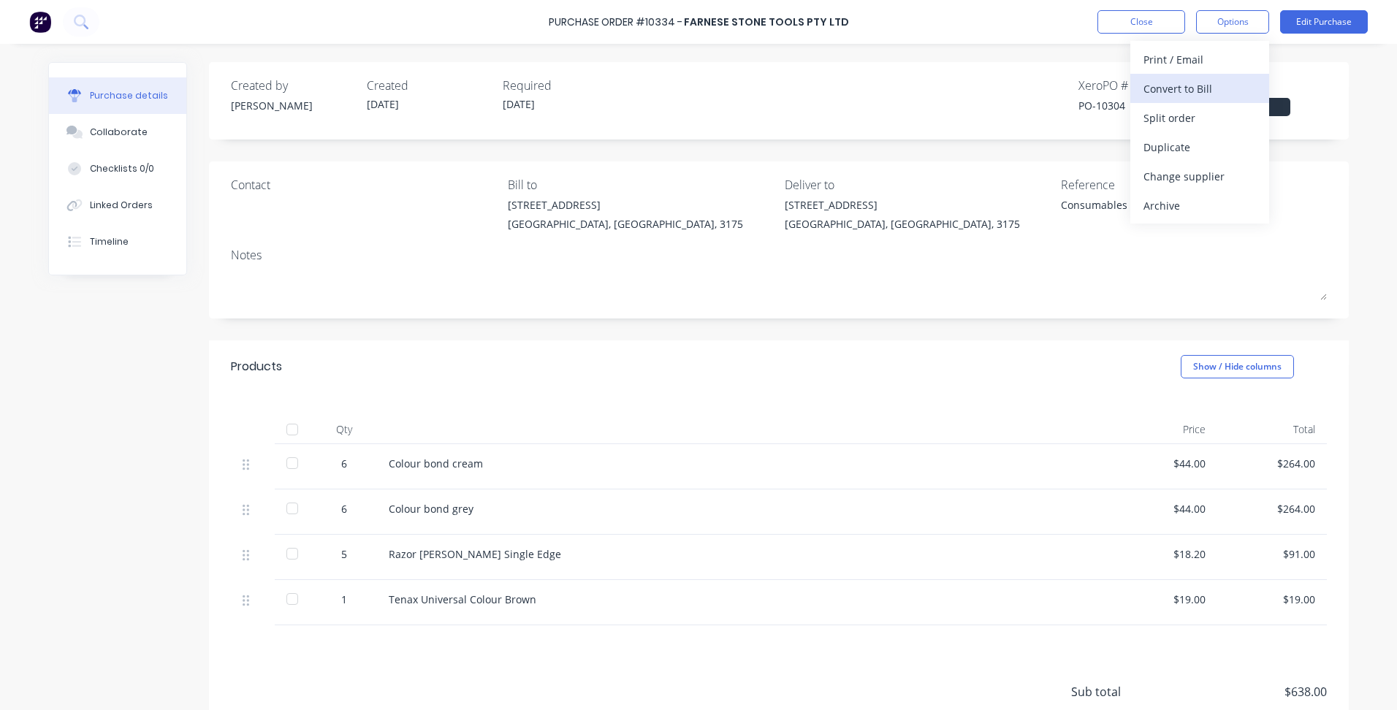
click at [1197, 90] on div "Convert to Bill" at bounding box center [1199, 88] width 113 height 21
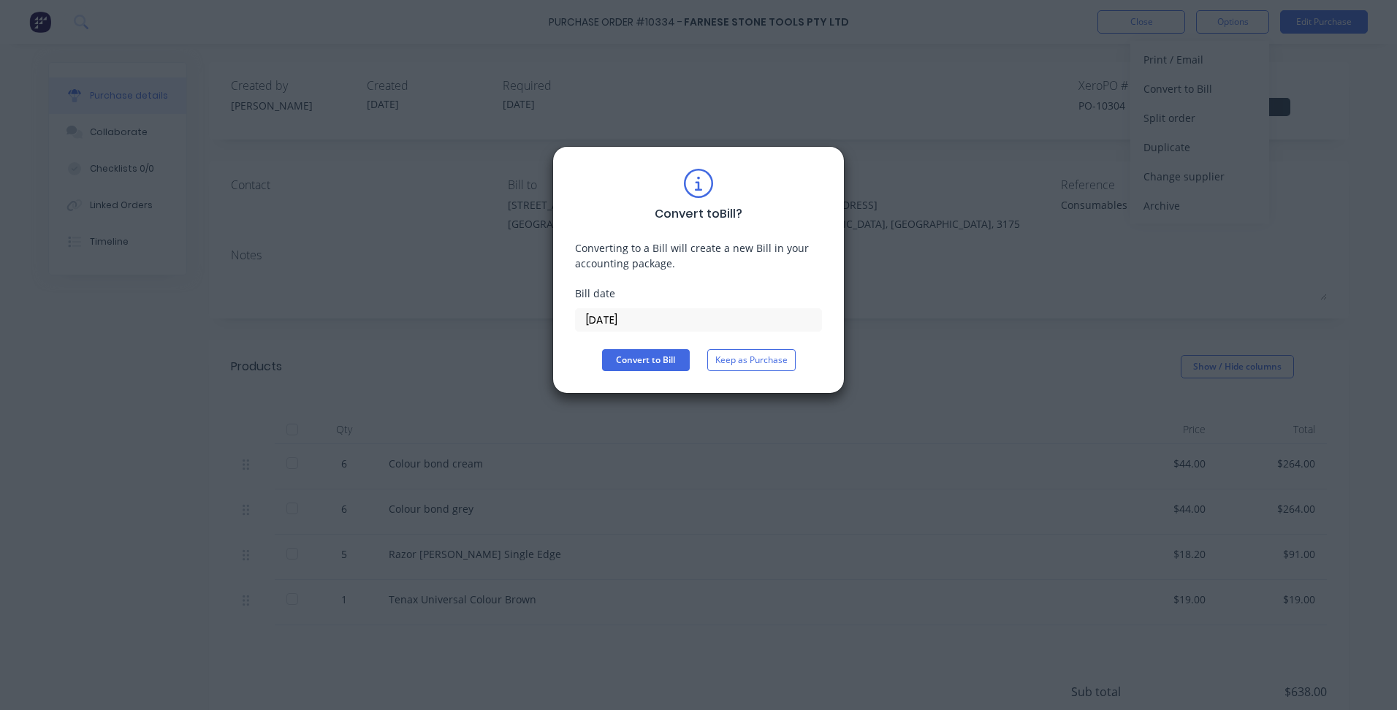
click at [620, 316] on input "[DATE]" at bounding box center [698, 320] width 245 height 22
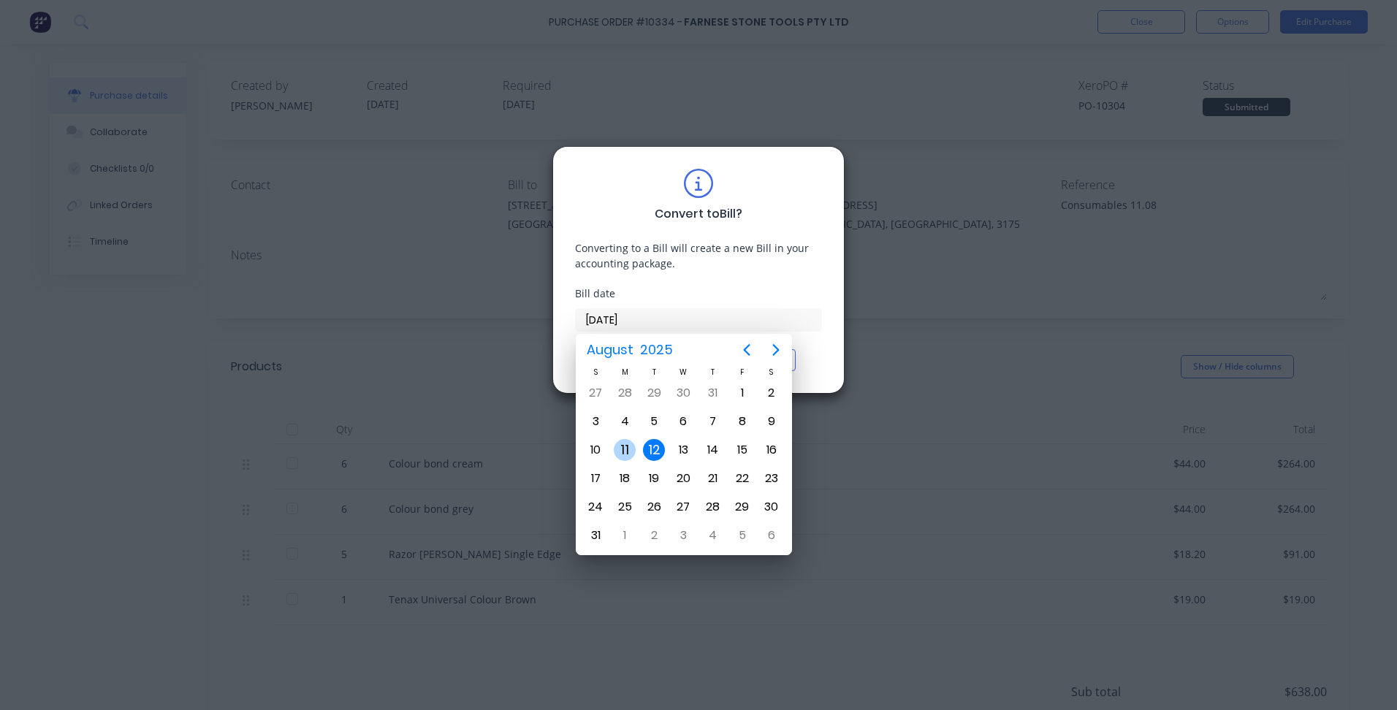
click at [626, 452] on div "11" at bounding box center [625, 450] width 22 height 22
type input "[DATE]"
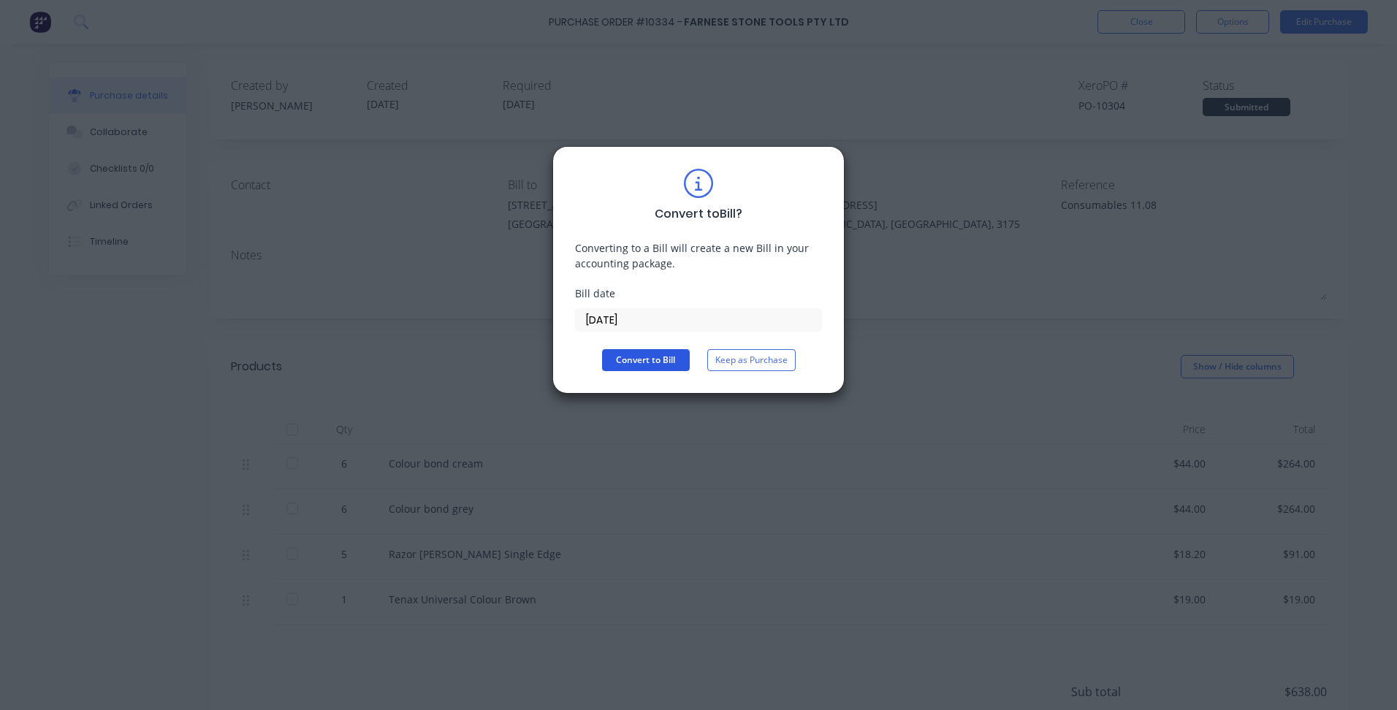
click at [659, 358] on button "Convert to Bill" at bounding box center [646, 360] width 88 height 22
